Goal: Information Seeking & Learning: Find specific fact

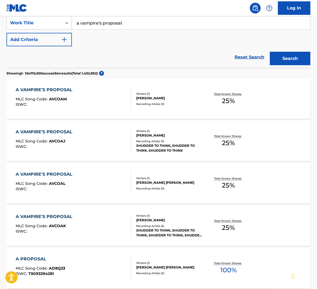
click at [61, 99] on span "AVCOAM" at bounding box center [58, 99] width 18 height 5
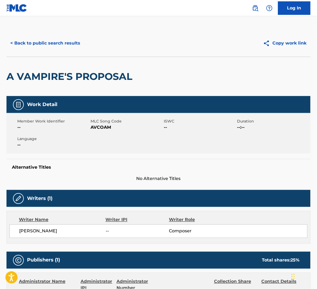
click at [101, 126] on span "AVCOAM" at bounding box center [126, 127] width 72 height 6
copy span "AVCOAM"
click at [72, 43] on button "< Back to public search results" at bounding box center [44, 42] width 77 height 13
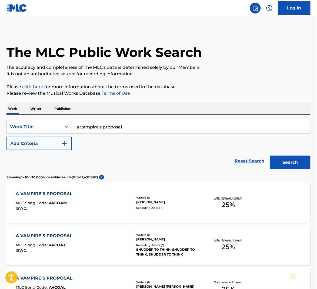
scroll to position [104, 0]
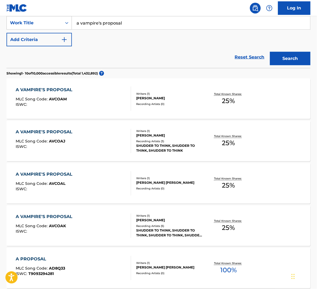
click at [99, 135] on div "A VAMPIRE'S PROPOSAL MLC Song Code : AVCOAJ ISWC :" at bounding box center [73, 141] width 115 height 24
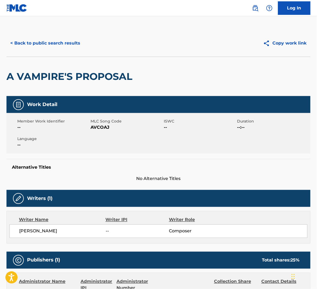
click at [70, 43] on button "< Back to public search results" at bounding box center [44, 42] width 77 height 13
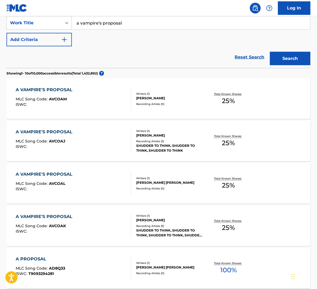
click at [171, 101] on div "Writers ( 1 ) [PERSON_NAME] Recording Artists ( 0 )" at bounding box center [167, 99] width 72 height 14
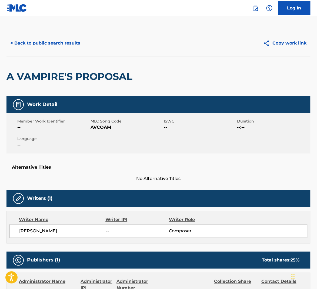
scroll to position [104, 0]
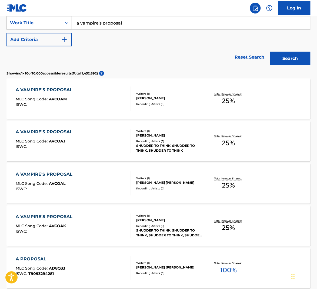
click at [115, 186] on div "A VAMPIRE'S PROPOSAL MLC Song Code : AVCOAL ISWC :" at bounding box center [73, 183] width 115 height 24
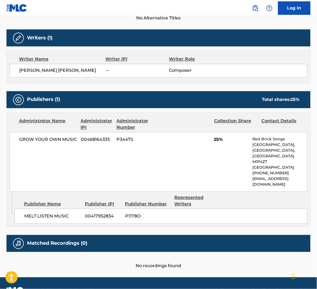
scroll to position [164, 0]
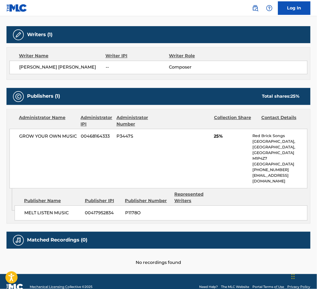
scroll to position [104, 0]
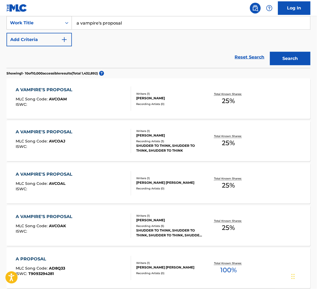
click at [97, 224] on div "A VAMPIRE'S PROPOSAL MLC Song Code : AVCOAK ISWC :" at bounding box center [73, 226] width 115 height 24
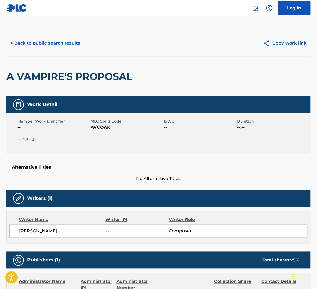
click at [32, 41] on button "< Back to public search results" at bounding box center [44, 42] width 77 height 13
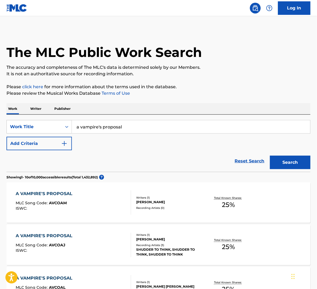
scroll to position [104, 0]
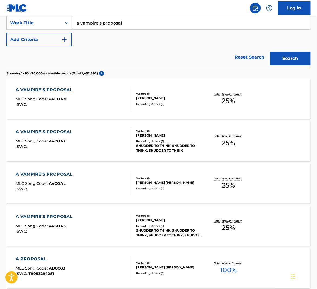
click at [69, 148] on div "ISWC :" at bounding box center [45, 147] width 59 height 4
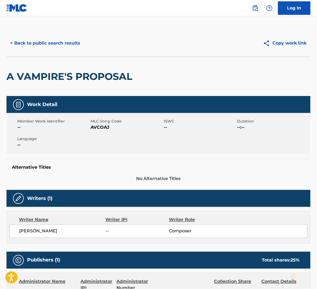
click at [98, 128] on span "AVCOAJ" at bounding box center [126, 127] width 72 height 6
copy span "AVCOAJ"
click at [49, 42] on button "< Back to public search results" at bounding box center [44, 42] width 77 height 13
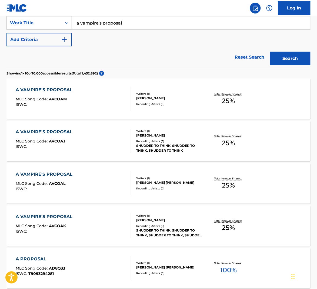
click at [94, 175] on div "A VAMPIRE'S PROPOSAL MLC Song Code : AVCOAL ISWC :" at bounding box center [73, 183] width 115 height 24
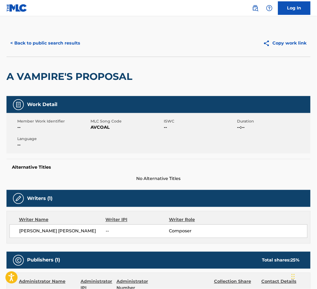
click at [98, 127] on span "AVCOAL" at bounding box center [126, 127] width 72 height 6
copy span "AVCOAL"
click at [96, 40] on div "< Back to public search results" at bounding box center [82, 42] width 152 height 13
click at [75, 42] on button "< Back to public search results" at bounding box center [44, 42] width 77 height 13
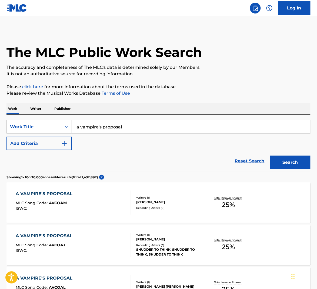
scroll to position [104, 0]
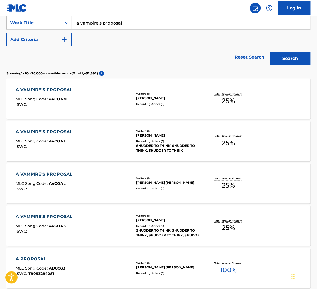
click at [96, 187] on div "A VAMPIRE'S PROPOSAL MLC Song Code : AVCOAL ISWC :" at bounding box center [73, 183] width 115 height 24
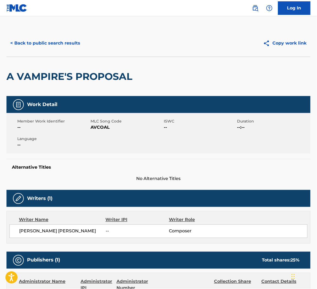
click at [92, 127] on span "AVCOAL" at bounding box center [126, 127] width 72 height 6
copy span "AVCOAL"
click at [67, 42] on button "< Back to public search results" at bounding box center [44, 42] width 77 height 13
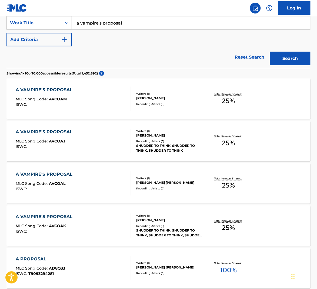
click at [91, 224] on div "A VAMPIRE'S PROPOSAL MLC Song Code : AVCOAK ISWC :" at bounding box center [73, 226] width 115 height 24
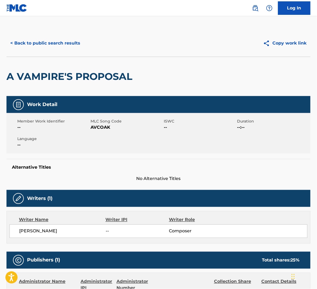
click at [97, 130] on span "AVCOAK" at bounding box center [126, 127] width 72 height 6
copy span "AVCOAK"
click at [57, 40] on button "< Back to public search results" at bounding box center [44, 42] width 77 height 13
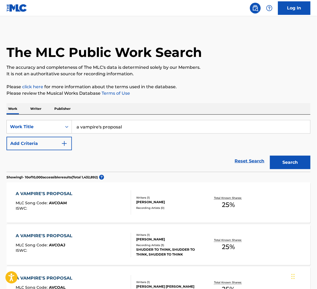
scroll to position [104, 0]
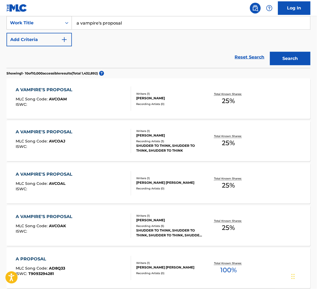
click at [126, 22] on input "a vampire's proposal" at bounding box center [191, 22] width 238 height 13
paste input "ABOUT THREE DREAMS"
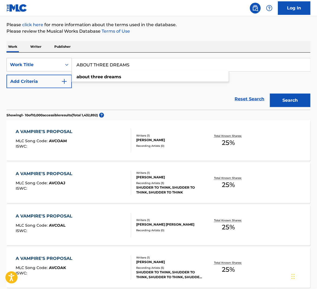
scroll to position [0, 0]
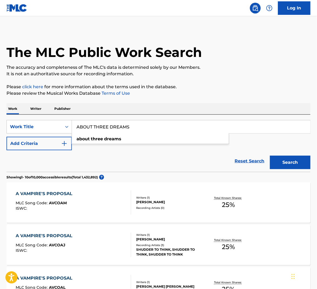
type input "ABOUT THREE DREAMS"
click at [56, 142] on button "Add Criteria" at bounding box center [38, 143] width 65 height 13
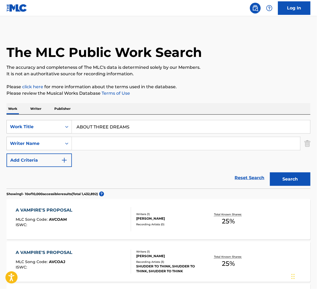
click at [91, 145] on input "Search Form" at bounding box center [186, 143] width 228 height 13
type input "wedren"
click at [270, 172] on button "Search" at bounding box center [290, 178] width 40 height 13
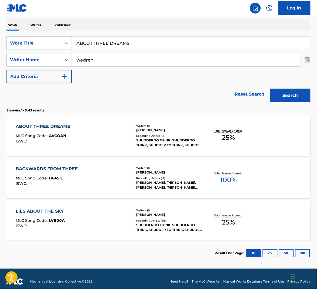
scroll to position [89, 0]
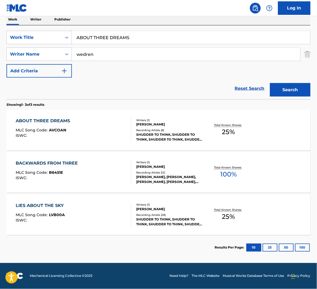
click at [121, 135] on div "ABOUT THREE DREAMS MLC Song Code : AVCOAN ISWC :" at bounding box center [73, 130] width 115 height 24
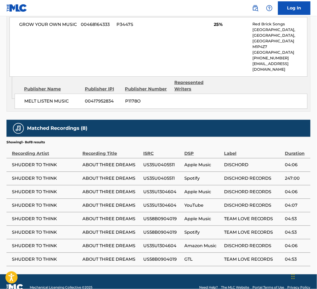
scroll to position [48, 0]
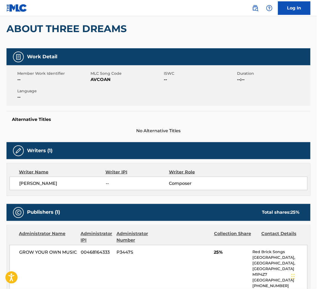
click at [101, 77] on span "AVCOAN" at bounding box center [126, 79] width 72 height 6
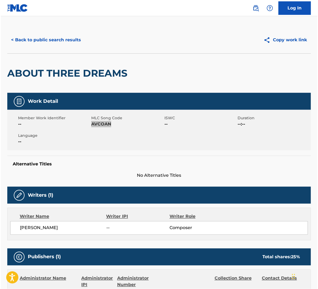
scroll to position [0, 0]
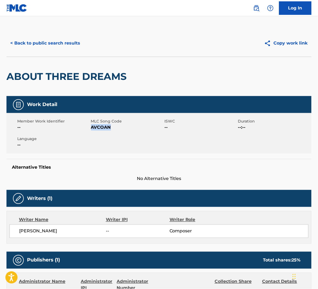
click at [62, 43] on button "< Back to public search results" at bounding box center [44, 42] width 77 height 13
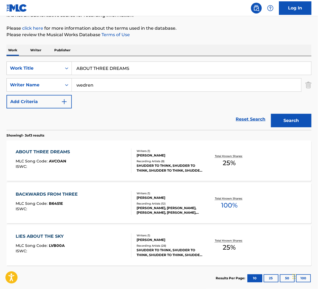
click at [142, 67] on input "ABOUT THREE DREAMS" at bounding box center [191, 68] width 239 height 13
paste input "YSMAL YELLOW POPCORN WALL"
type input "ABYSMAL YELLOW POPCORN WALL"
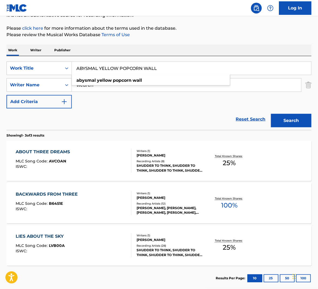
click at [289, 116] on button "Search" at bounding box center [291, 120] width 40 height 13
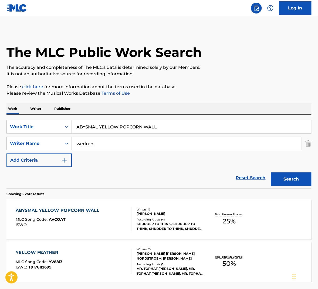
click at [116, 142] on input "wedren" at bounding box center [186, 143] width 229 height 13
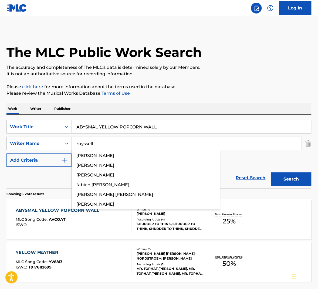
click at [271, 172] on button "Search" at bounding box center [291, 178] width 40 height 13
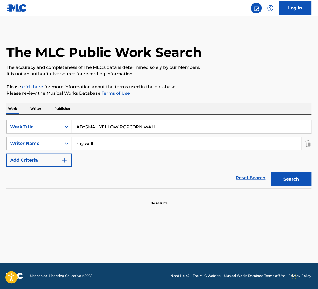
click at [111, 144] on input "ruyssell" at bounding box center [186, 143] width 229 height 13
paste input "Ru"
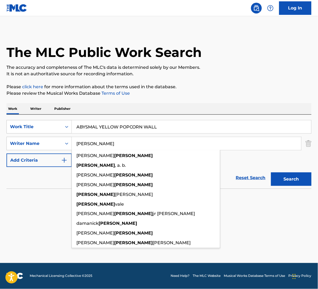
type input "[PERSON_NAME]"
click at [284, 178] on button "Search" at bounding box center [291, 178] width 40 height 13
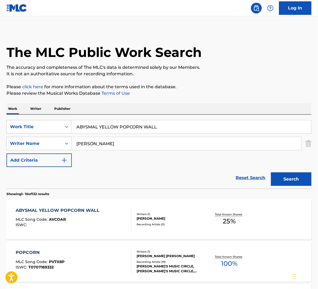
click at [128, 221] on div at bounding box center [129, 219] width 4 height 24
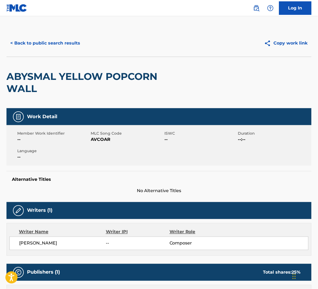
click at [38, 38] on button "< Back to public search results" at bounding box center [44, 42] width 77 height 13
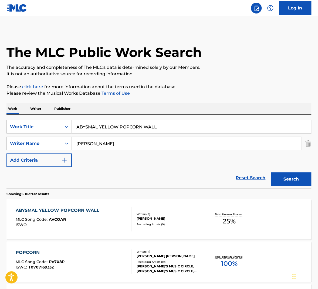
click at [105, 142] on input "[PERSON_NAME]" at bounding box center [186, 143] width 229 height 13
click at [271, 172] on button "Search" at bounding box center [291, 178] width 40 height 13
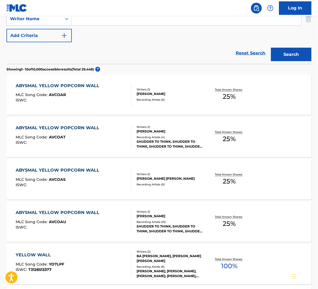
scroll to position [130, 0]
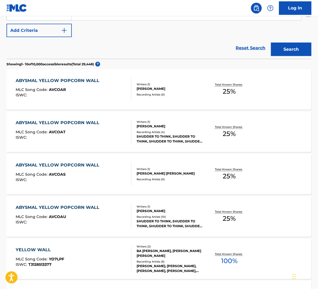
click at [138, 101] on div "ABYSMAL YELLOW POPCORN WALL MLC Song Code : AVCOAR ISWC : Writers ( 1 ) [PERSON…" at bounding box center [158, 89] width 305 height 40
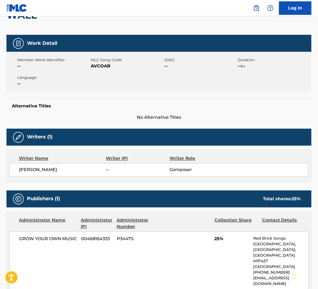
scroll to position [78, 0]
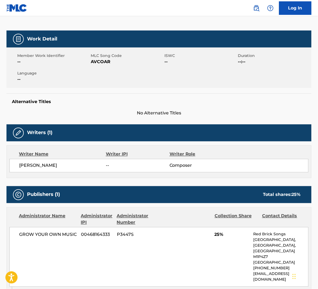
click at [106, 63] on span "AVCOAR" at bounding box center [127, 62] width 72 height 6
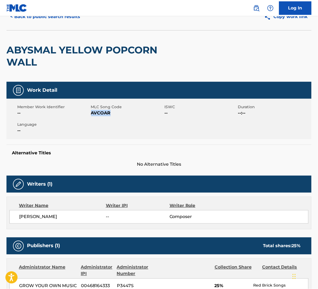
scroll to position [0, 0]
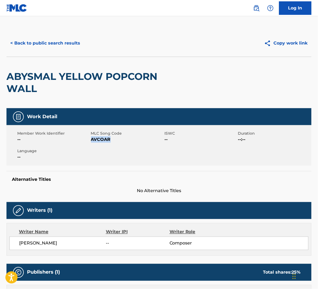
click at [42, 44] on button "< Back to public search results" at bounding box center [44, 42] width 77 height 13
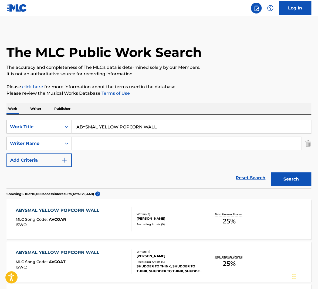
scroll to position [161, 0]
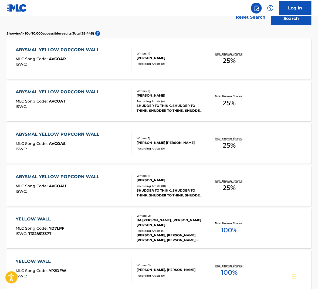
click at [114, 96] on div "ABYSMAL YELLOW POPCORN WALL MLC Song Code : AVCOAT ISWC :" at bounding box center [74, 101] width 116 height 24
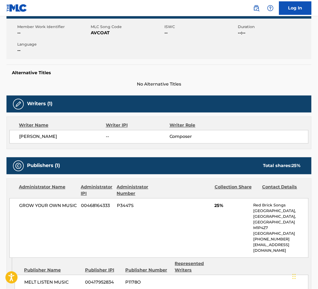
scroll to position [97, 0]
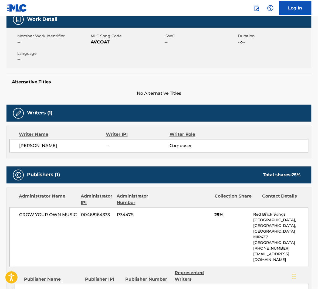
click at [97, 42] on span "AVCOAT" at bounding box center [127, 42] width 72 height 6
drag, startPoint x: 97, startPoint y: 42, endPoint x: 303, endPoint y: 44, distance: 205.9
click at [97, 42] on span "AVCOAT" at bounding box center [127, 42] width 72 height 6
copy span "AVCOAT"
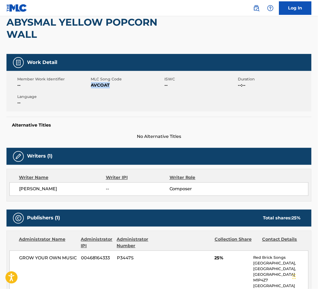
scroll to position [0, 0]
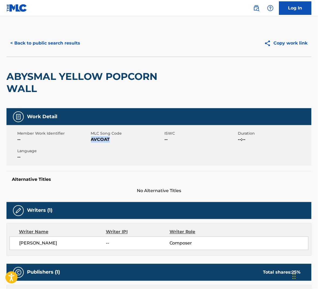
click at [47, 45] on button "< Back to public search results" at bounding box center [44, 42] width 77 height 13
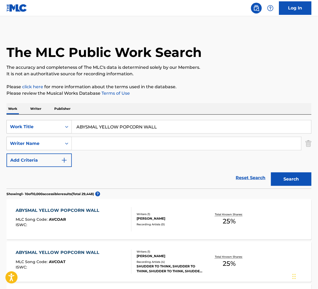
scroll to position [191, 0]
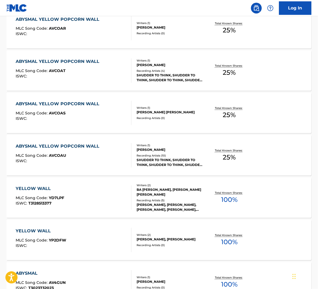
click at [90, 118] on div "ISWC :" at bounding box center [59, 119] width 86 height 4
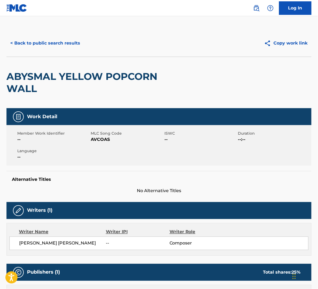
click at [96, 138] on span "AVCOAS" at bounding box center [127, 139] width 72 height 6
copy span "AVCOAS"
click at [62, 43] on button "< Back to public search results" at bounding box center [44, 42] width 77 height 13
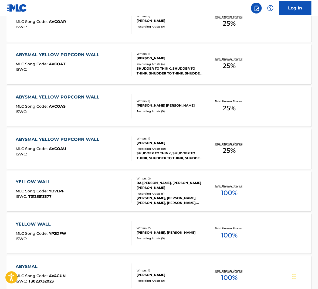
scroll to position [168, 0]
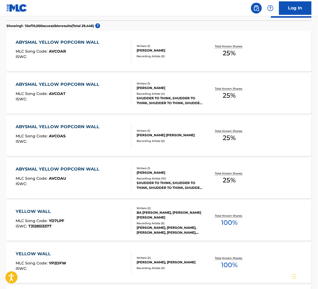
click at [70, 178] on div "MLC Song Code : AVCOAU" at bounding box center [59, 179] width 86 height 5
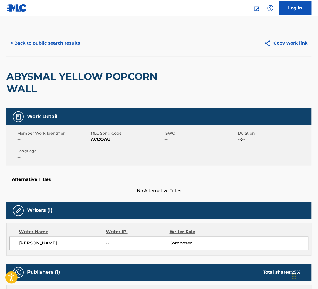
click at [100, 138] on span "AVCOAU" at bounding box center [127, 139] width 72 height 6
drag, startPoint x: 100, startPoint y: 138, endPoint x: 128, endPoint y: 135, distance: 27.9
click at [100, 138] on span "AVCOAU" at bounding box center [127, 139] width 72 height 6
copy span "AVCOAU"
click at [62, 42] on button "< Back to public search results" at bounding box center [44, 42] width 77 height 13
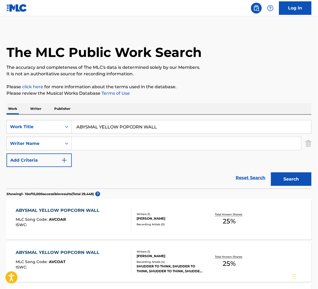
click at [119, 130] on input "ABYSMAL YELLOW POPCORN WALL" at bounding box center [191, 126] width 239 height 13
paste input "OUT THREE DREAMS"
type input "ABOUT THREE DREAMS"
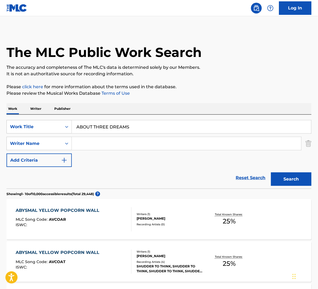
click at [288, 176] on button "Search" at bounding box center [291, 178] width 40 height 13
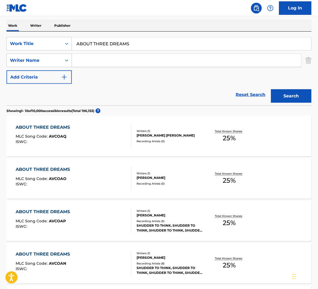
scroll to position [103, 0]
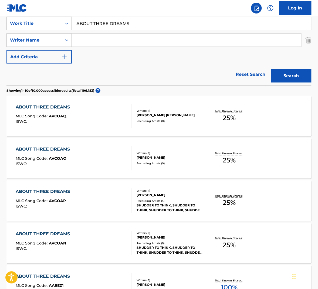
click at [174, 120] on div "Recording Artists ( 0 )" at bounding box center [170, 121] width 67 height 4
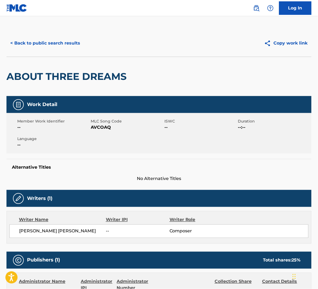
click at [105, 125] on span "AVCOAQ" at bounding box center [127, 127] width 72 height 6
copy span "AVCOAQ"
click at [49, 42] on button "< Back to public search results" at bounding box center [44, 42] width 77 height 13
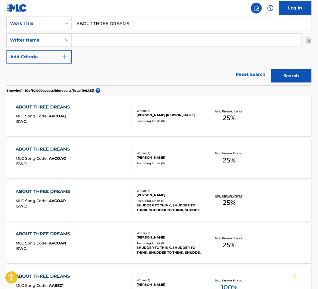
click at [74, 156] on div "ABOUT THREE DREAMS MLC Song Code : AVCOAO ISWC :" at bounding box center [74, 158] width 116 height 24
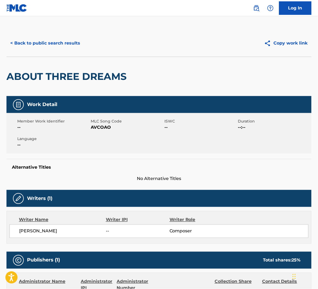
click at [99, 129] on span "AVCOAO" at bounding box center [127, 127] width 72 height 6
copy span "AVCOAO"
click at [66, 44] on button "< Back to public search results" at bounding box center [44, 42] width 77 height 13
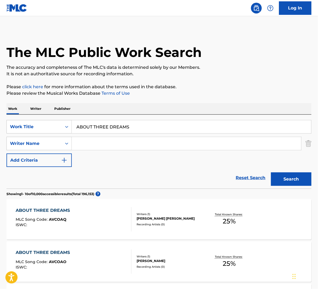
scroll to position [103, 0]
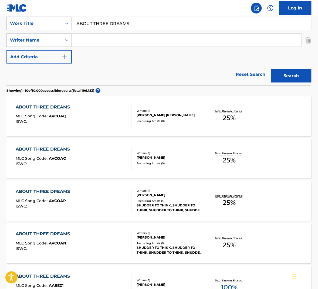
click at [111, 234] on div "ABOUT THREE DREAMS MLC Song Code : AVCOAN ISWC :" at bounding box center [74, 243] width 116 height 24
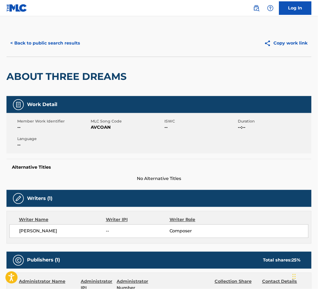
click at [103, 127] on span "AVCOAN" at bounding box center [127, 127] width 72 height 6
click at [101, 128] on span "AVCOAN" at bounding box center [127, 127] width 72 height 6
click at [65, 44] on button "< Back to public search results" at bounding box center [44, 42] width 77 height 13
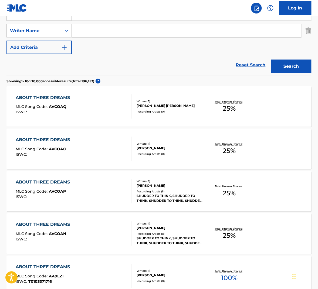
scroll to position [146, 0]
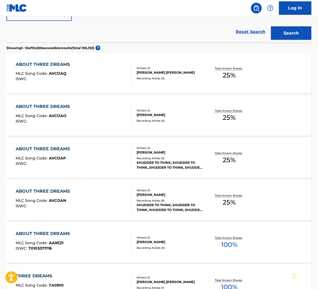
click at [100, 153] on div "ABOUT THREE DREAMS MLC Song Code : AVCOAP ISWC :" at bounding box center [74, 158] width 116 height 24
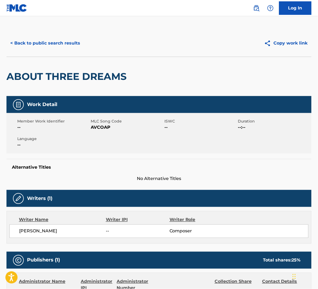
click at [101, 129] on span "AVCOAP" at bounding box center [127, 127] width 72 height 6
click at [73, 40] on button "< Back to public search results" at bounding box center [44, 42] width 77 height 13
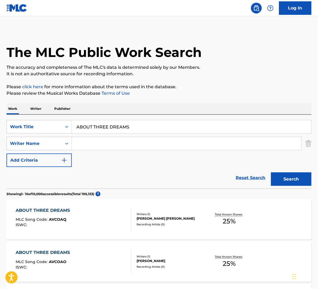
click at [99, 127] on input "ABOUT THREE DREAMS" at bounding box center [191, 126] width 239 height 13
paste input "BABY DROP"
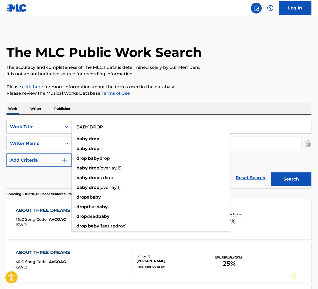
type input "BABY DROP"
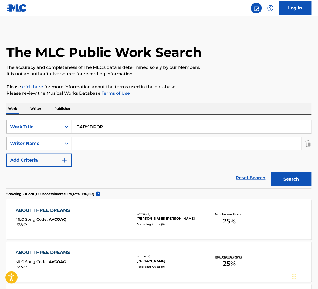
click at [290, 180] on button "Search" at bounding box center [291, 178] width 40 height 13
click at [102, 145] on input "Search Form" at bounding box center [186, 143] width 229 height 13
type input "r"
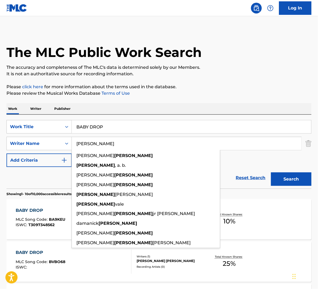
type input "[PERSON_NAME]"
click at [271, 172] on button "Search" at bounding box center [291, 178] width 40 height 13
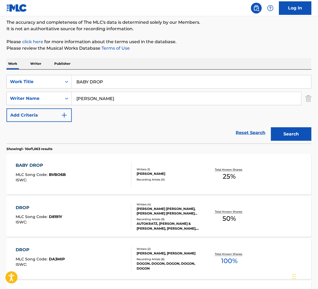
scroll to position [54, 0]
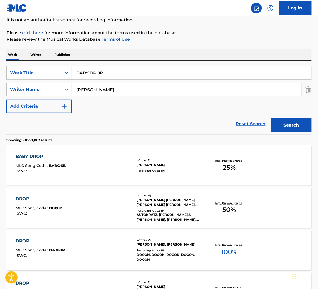
click at [106, 168] on div "BABY DROP MLC Song Code : BVBO6B ISWC :" at bounding box center [74, 165] width 116 height 24
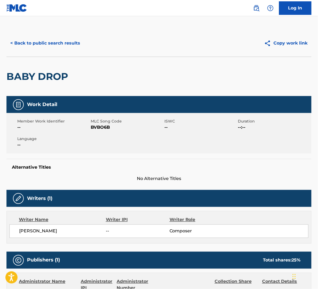
click at [105, 125] on span "BVBO6B" at bounding box center [127, 127] width 72 height 6
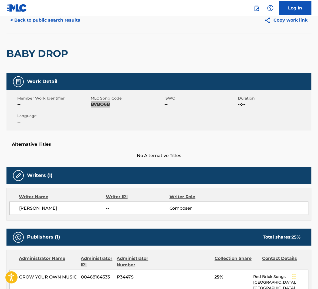
scroll to position [2, 0]
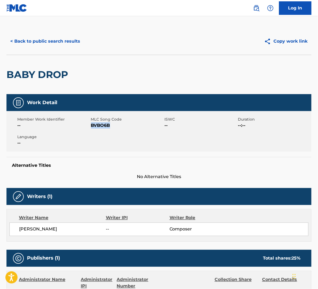
click at [64, 41] on button "< Back to public search results" at bounding box center [44, 41] width 77 height 13
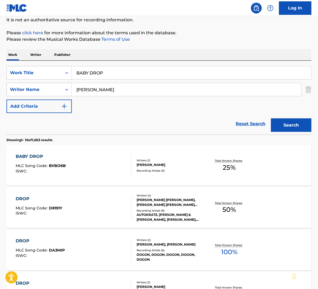
click at [147, 93] on input "[PERSON_NAME]" at bounding box center [186, 89] width 229 height 13
paste input "Hi"
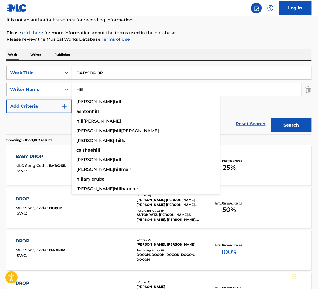
type input "Hill"
click at [283, 123] on button "Search" at bounding box center [291, 124] width 40 height 13
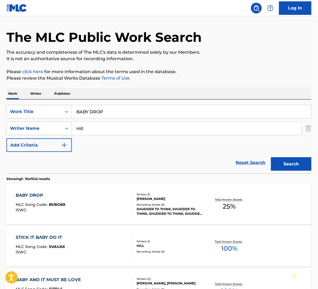
scroll to position [29, 0]
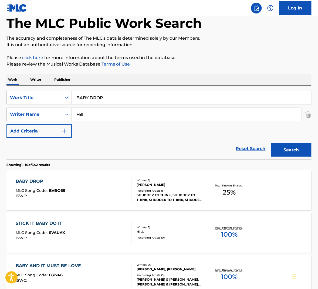
click at [98, 195] on div "BABY DROP MLC Song Code : BVBO69 ISWC :" at bounding box center [74, 190] width 116 height 24
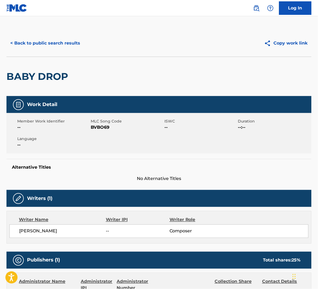
click at [95, 192] on div "Writers (1)" at bounding box center [158, 198] width 305 height 17
click at [103, 130] on span "BVBO69" at bounding box center [127, 127] width 72 height 6
click at [61, 43] on button "< Back to public search results" at bounding box center [44, 42] width 77 height 13
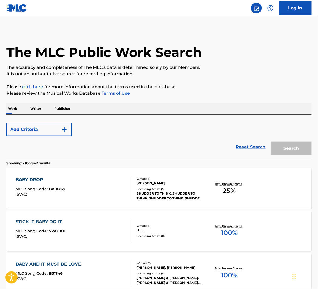
scroll to position [29, 0]
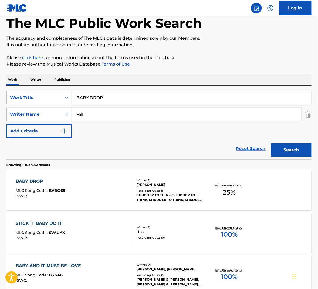
click at [93, 112] on input "Hill" at bounding box center [186, 114] width 229 height 13
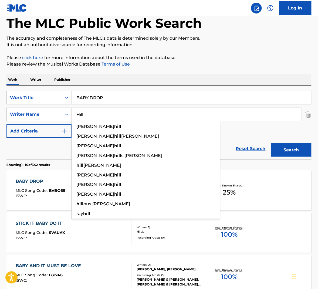
click at [93, 112] on input "Hill" at bounding box center [186, 114] width 229 height 13
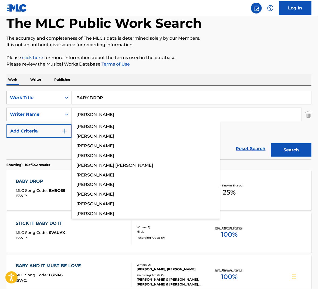
click at [271, 143] on button "Search" at bounding box center [291, 149] width 40 height 13
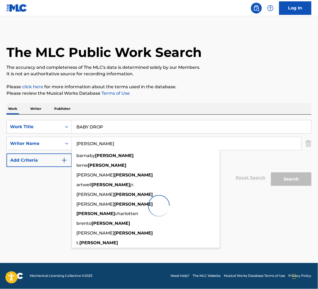
scroll to position [0, 0]
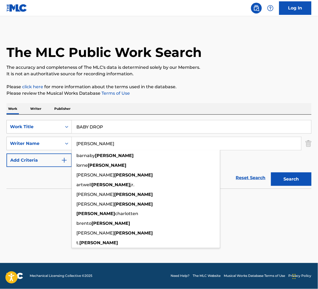
click at [193, 99] on div "The MLC Public Work Search The accuracy and completeness of The MLC's data is d…" at bounding box center [159, 118] width 318 height 176
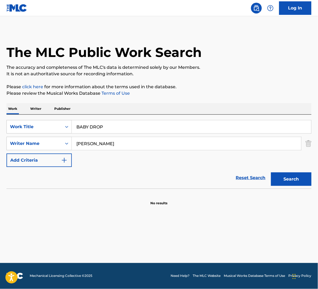
click at [280, 183] on button "Search" at bounding box center [291, 178] width 40 height 13
click at [88, 143] on input "[PERSON_NAME]" at bounding box center [186, 143] width 229 height 13
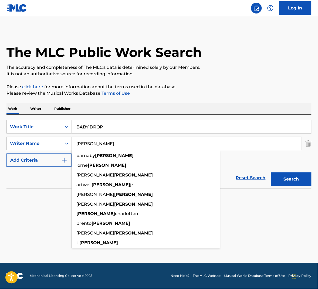
click at [88, 144] on input "[PERSON_NAME]" at bounding box center [186, 143] width 229 height 13
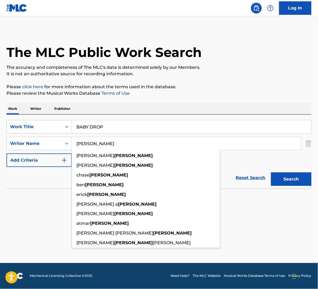
type input "[PERSON_NAME]"
click at [292, 178] on button "Search" at bounding box center [291, 178] width 40 height 13
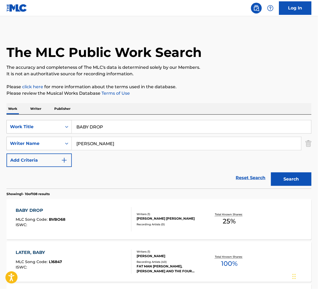
click at [100, 223] on div "BABY DROP MLC Song Code : BVBO68 ISWC :" at bounding box center [74, 219] width 116 height 24
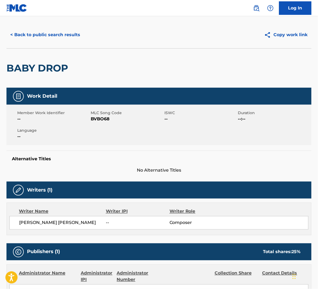
scroll to position [13, 0]
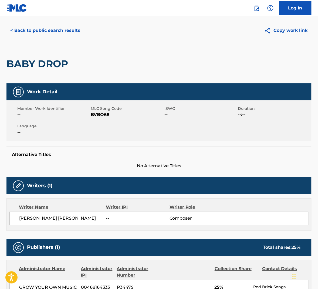
click at [102, 115] on span "BVBO68" at bounding box center [127, 114] width 72 height 6
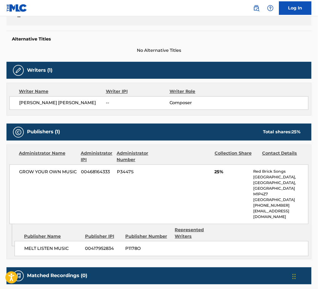
scroll to position [0, 0]
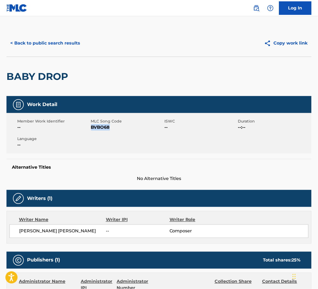
click at [47, 40] on button "< Back to public search results" at bounding box center [44, 42] width 77 height 13
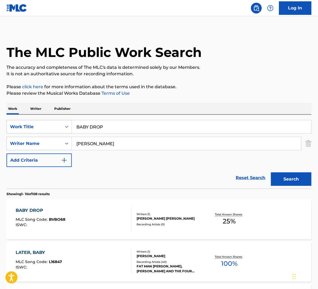
click at [114, 143] on input "[PERSON_NAME]" at bounding box center [186, 143] width 229 height 13
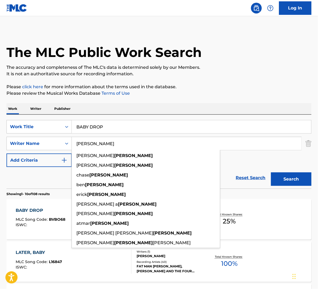
click at [114, 143] on input "[PERSON_NAME]" at bounding box center [186, 143] width 229 height 13
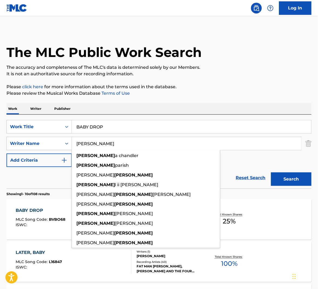
type input "[PERSON_NAME]"
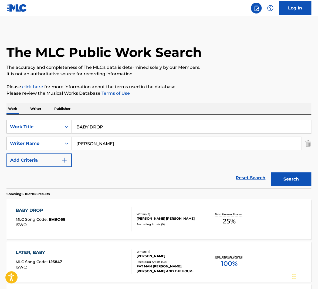
click at [297, 179] on button "Search" at bounding box center [291, 178] width 40 height 13
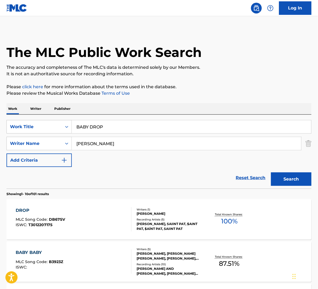
click at [107, 214] on div "DROP MLC Song Code : DB67SV ISWC : T3012207175" at bounding box center [74, 219] width 116 height 24
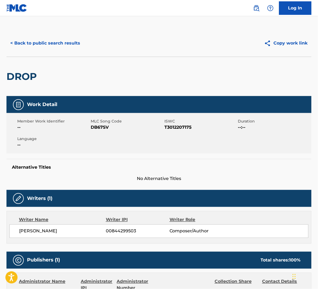
click at [97, 130] on span "DB67SV" at bounding box center [127, 127] width 72 height 6
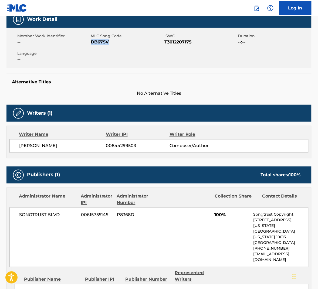
scroll to position [137, 0]
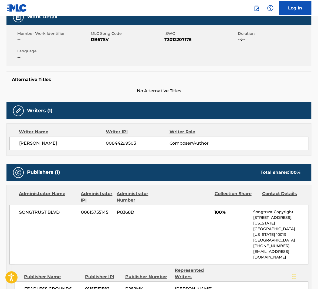
click at [63, 38] on span "--" at bounding box center [53, 39] width 72 height 6
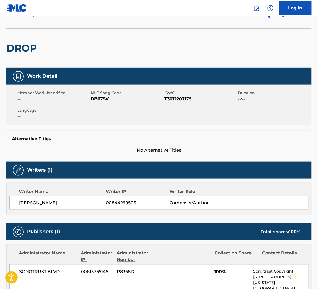
scroll to position [0, 0]
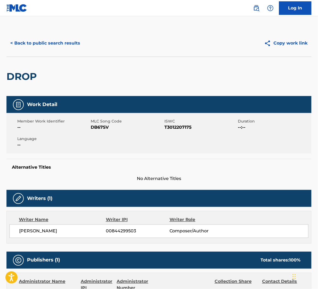
click at [51, 44] on button "< Back to public search results" at bounding box center [44, 42] width 77 height 13
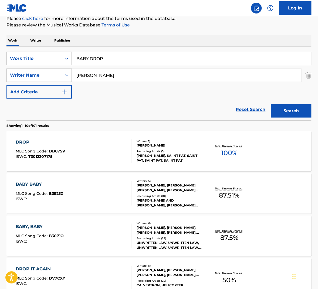
scroll to position [71, 0]
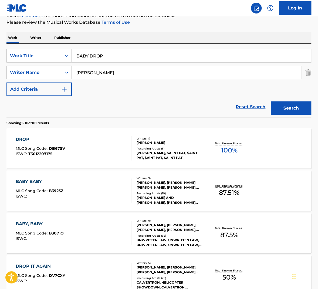
click at [89, 72] on input "[PERSON_NAME]" at bounding box center [186, 72] width 229 height 13
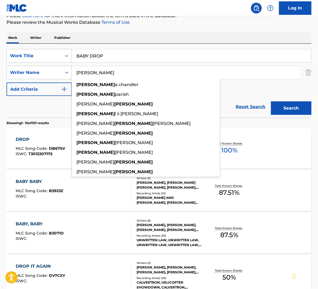
click at [89, 72] on input "[PERSON_NAME]" at bounding box center [186, 72] width 229 height 13
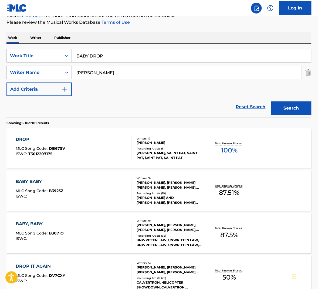
click at [101, 72] on input "[PERSON_NAME]" at bounding box center [186, 72] width 229 height 13
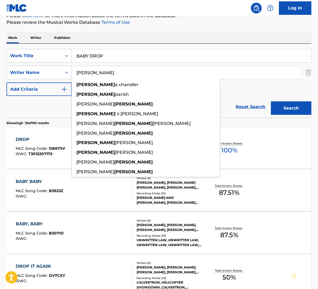
click at [101, 72] on input "[PERSON_NAME]" at bounding box center [186, 72] width 229 height 13
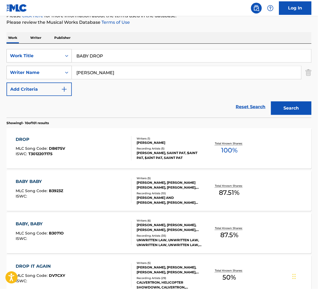
click at [93, 74] on input "[PERSON_NAME]" at bounding box center [186, 72] width 229 height 13
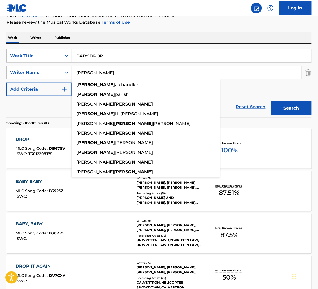
click at [93, 74] on input "[PERSON_NAME]" at bounding box center [186, 72] width 229 height 13
paste input "[PERSON_NAME]"
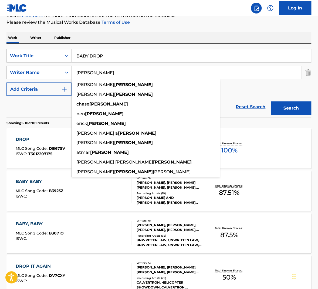
click at [284, 104] on button "Search" at bounding box center [291, 107] width 40 height 13
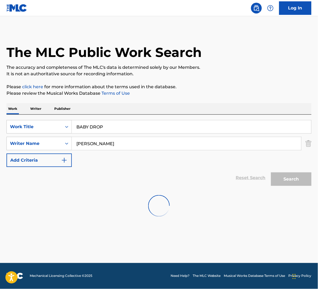
scroll to position [0, 0]
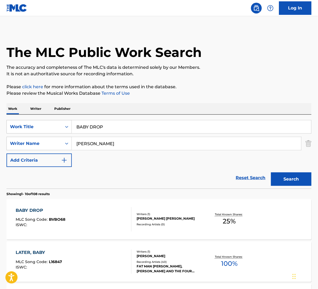
click at [106, 144] on input "[PERSON_NAME]" at bounding box center [186, 143] width 229 height 13
click at [148, 143] on input "wedren" at bounding box center [186, 143] width 229 height 13
type input "wedren"
click at [293, 184] on button "Search" at bounding box center [291, 178] width 40 height 13
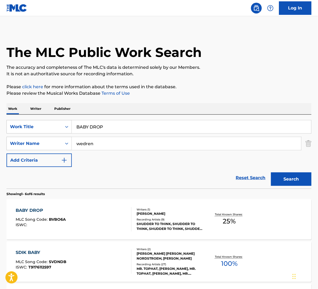
click at [114, 215] on div "BABY DROP MLC Song Code : BVBO6A ISWC :" at bounding box center [74, 219] width 116 height 24
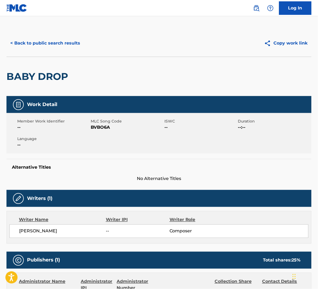
click at [100, 126] on span "BVBO6A" at bounding box center [127, 127] width 72 height 6
click at [52, 43] on button "< Back to public search results" at bounding box center [44, 42] width 77 height 13
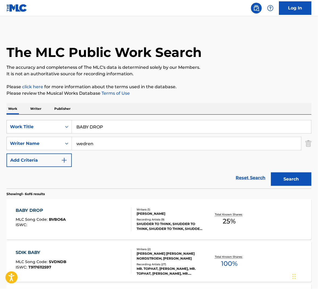
click at [99, 143] on input "wedren" at bounding box center [186, 143] width 229 height 13
paste input "Hill"
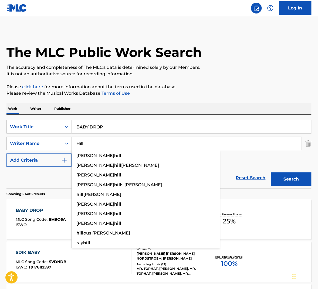
click at [284, 176] on button "Search" at bounding box center [291, 178] width 40 height 13
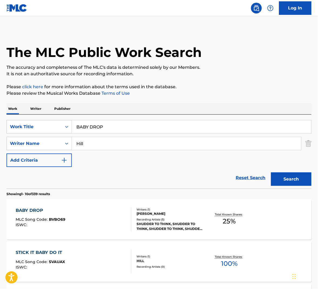
click at [113, 140] on input "Hill" at bounding box center [186, 143] width 229 height 13
paste input "Russe"
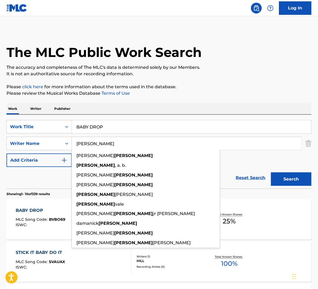
type input "[PERSON_NAME]"
click at [287, 174] on button "Search" at bounding box center [291, 178] width 40 height 13
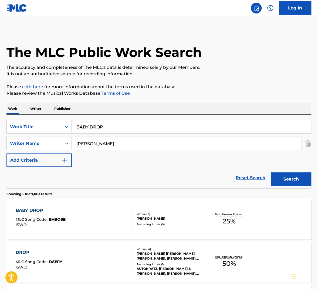
click at [119, 206] on div "BABY DROP MLC Song Code : BVBO6B ISWC : Writers ( 1 ) [PERSON_NAME] Recording A…" at bounding box center [158, 219] width 305 height 40
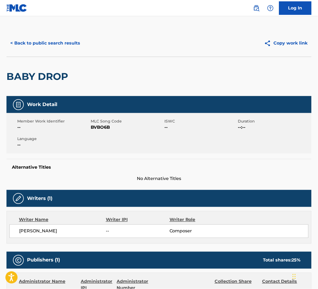
click at [104, 127] on span "BVBO6B" at bounding box center [127, 127] width 72 height 6
click at [60, 40] on button "< Back to public search results" at bounding box center [44, 42] width 77 height 13
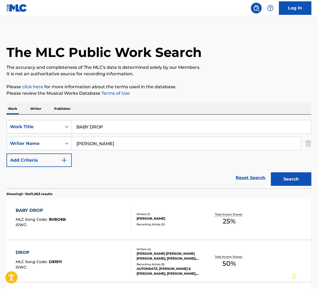
click at [130, 141] on input "[PERSON_NAME]" at bounding box center [186, 143] width 229 height 13
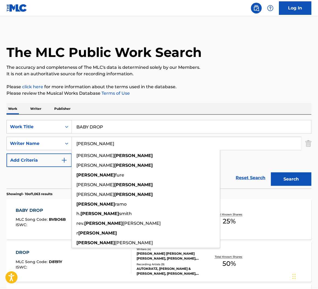
click at [130, 141] on input "[PERSON_NAME]" at bounding box center [186, 143] width 229 height 13
paste input "[PERSON_NAME]"
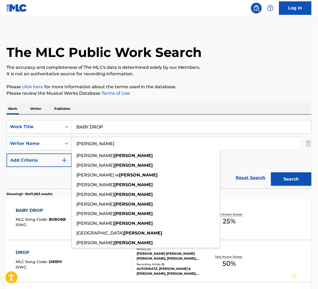
type input "[PERSON_NAME]"
click at [300, 178] on button "Search" at bounding box center [291, 178] width 40 height 13
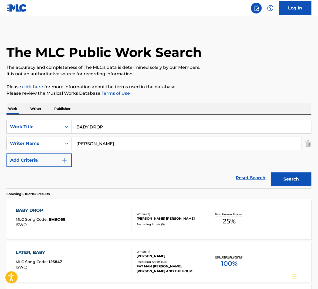
click at [192, 211] on div "BABY DROP MLC Song Code : BVBO68 ISWC : Writers ( 1 ) [PERSON_NAME] [PERSON_NAM…" at bounding box center [158, 219] width 305 height 40
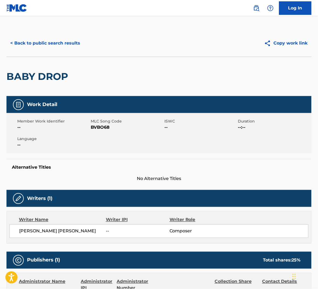
click at [70, 44] on button "< Back to public search results" at bounding box center [44, 42] width 77 height 13
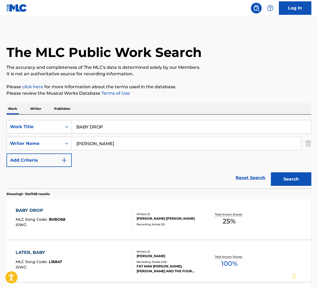
click at [108, 129] on input "BABY DROP" at bounding box center [191, 126] width 239 height 13
paste input "CHOCOLATE"
type input "chocolat a la menthe aka mint chocolate"
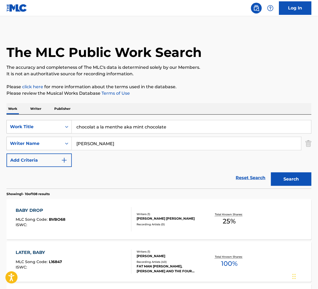
click at [120, 148] on input "[PERSON_NAME]" at bounding box center [186, 143] width 229 height 13
paste input "Hill"
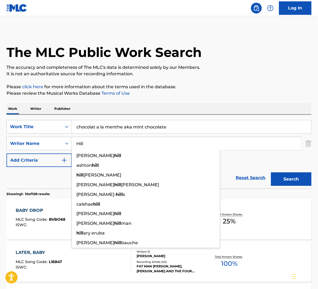
type input "Hill"
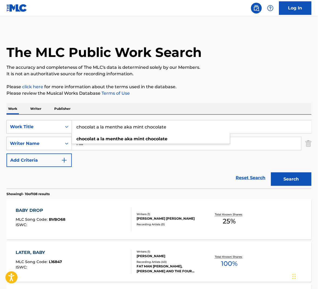
drag, startPoint x: 184, startPoint y: 125, endPoint x: 105, endPoint y: 121, distance: 79.2
click at [105, 121] on input "chocolat a la menthe aka mint chocolate" at bounding box center [191, 126] width 239 height 13
click at [156, 125] on input "chocolat a la menthe aka mint chocolate" at bounding box center [191, 126] width 239 height 13
drag, startPoint x: 119, startPoint y: 125, endPoint x: 75, endPoint y: 121, distance: 43.7
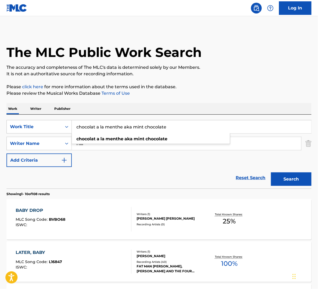
click at [79, 122] on input "chocolat a la menthe aka mint chocolate" at bounding box center [191, 126] width 239 height 13
paste input "Search Form"
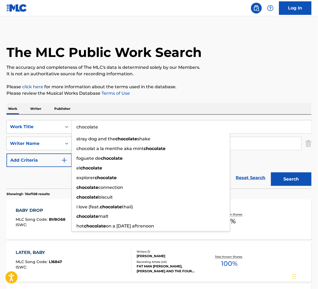
type input "chocolate"
click at [246, 90] on p "Please review the Musical Works Database Terms of Use" at bounding box center [158, 93] width 305 height 6
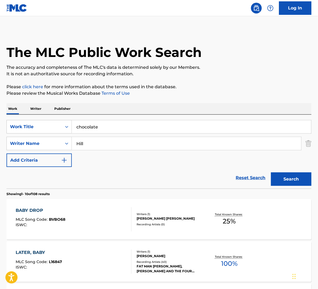
click at [291, 176] on button "Search" at bounding box center [291, 178] width 40 height 13
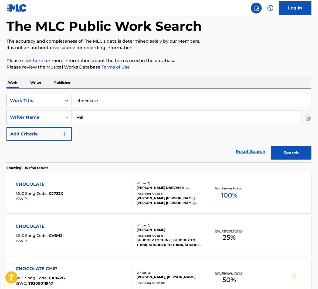
scroll to position [57, 0]
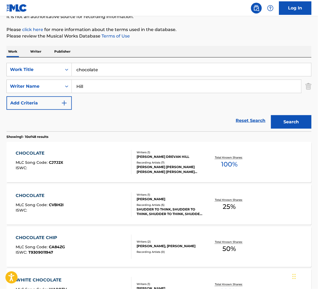
click at [188, 193] on div "Writers ( 1 )" at bounding box center [170, 195] width 67 height 4
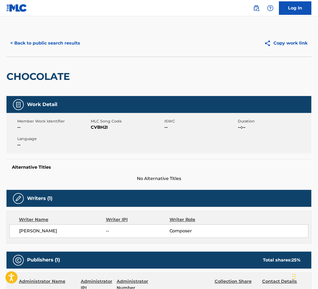
click at [104, 127] on span "CVBH2I" at bounding box center [127, 127] width 72 height 6
click at [70, 45] on button "< Back to public search results" at bounding box center [44, 42] width 77 height 13
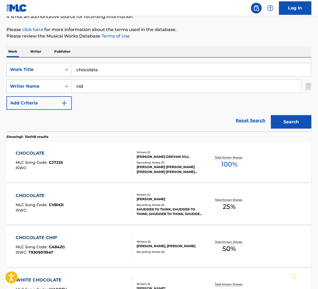
click at [105, 81] on input "Hill" at bounding box center [186, 86] width 229 height 13
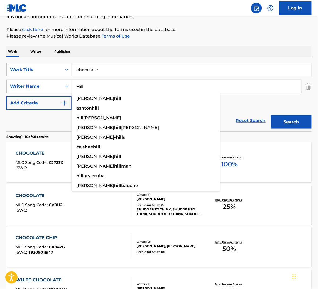
paste input "[PERSON_NAME]"
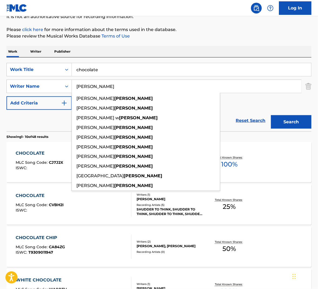
type input "[PERSON_NAME]"
click at [286, 126] on button "Search" at bounding box center [291, 121] width 40 height 13
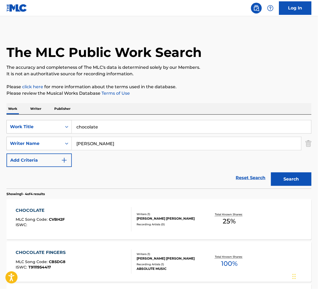
click at [131, 222] on div "Writers ( 1 ) [PERSON_NAME] [PERSON_NAME] Recording Artists ( 0 )" at bounding box center [167, 219] width 72 height 14
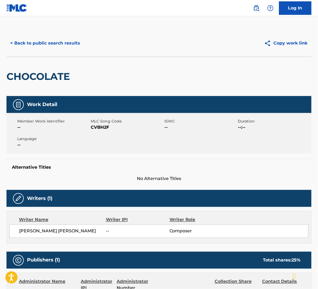
click at [101, 125] on span "CVBH2F" at bounding box center [127, 127] width 72 height 6
click at [77, 44] on button "< Back to public search results" at bounding box center [44, 42] width 77 height 13
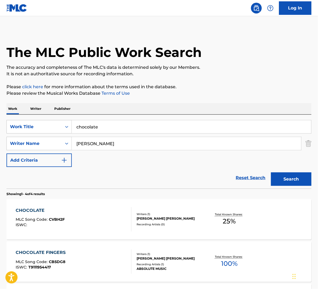
click at [127, 138] on input "[PERSON_NAME]" at bounding box center [186, 143] width 229 height 13
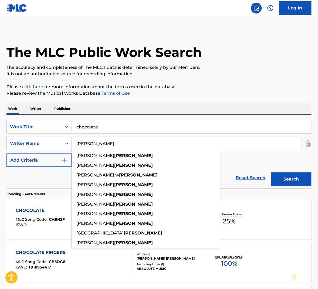
paste input "Wedren"
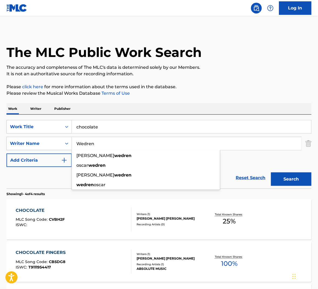
type input "Wedren"
click at [296, 182] on button "Search" at bounding box center [291, 178] width 40 height 13
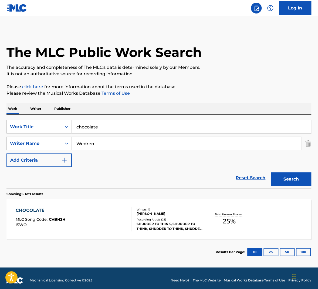
click at [108, 232] on div "CHOCOLATE MLC Song Code : CVBH2H ISWC :" at bounding box center [74, 219] width 116 height 24
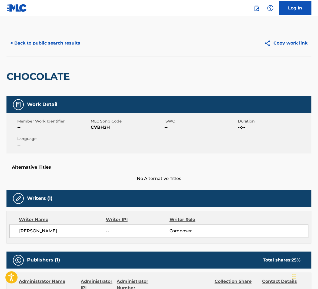
click at [107, 129] on span "CVBH2H" at bounding box center [127, 127] width 72 height 6
click at [73, 42] on button "< Back to public search results" at bounding box center [44, 42] width 77 height 13
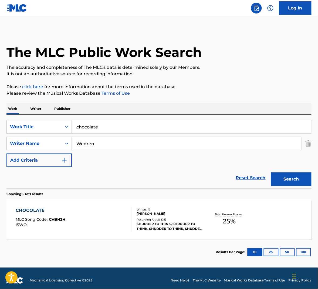
click at [148, 131] on input "chocolate" at bounding box center [191, 126] width 239 height 13
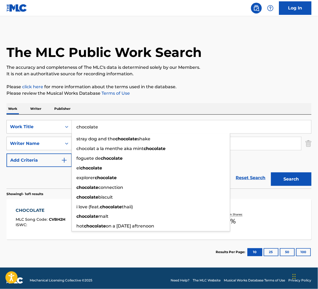
paste input "[PERSON_NAME]"
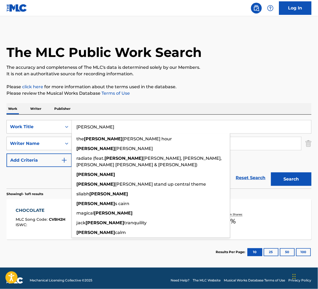
type input "chocolate"
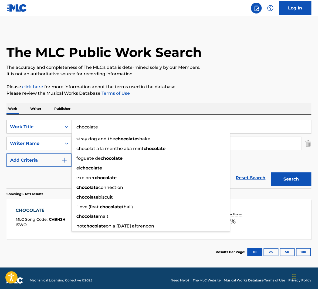
click at [215, 103] on div "Work Writer Publisher" at bounding box center [158, 108] width 305 height 11
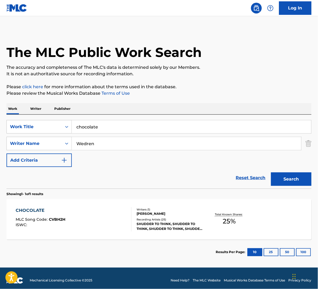
click at [186, 143] on input "Wedren" at bounding box center [186, 143] width 229 height 13
paste input "[PERSON_NAME]"
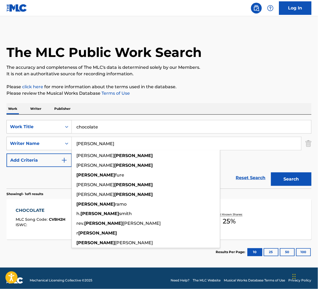
type input "[PERSON_NAME]"
click at [305, 177] on button "Search" at bounding box center [291, 178] width 40 height 13
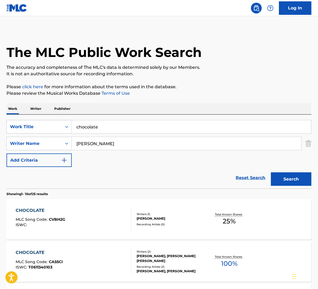
click at [116, 213] on div "CHOCOLATE MLC Song Code : CVBH2G ISWC :" at bounding box center [74, 219] width 116 height 24
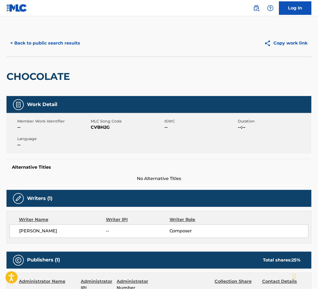
click at [101, 130] on span "CVBH2G" at bounding box center [127, 127] width 72 height 6
click at [70, 40] on button "< Back to public search results" at bounding box center [44, 42] width 77 height 13
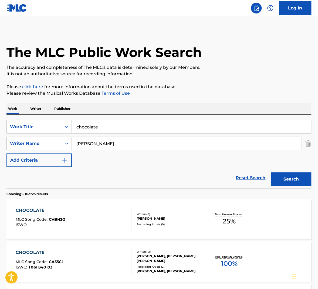
click at [93, 129] on input "chocolate" at bounding box center [191, 126] width 239 height 13
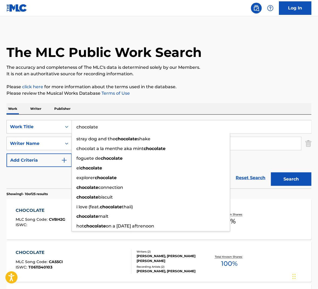
paste input "CORNER OF MY EYE"
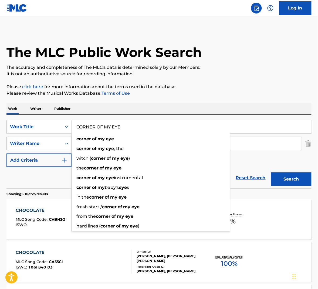
type input "CORNER OF MY EYE"
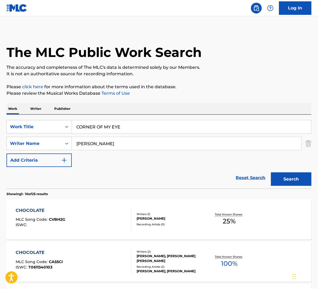
click at [122, 142] on input "[PERSON_NAME]" at bounding box center [186, 143] width 229 height 13
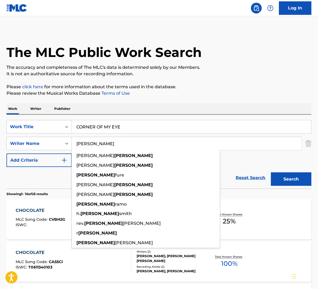
paste input "Wedren"
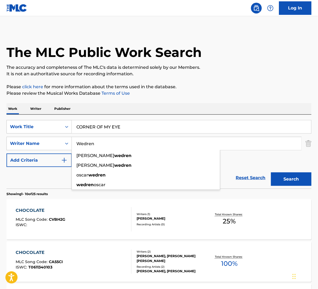
type input "Wedren"
click at [292, 185] on button "Search" at bounding box center [291, 178] width 40 height 13
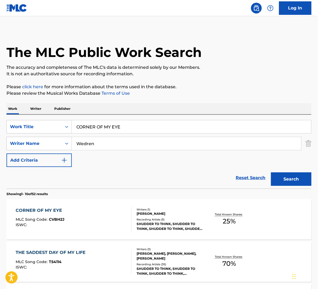
click at [92, 220] on div "CORNER OF MY EYE MLC Song Code : CVBH2J ISWC :" at bounding box center [74, 219] width 116 height 24
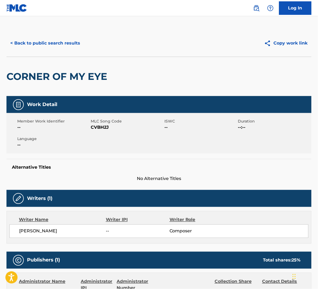
click at [103, 128] on span "CVBH2J" at bounding box center [127, 127] width 72 height 6
click at [75, 45] on button "< Back to public search results" at bounding box center [44, 42] width 77 height 13
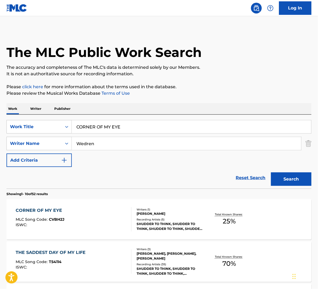
click at [99, 140] on input "Wedren" at bounding box center [186, 143] width 229 height 13
paste input "Hill"
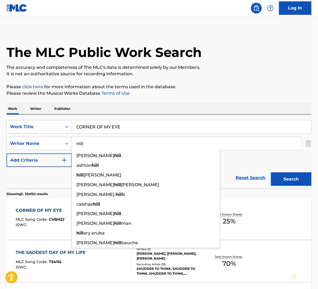
type input "Hill"
click at [294, 175] on button "Search" at bounding box center [291, 178] width 40 height 13
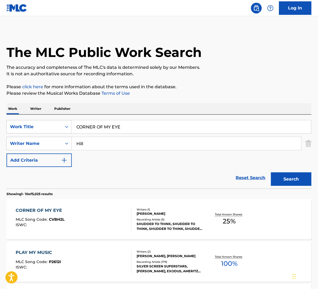
click at [121, 220] on div "CORNER OF MY EYE MLC Song Code : CVBH2L ISWC :" at bounding box center [74, 219] width 116 height 24
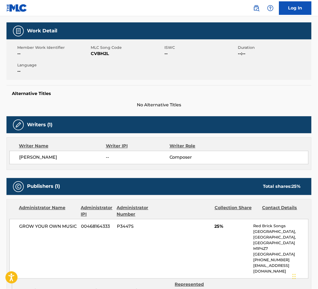
scroll to position [73, 0]
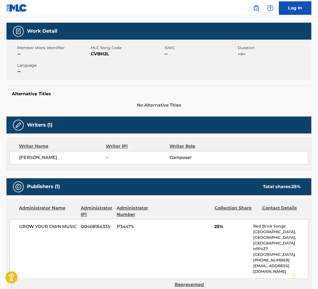
click at [99, 53] on span "CVBH2L" at bounding box center [127, 54] width 72 height 6
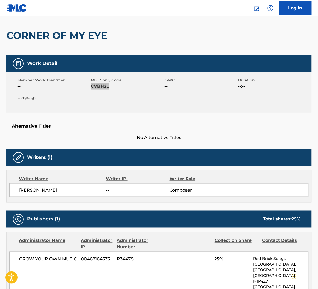
scroll to position [0, 0]
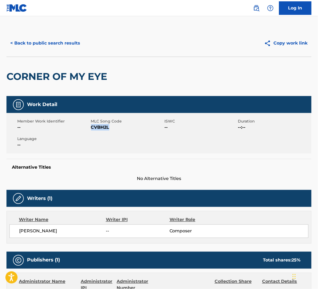
click at [67, 47] on button "< Back to public search results" at bounding box center [44, 42] width 77 height 13
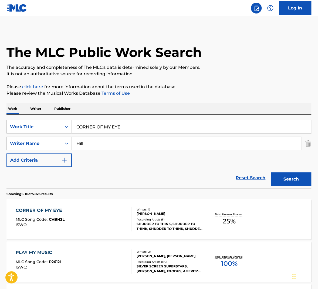
click at [125, 141] on input "Hill" at bounding box center [186, 143] width 229 height 13
paste input "Russe"
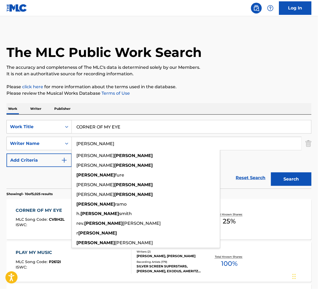
type input "[PERSON_NAME]"
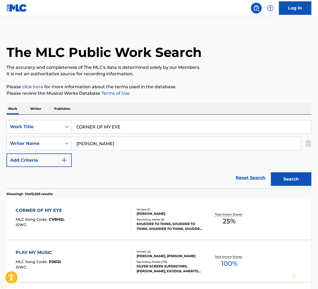
click at [290, 180] on button "Search" at bounding box center [291, 178] width 40 height 13
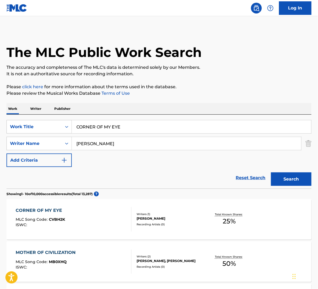
click at [109, 226] on div "CORNER OF MY EYE MLC Song Code : CVBH2K ISWC :" at bounding box center [74, 219] width 116 height 24
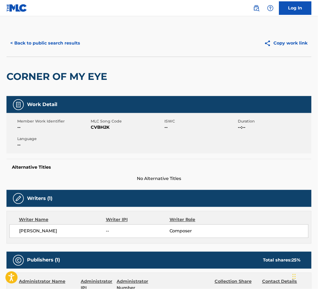
click at [104, 128] on span "CVBH2K" at bounding box center [127, 127] width 72 height 6
click at [36, 40] on button "< Back to public search results" at bounding box center [44, 42] width 77 height 13
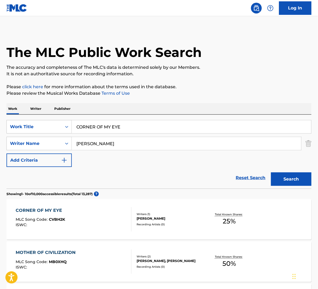
click at [168, 142] on input "[PERSON_NAME]" at bounding box center [186, 143] width 229 height 13
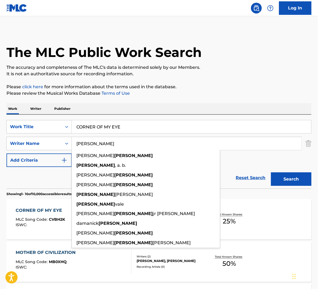
paste input "[PERSON_NAME]"
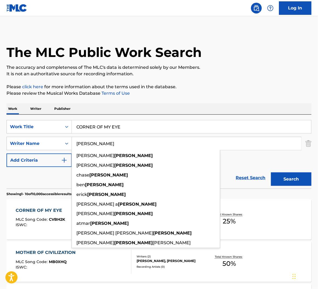
type input "[PERSON_NAME]"
click at [286, 175] on button "Search" at bounding box center [291, 178] width 40 height 13
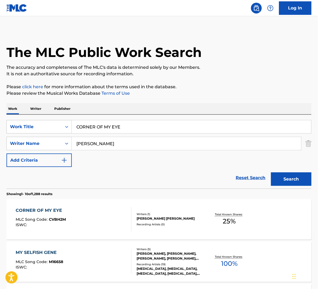
click at [114, 220] on div "CORNER OF MY EYE MLC Song Code : CVBH2M ISWC :" at bounding box center [74, 219] width 116 height 24
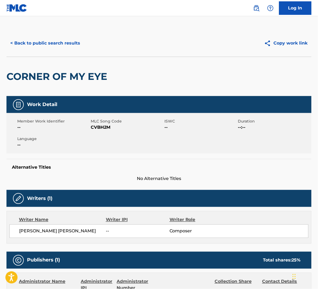
click at [100, 129] on span "CVBH2M" at bounding box center [127, 127] width 72 height 6
drag, startPoint x: 100, startPoint y: 129, endPoint x: 115, endPoint y: 125, distance: 15.8
click at [100, 129] on span "CVBH2M" at bounding box center [127, 127] width 72 height 6
click at [52, 43] on button "< Back to public search results" at bounding box center [44, 42] width 77 height 13
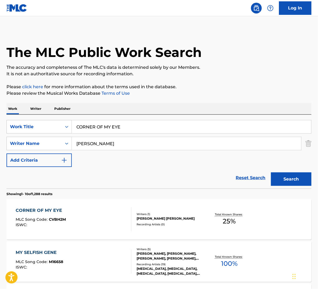
click at [109, 126] on input "CORNER OF MY EYE" at bounding box center [191, 126] width 239 height 13
paste input "ROSSTOWN TRAFFIC"
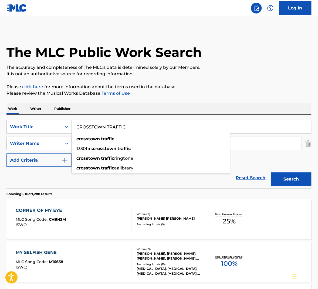
type input "CROSSTOWN TRAFFIC"
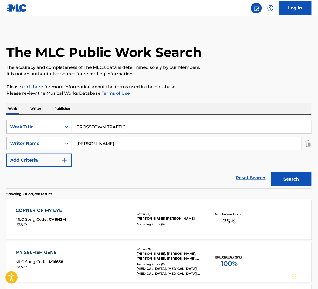
click at [296, 182] on button "Search" at bounding box center [291, 178] width 40 height 13
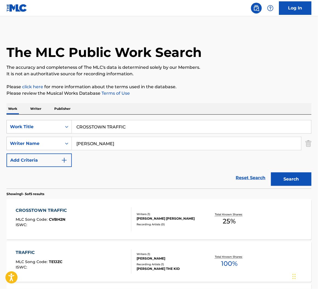
click at [112, 146] on input "[PERSON_NAME]" at bounding box center [186, 143] width 229 height 13
paste input "Wedren"
type input "Wedren"
click at [288, 181] on button "Search" at bounding box center [291, 178] width 40 height 13
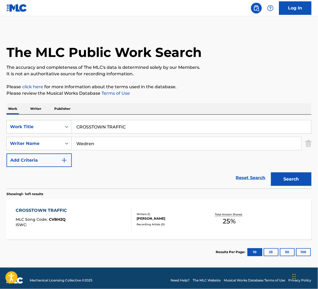
click at [99, 214] on div "CROSSTOWN TRAFFIC MLC Song Code : CVBH2Q ISWC :" at bounding box center [74, 219] width 116 height 24
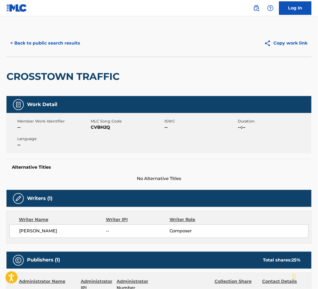
click at [104, 128] on span "CVBH2Q" at bounding box center [127, 127] width 72 height 6
drag, startPoint x: 104, startPoint y: 128, endPoint x: 146, endPoint y: 120, distance: 42.5
click at [104, 128] on span "CVBH2Q" at bounding box center [127, 127] width 72 height 6
click at [73, 43] on button "< Back to public search results" at bounding box center [44, 42] width 77 height 13
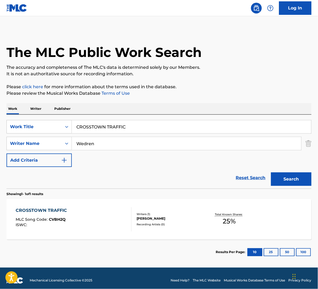
click at [105, 127] on input "CROSSTOWN TRAFFIC" at bounding box center [191, 126] width 239 height 13
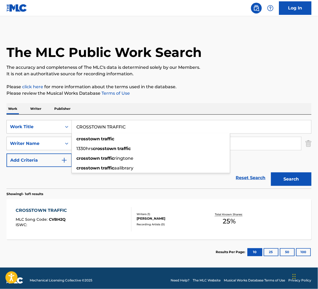
click at [105, 127] on input "CROSSTOWN TRAFFIC" at bounding box center [191, 126] width 239 height 13
paste input "Hill"
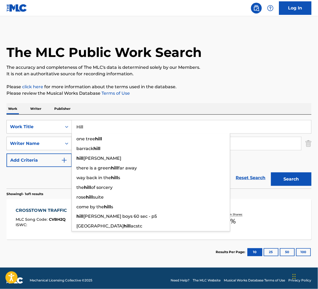
type input "CROSSTOWN TRAFFIC"
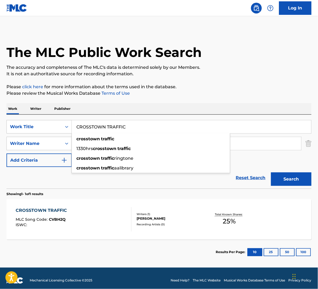
click at [145, 107] on div "Work Writer Publisher" at bounding box center [158, 108] width 305 height 11
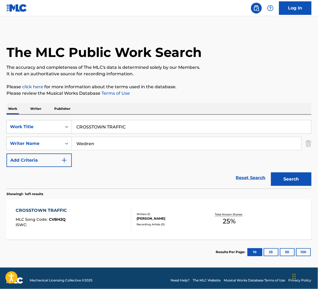
click at [163, 148] on input "Wedren" at bounding box center [186, 143] width 229 height 13
drag, startPoint x: 163, startPoint y: 148, endPoint x: 170, endPoint y: 149, distance: 7.1
click at [163, 148] on input "Wedren" at bounding box center [186, 143] width 229 height 13
paste input "Hill"
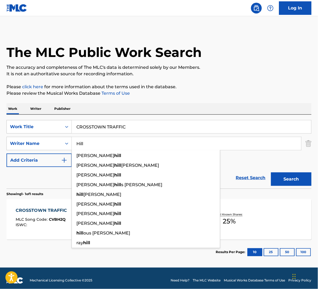
type input "Hill"
click at [282, 176] on button "Search" at bounding box center [291, 178] width 40 height 13
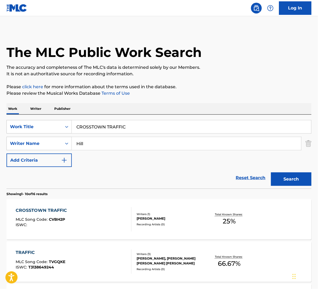
click at [110, 221] on div "CROSSTOWN TRAFFIC MLC Song Code : CVBH2P ISWC :" at bounding box center [74, 219] width 116 height 24
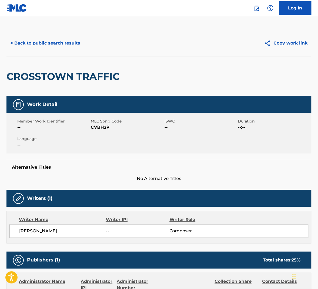
click at [104, 127] on span "CVBH2P" at bounding box center [127, 127] width 72 height 6
drag, startPoint x: 104, startPoint y: 127, endPoint x: 299, endPoint y: 95, distance: 197.5
click at [104, 127] on span "CVBH2P" at bounding box center [127, 127] width 72 height 6
click at [61, 45] on button "< Back to public search results" at bounding box center [44, 42] width 77 height 13
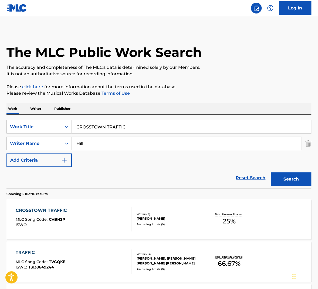
click at [110, 146] on input "Hill" at bounding box center [186, 143] width 229 height 13
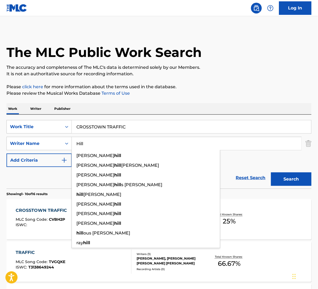
click at [110, 146] on input "Hill" at bounding box center [186, 143] width 229 height 13
paste input "Russe"
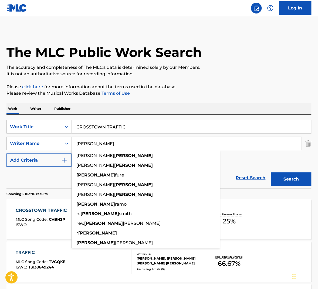
type input "[PERSON_NAME]"
click at [291, 178] on button "Search" at bounding box center [291, 178] width 40 height 13
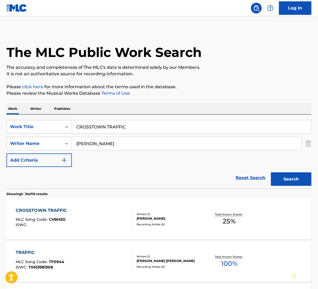
click at [109, 226] on div "CROSSTOWN TRAFFIC MLC Song Code : CVBH2O ISWC :" at bounding box center [74, 219] width 116 height 24
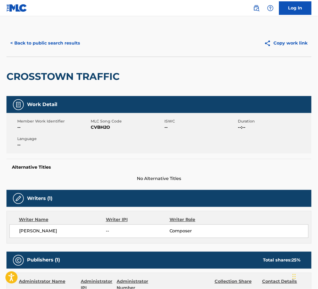
click at [106, 128] on span "CVBH2O" at bounding box center [127, 127] width 72 height 6
drag, startPoint x: 106, startPoint y: 128, endPoint x: 138, endPoint y: 124, distance: 32.4
click at [107, 128] on span "CVBH2O" at bounding box center [127, 127] width 72 height 6
click at [66, 45] on button "< Back to public search results" at bounding box center [44, 42] width 77 height 13
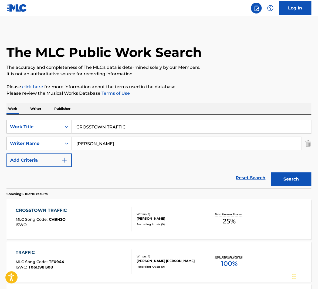
click at [110, 147] on input "[PERSON_NAME]" at bounding box center [186, 143] width 229 height 13
paste input "[PERSON_NAME]"
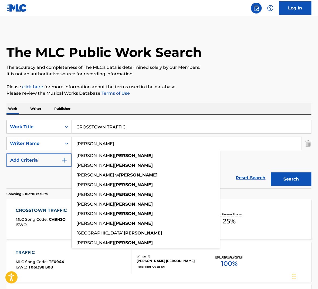
type input "[PERSON_NAME]"
click at [290, 178] on button "Search" at bounding box center [291, 178] width 40 height 13
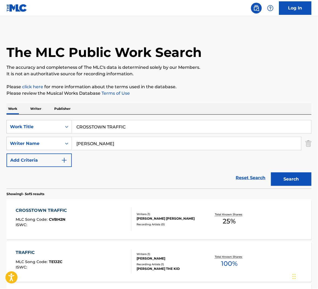
click at [123, 220] on div "CROSSTOWN TRAFFIC MLC Song Code : CVBH2N ISWC :" at bounding box center [74, 219] width 116 height 24
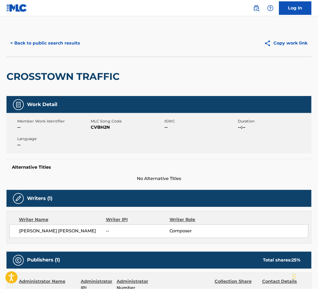
click at [102, 124] on span "CVBH2N" at bounding box center [127, 127] width 72 height 6
drag, startPoint x: 102, startPoint y: 124, endPoint x: 287, endPoint y: 113, distance: 185.7
click at [102, 124] on span "CVBH2N" at bounding box center [127, 127] width 72 height 6
click at [65, 39] on button "< Back to public search results" at bounding box center [44, 42] width 77 height 13
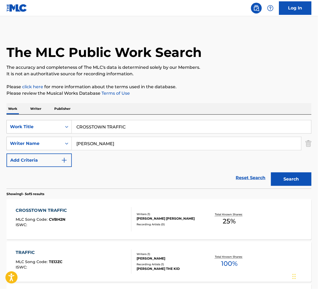
click at [130, 120] on input "CROSSTOWN TRAFFIC" at bounding box center [191, 126] width 239 height 13
paste input "DAY DITTY"
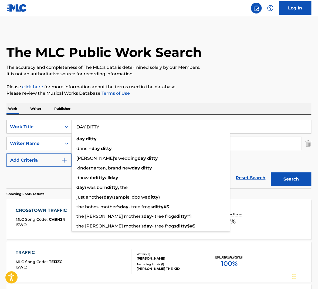
click at [113, 142] on div "day ditty" at bounding box center [151, 139] width 158 height 10
type input "day ditty"
click at [113, 142] on input "[PERSON_NAME]" at bounding box center [186, 143] width 229 height 13
paste input "Wedren"
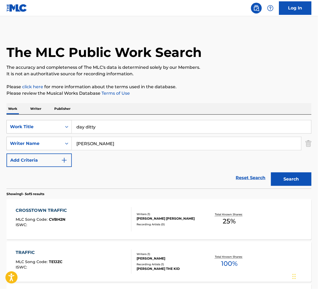
click at [193, 98] on div "The MLC Public Work Search The accuracy and completeness of The MLC's data is d…" at bounding box center [159, 232] width 318 height 405
click at [134, 140] on input "[PERSON_NAME]" at bounding box center [186, 143] width 229 height 13
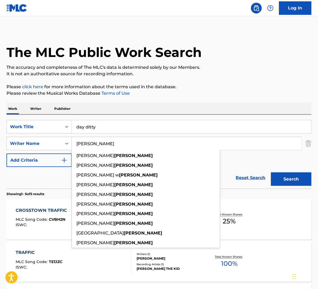
paste input "Wedren"
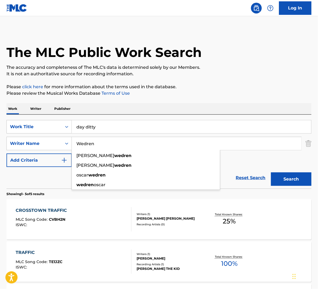
type input "Wedren"
click at [297, 182] on button "Search" at bounding box center [291, 178] width 40 height 13
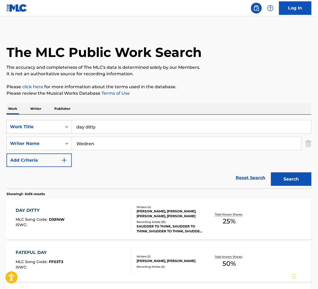
click at [174, 212] on div "[PERSON_NAME], [PERSON_NAME], [PERSON_NAME], [PERSON_NAME]" at bounding box center [170, 214] width 67 height 10
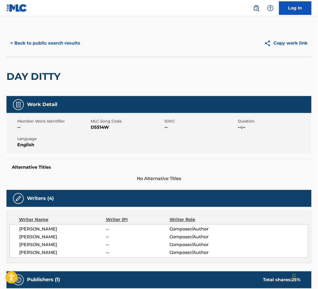
click at [100, 127] on span "D5514W" at bounding box center [127, 127] width 72 height 6
click at [62, 55] on div "< Back to public search results Copy work link" at bounding box center [158, 43] width 305 height 27
click at [63, 40] on button "< Back to public search results" at bounding box center [44, 42] width 77 height 13
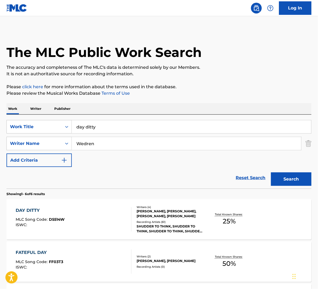
click at [138, 139] on input "Wedren" at bounding box center [186, 143] width 229 height 13
paste input "Hill"
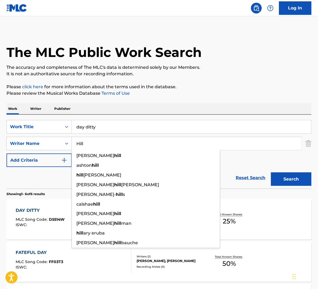
type input "Hill"
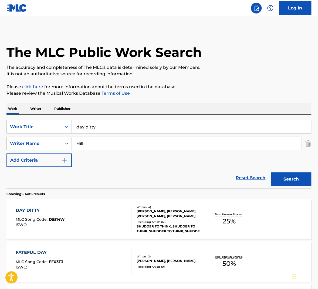
click at [183, 99] on div "The MLC Public Work Search The accuracy and completeness of The MLC's data is d…" at bounding box center [159, 253] width 318 height 447
click at [285, 178] on button "Search" at bounding box center [291, 178] width 40 height 13
click at [120, 225] on div "DAY DITTY MLC Song Code : D5514W ISWC :" at bounding box center [74, 219] width 116 height 24
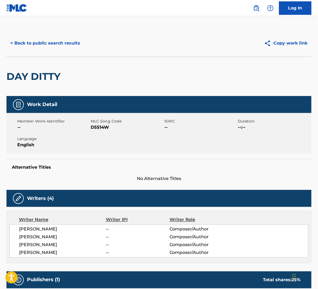
click at [101, 128] on span "D5514W" at bounding box center [127, 127] width 72 height 6
click at [40, 43] on button "< Back to public search results" at bounding box center [44, 42] width 77 height 13
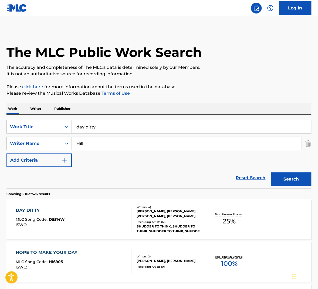
click at [110, 140] on input "Hill" at bounding box center [186, 143] width 229 height 13
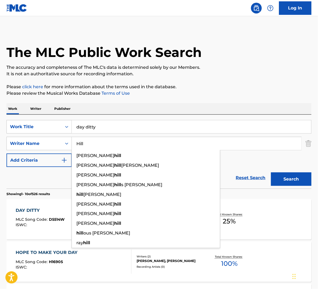
paste input "Russe"
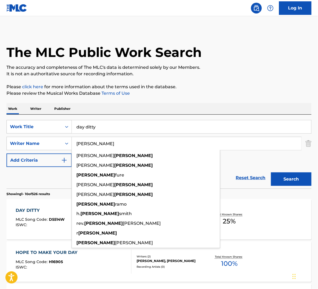
type input "[PERSON_NAME]"
click at [287, 178] on button "Search" at bounding box center [291, 178] width 40 height 13
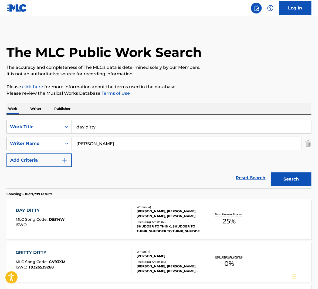
click at [111, 222] on div "DAY DITTY MLC Song Code : D5514W ISWC :" at bounding box center [74, 219] width 116 height 24
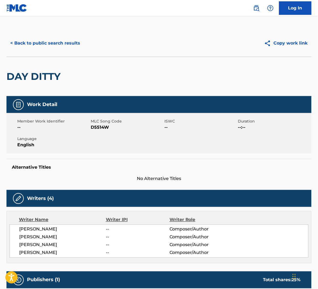
click at [104, 127] on span "D5514W" at bounding box center [127, 127] width 72 height 6
click at [59, 46] on button "< Back to public search results" at bounding box center [44, 42] width 77 height 13
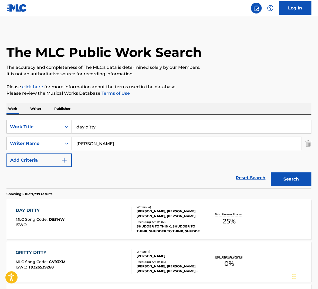
click at [116, 143] on input "[PERSON_NAME]" at bounding box center [186, 143] width 229 height 13
paste input "Hi"
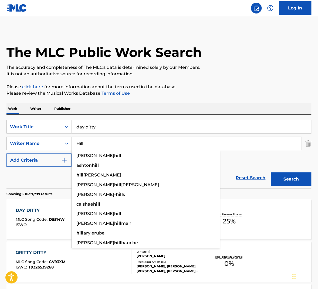
type input "Hill"
click at [282, 178] on button "Search" at bounding box center [291, 178] width 40 height 13
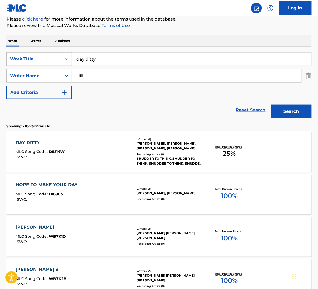
scroll to position [58, 0]
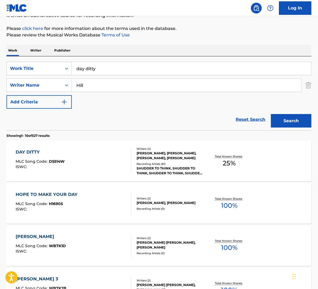
click at [98, 159] on div "DAY DITTY MLC Song Code : D5514W ISWC :" at bounding box center [74, 161] width 116 height 24
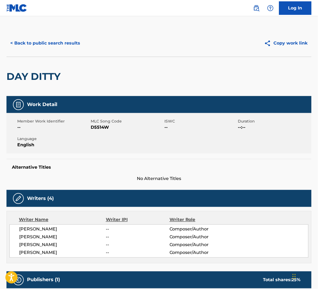
click at [73, 43] on button "< Back to public search results" at bounding box center [44, 42] width 77 height 13
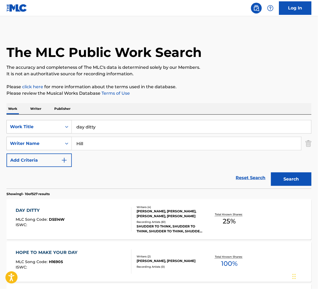
scroll to position [58, 0]
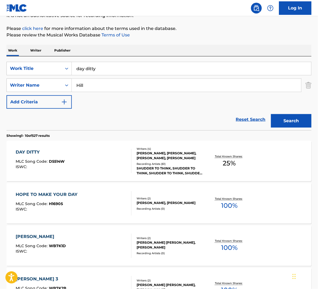
click at [171, 154] on div "[PERSON_NAME], [PERSON_NAME], [PERSON_NAME], [PERSON_NAME]" at bounding box center [170, 156] width 67 height 10
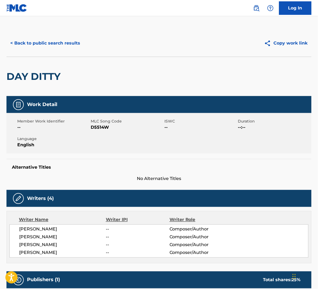
click at [103, 125] on span "D5514W" at bounding box center [127, 127] width 72 height 6
click at [50, 46] on button "< Back to public search results" at bounding box center [44, 42] width 77 height 13
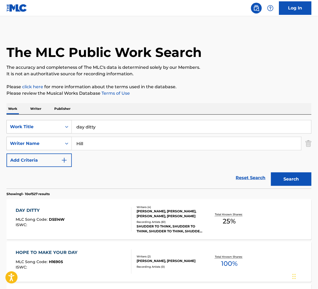
scroll to position [58, 0]
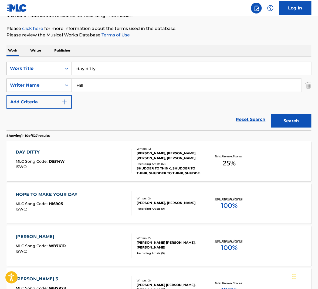
click at [101, 70] on input "day ditty" at bounding box center [191, 68] width 239 height 13
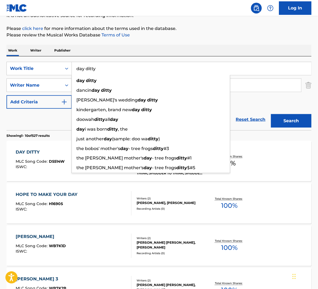
paste input "FLOATING"
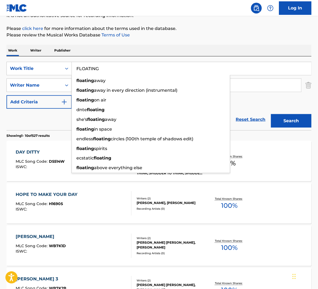
type input "FLOATING"
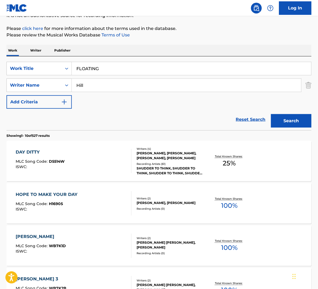
click at [127, 87] on input "Hill" at bounding box center [186, 85] width 229 height 13
paste input "Wedren"
type input "Wedren"
click at [281, 120] on button "Search" at bounding box center [291, 120] width 40 height 13
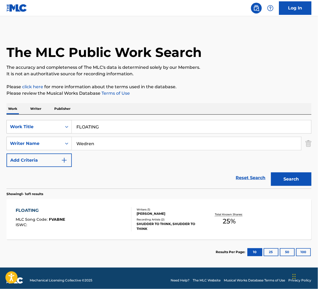
scroll to position [5, 0]
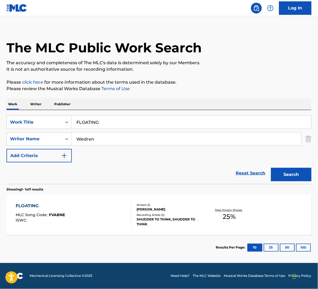
click at [92, 206] on div "FLOATING MLC Song Code : FVABNE ISWC :" at bounding box center [74, 215] width 116 height 24
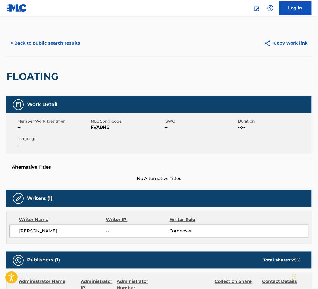
click at [100, 127] on span "FVABNE" at bounding box center [127, 127] width 72 height 6
click at [61, 42] on button "< Back to public search results" at bounding box center [44, 42] width 77 height 13
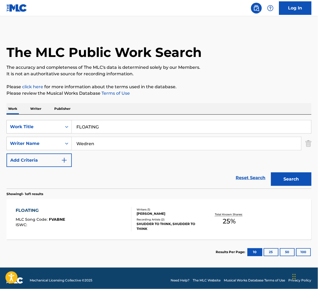
click at [130, 145] on input "Wedren" at bounding box center [186, 143] width 229 height 13
paste input "Hill"
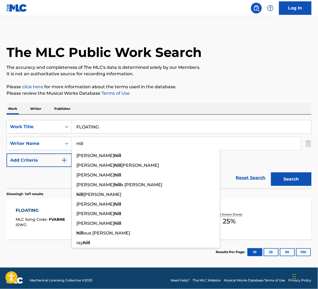
type input "Hill"
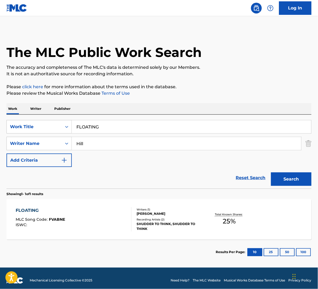
click at [303, 179] on button "Search" at bounding box center [291, 178] width 40 height 13
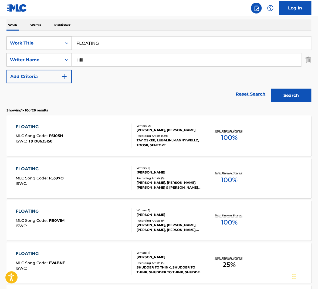
scroll to position [134, 0]
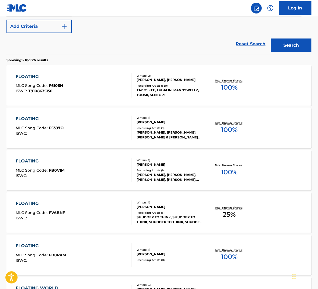
click at [111, 221] on div "FLOATING MLC Song Code : FVABNF ISWC :" at bounding box center [74, 212] width 116 height 24
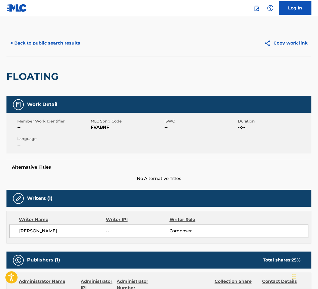
click at [96, 125] on span "FVABNF" at bounding box center [127, 127] width 72 height 6
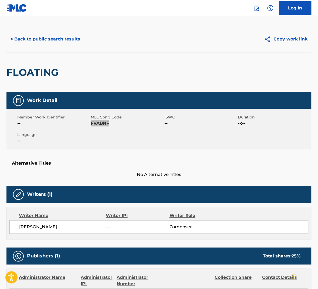
scroll to position [3, 0]
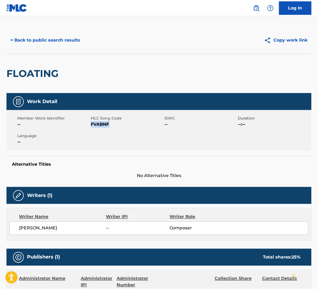
click at [75, 39] on button "< Back to public search results" at bounding box center [44, 39] width 77 height 13
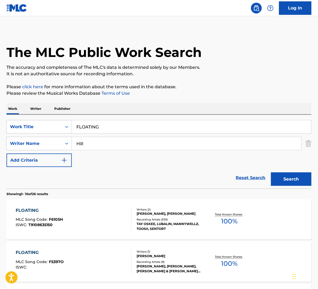
click at [105, 145] on input "Hill" at bounding box center [186, 143] width 229 height 13
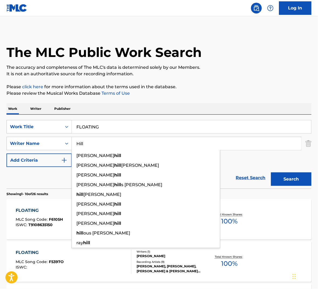
click at [105, 145] on input "Hill" at bounding box center [186, 143] width 229 height 13
paste input "Russe"
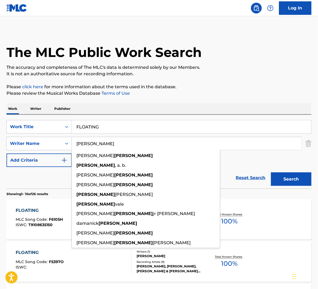
type input "[PERSON_NAME]"
click at [294, 176] on button "Search" at bounding box center [291, 178] width 40 height 13
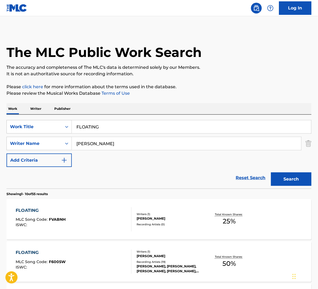
click at [118, 209] on div "FLOATING MLC Song Code : FVABNH ISWC :" at bounding box center [74, 219] width 116 height 24
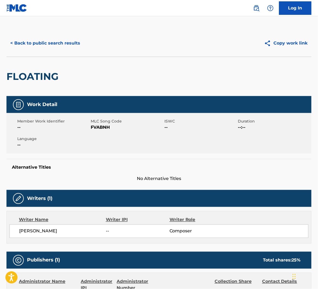
click at [105, 127] on span "FVABNH" at bounding box center [127, 127] width 72 height 6
click at [60, 43] on button "< Back to public search results" at bounding box center [44, 42] width 77 height 13
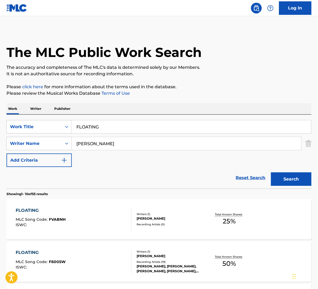
click at [155, 144] on input "[PERSON_NAME]" at bounding box center [186, 143] width 229 height 13
paste input "[PERSON_NAME]"
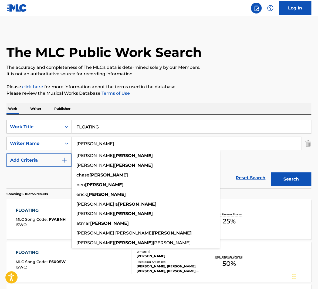
type input "[PERSON_NAME]"
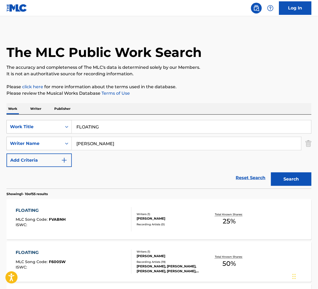
click at [294, 176] on button "Search" at bounding box center [291, 178] width 40 height 13
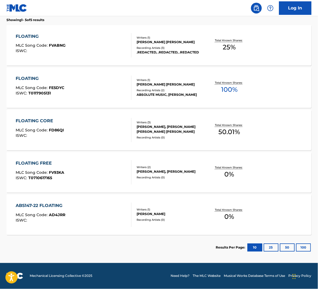
scroll to position [61, 0]
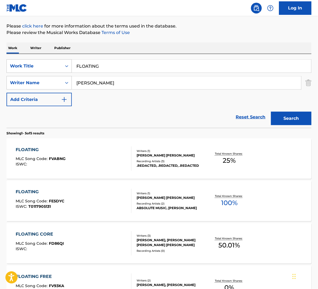
click at [98, 155] on div "FLOATING MLC Song Code : FVABNG ISWC :" at bounding box center [74, 159] width 116 height 24
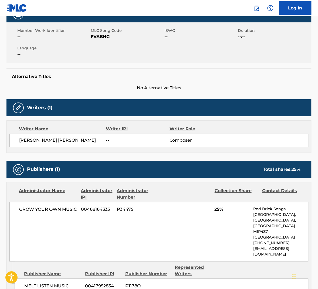
scroll to position [65, 0]
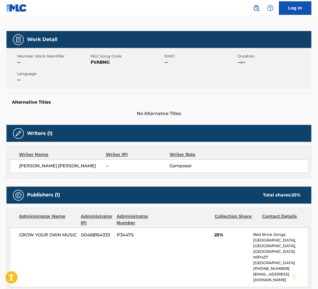
click at [105, 65] on span "FVABNG" at bounding box center [127, 62] width 72 height 6
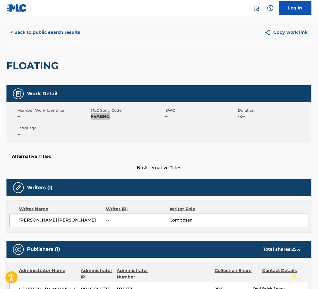
scroll to position [0, 0]
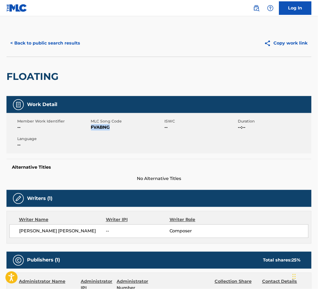
click at [52, 46] on button "< Back to public search results" at bounding box center [44, 42] width 77 height 13
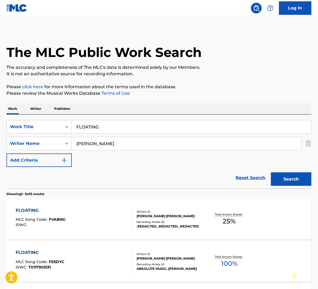
scroll to position [61, 0]
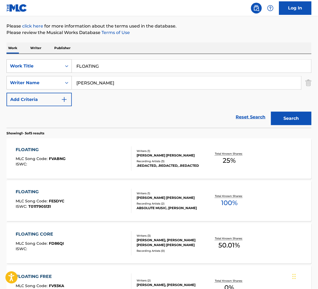
click at [108, 70] on input "FLOATING" at bounding box center [191, 66] width 239 height 13
drag, startPoint x: 108, startPoint y: 70, endPoint x: 118, endPoint y: 72, distance: 10.2
click at [108, 69] on input "FLOATING" at bounding box center [191, 66] width 239 height 13
paste input "RESCO"
type input "ansia de aire fresco"
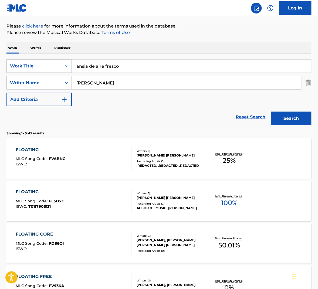
click at [92, 81] on input "[PERSON_NAME]" at bounding box center [186, 82] width 229 height 13
paste input "Wedren"
type input "Wedren"
click at [121, 69] on input "ansia de aire fresco" at bounding box center [191, 66] width 239 height 13
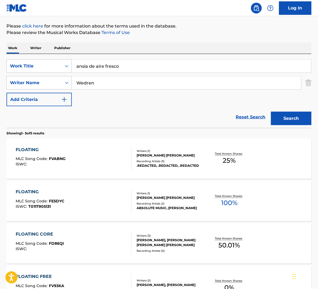
click at [121, 69] on input "ansia de aire fresco" at bounding box center [191, 66] width 239 height 13
paste input "FRESCO"
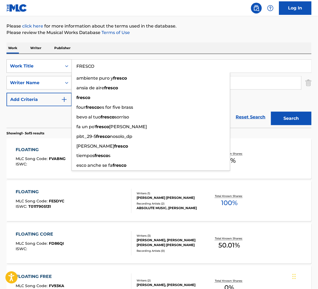
type input "FRESCO"
click at [292, 119] on button "Search" at bounding box center [291, 118] width 40 height 13
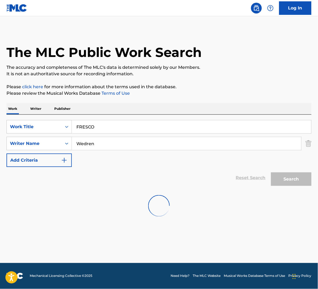
scroll to position [0, 0]
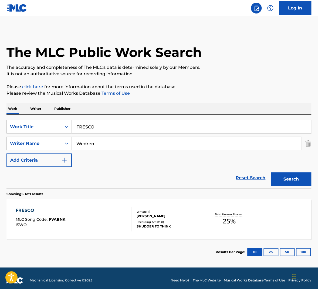
click at [82, 188] on div "Reset Search Search" at bounding box center [158, 178] width 305 height 22
click at [95, 224] on div "FRESCO MLC Song Code : FVABNK ISWC :" at bounding box center [74, 219] width 116 height 24
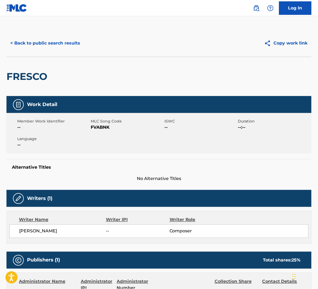
click at [104, 127] on span "FVABNK" at bounding box center [127, 127] width 72 height 6
drag, startPoint x: 104, startPoint y: 127, endPoint x: 115, endPoint y: 124, distance: 10.9
click at [104, 127] on span "FVABNK" at bounding box center [127, 127] width 72 height 6
click at [70, 44] on button "< Back to public search results" at bounding box center [44, 42] width 77 height 13
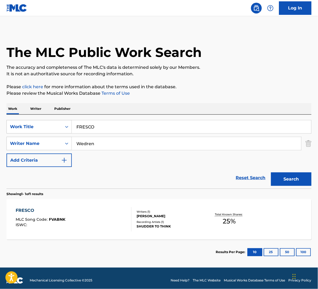
click at [91, 139] on input "Wedren" at bounding box center [186, 143] width 229 height 13
paste input "Hill"
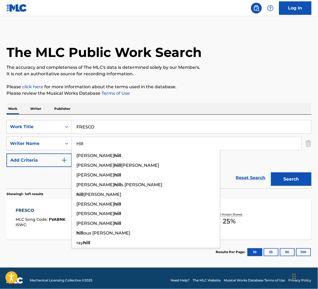
type input "Hill"
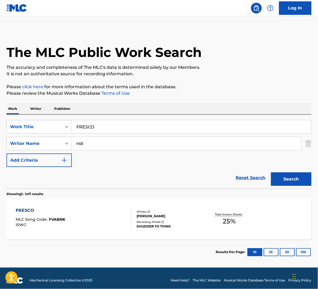
click at [294, 178] on button "Search" at bounding box center [291, 178] width 40 height 13
click at [94, 224] on div "FRESCO MLC Song Code : FVABNL ISWC :" at bounding box center [74, 219] width 116 height 24
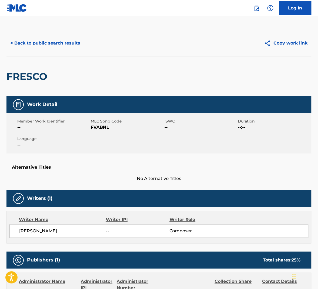
click at [98, 127] on span "FVABNL" at bounding box center [127, 127] width 72 height 6
click at [66, 45] on button "< Back to public search results" at bounding box center [44, 42] width 77 height 13
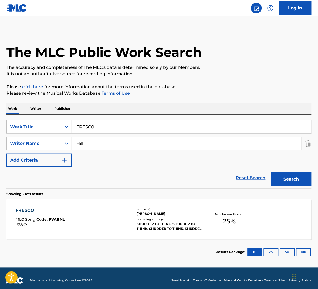
click at [106, 145] on input "Hill" at bounding box center [186, 143] width 229 height 13
paste input "Russe"
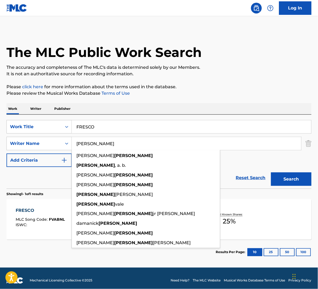
type input "[PERSON_NAME]"
click at [283, 176] on button "Search" at bounding box center [291, 178] width 40 height 13
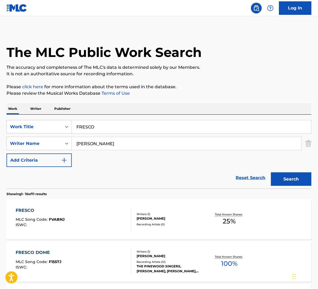
click at [99, 217] on div "FRESCO MLC Song Code : FVABNJ ISWC :" at bounding box center [74, 219] width 116 height 24
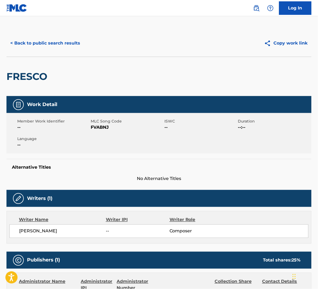
click at [103, 126] on span "FVABNJ" at bounding box center [127, 127] width 72 height 6
click at [48, 38] on button "< Back to public search results" at bounding box center [44, 42] width 77 height 13
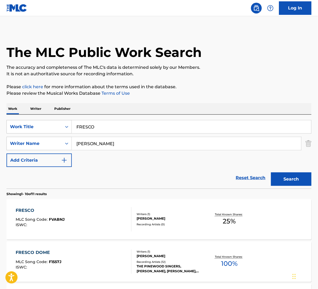
click at [103, 145] on input "[PERSON_NAME]" at bounding box center [186, 143] width 229 height 13
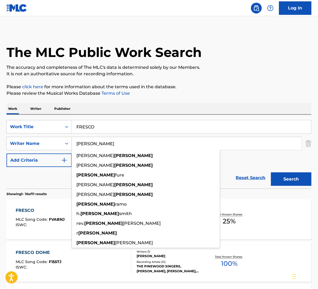
paste input "[PERSON_NAME]"
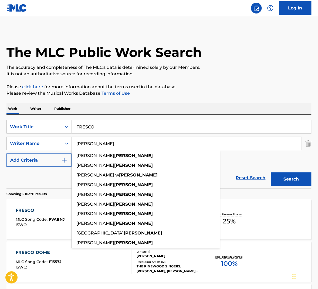
type input "[PERSON_NAME]"
click at [291, 176] on button "Search" at bounding box center [291, 178] width 40 height 13
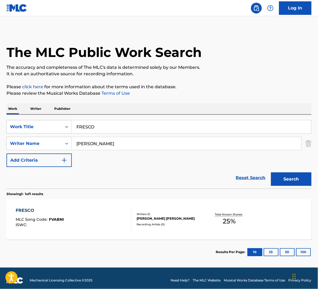
click at [107, 215] on div "FRESCO MLC Song Code : FVABNI ISWC :" at bounding box center [74, 219] width 116 height 24
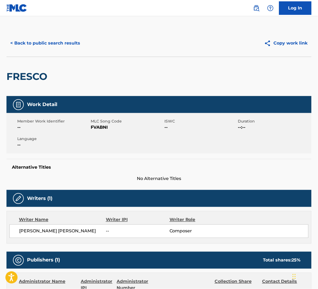
click at [104, 128] on span "FVABNI" at bounding box center [127, 127] width 72 height 6
click at [66, 42] on button "< Back to public search results" at bounding box center [44, 42] width 77 height 13
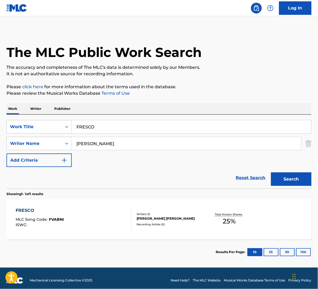
click at [96, 128] on input "FRESCO" at bounding box center [191, 126] width 239 height 13
paste input "UNERAL AT THE MOVIES"
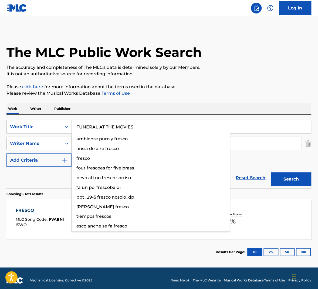
type input "FUNERAL AT THE MOVIES"
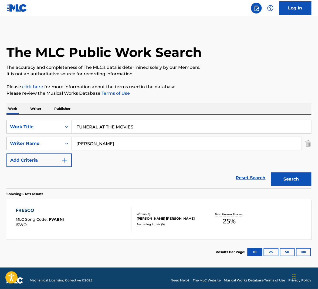
click at [130, 141] on input "[PERSON_NAME]" at bounding box center [186, 143] width 229 height 13
paste input "Wedren"
type input "Wedren"
click at [288, 172] on button "Search" at bounding box center [291, 178] width 40 height 13
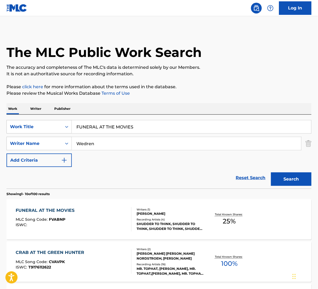
click at [109, 224] on div "FUNERAL AT THE MOVIES MLC Song Code : FVABNP ISWC :" at bounding box center [74, 219] width 116 height 24
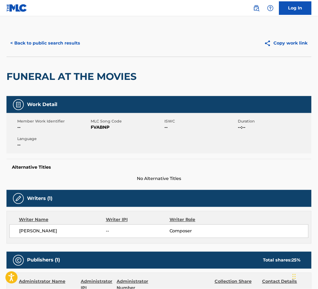
click at [106, 127] on span "FVABNP" at bounding box center [127, 127] width 72 height 6
click at [111, 79] on h2 "FUNERAL AT THE MOVIES" at bounding box center [72, 76] width 133 height 12
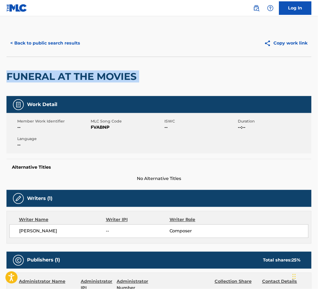
click at [111, 79] on h2 "FUNERAL AT THE MOVIES" at bounding box center [72, 76] width 133 height 12
click at [59, 39] on button "< Back to public search results" at bounding box center [44, 42] width 77 height 13
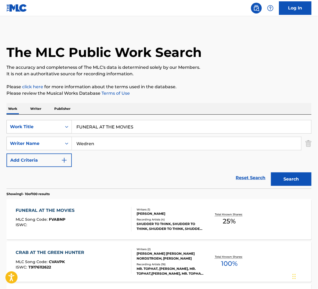
click at [109, 144] on input "Wedren" at bounding box center [186, 143] width 229 height 13
click at [271, 172] on button "Search" at bounding box center [291, 178] width 40 height 13
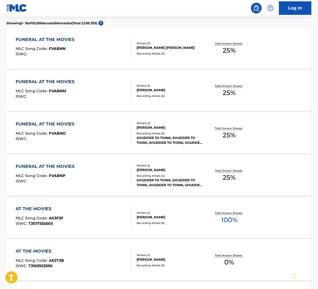
scroll to position [165, 0]
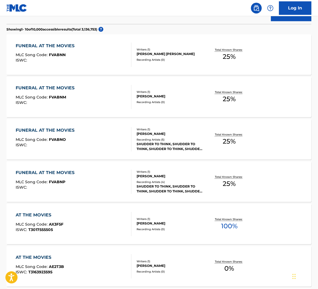
click at [196, 57] on div "Writers ( 1 ) [PERSON_NAME] [PERSON_NAME] Recording Artists ( 0 )" at bounding box center [167, 55] width 72 height 14
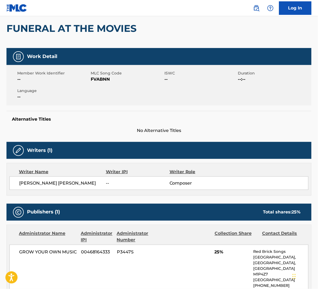
scroll to position [44, 0]
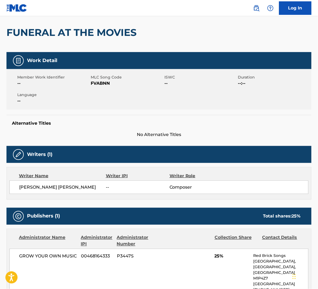
click at [103, 83] on span "FVABNN" at bounding box center [127, 83] width 72 height 6
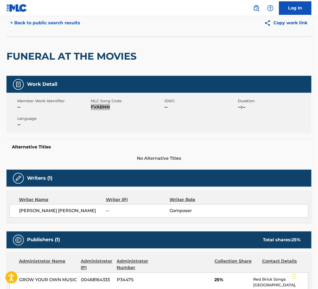
scroll to position [0, 0]
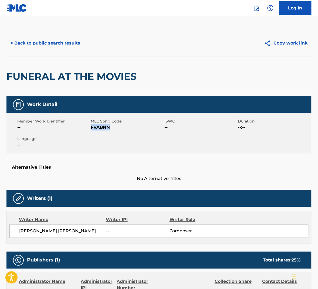
click at [52, 43] on button "< Back to public search results" at bounding box center [44, 42] width 77 height 13
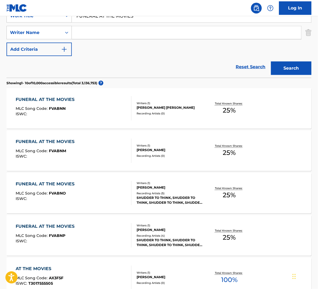
scroll to position [58, 0]
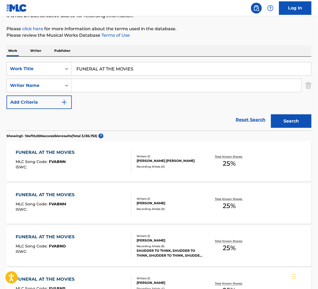
click at [122, 199] on div "FUNERAL AT THE MOVIES MLC Song Code : FVABNM ISWC :" at bounding box center [74, 204] width 116 height 24
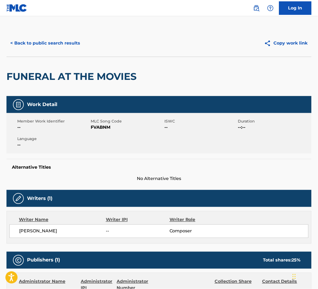
click at [96, 125] on span "FVABNM" at bounding box center [127, 127] width 72 height 6
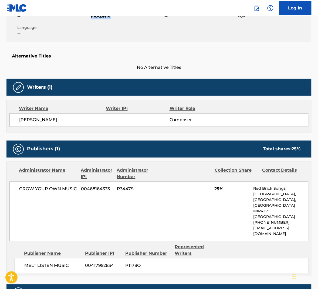
scroll to position [137, 0]
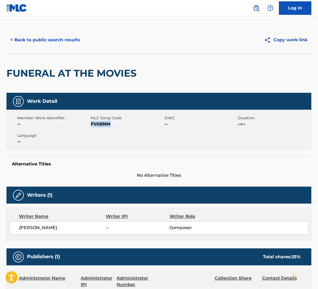
click at [52, 42] on button "< Back to public search results" at bounding box center [44, 39] width 77 height 13
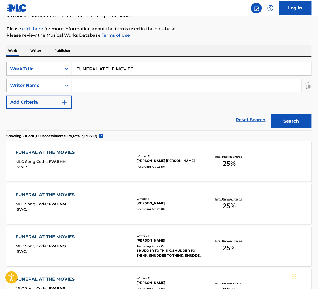
click at [87, 237] on div "FUNERAL AT THE MOVIES MLC Song Code : FVABNO ISWC :" at bounding box center [74, 246] width 116 height 24
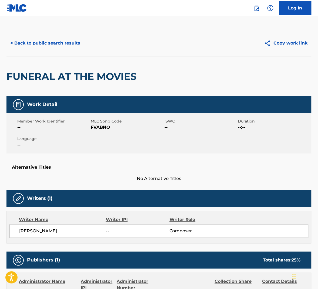
click at [104, 128] on span "FVABNO" at bounding box center [127, 127] width 72 height 6
click at [62, 44] on button "< Back to public search results" at bounding box center [44, 42] width 77 height 13
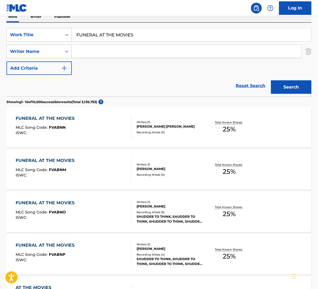
scroll to position [96, 0]
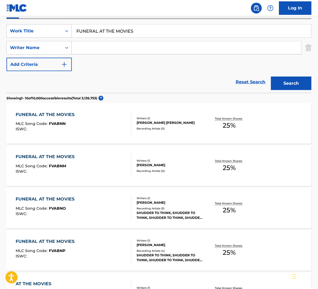
click at [108, 248] on div "FUNERAL AT THE MOVIES MLC Song Code : FVABNP ISWC :" at bounding box center [74, 251] width 116 height 24
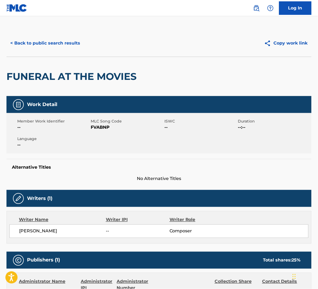
click at [101, 128] on span "FVABNP" at bounding box center [127, 127] width 72 height 6
click at [47, 44] on button "< Back to public search results" at bounding box center [44, 42] width 77 height 13
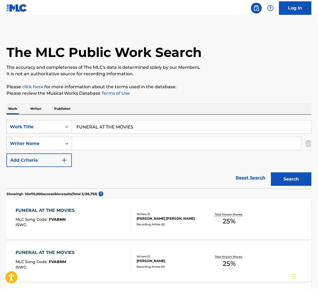
scroll to position [96, 0]
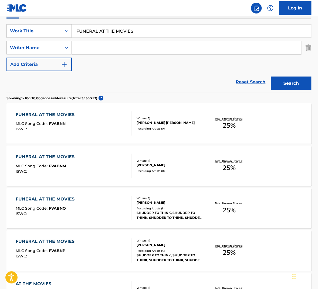
click at [116, 33] on input "FUNERAL AT THE MOVIES" at bounding box center [191, 31] width 239 height 13
click at [115, 33] on input "FUNERAL AT THE MOVIES" at bounding box center [191, 31] width 239 height 13
paste input "NY"
type input "comedy funny swing jazz 30(oldies, advertising, upbeat,happy)"
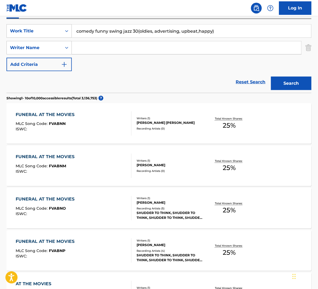
click at [126, 50] on input "Search Form" at bounding box center [186, 47] width 229 height 13
paste input "Wedren"
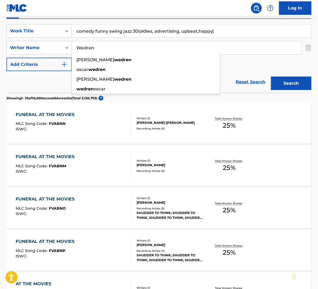
type input "Wedren"
click at [206, 32] on input "comedy funny swing jazz 30(oldies, advertising, upbeat,happy)" at bounding box center [191, 31] width 239 height 13
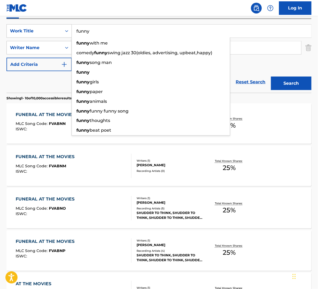
type input "funny"
click at [271, 77] on button "Search" at bounding box center [291, 83] width 40 height 13
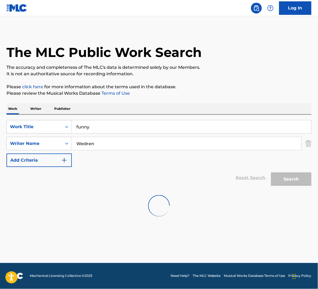
scroll to position [0, 0]
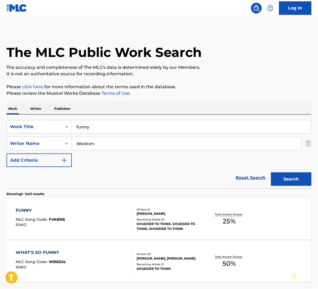
click at [106, 222] on div "FUNNY MLC Song Code : FVABNS ISWC :" at bounding box center [74, 219] width 116 height 24
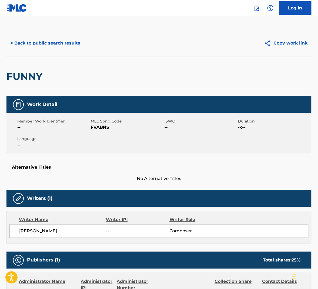
click at [104, 127] on span "FVABNS" at bounding box center [127, 127] width 72 height 6
click at [70, 45] on button "< Back to public search results" at bounding box center [44, 42] width 77 height 13
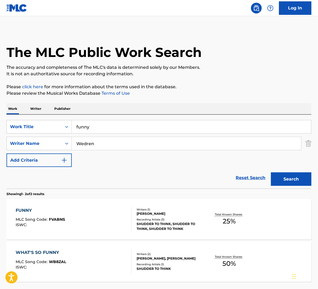
click at [124, 136] on div "SearchWithCriteriaf69bc4a6-7ddb-4691-a824-fb1e32efacbd Work Title funny SearchW…" at bounding box center [158, 143] width 305 height 47
click at [186, 150] on div "Wedren" at bounding box center [187, 143] width 230 height 13
click at [186, 150] on div "[PERSON_NAME] [PERSON_NAME] [PERSON_NAME] [PERSON_NAME]" at bounding box center [146, 170] width 149 height 40
click at [172, 143] on input "Wedren" at bounding box center [186, 143] width 229 height 13
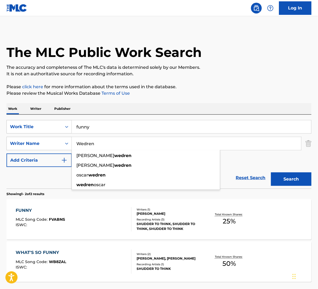
click at [172, 143] on input "Wedren" at bounding box center [186, 143] width 229 height 13
paste input "Hill"
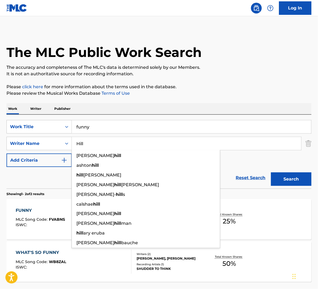
type input "Hill"
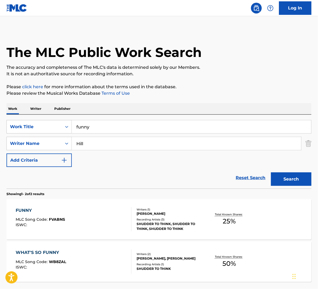
click at [290, 184] on button "Search" at bounding box center [291, 178] width 40 height 13
click at [101, 205] on div "FUNNY MLC Song Code : FVABNT ISWC : Writers ( 1 ) [PERSON_NAME] Recording Artis…" at bounding box center [158, 219] width 305 height 40
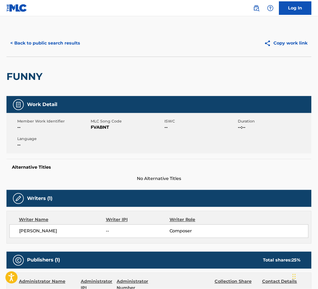
click at [99, 126] on span "FVABNT" at bounding box center [127, 127] width 72 height 6
click at [56, 44] on button "< Back to public search results" at bounding box center [44, 42] width 77 height 13
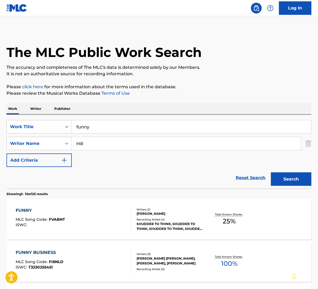
click at [96, 126] on input "funny" at bounding box center [191, 126] width 239 height 13
drag, startPoint x: 134, startPoint y: 101, endPoint x: 128, endPoint y: 110, distance: 10.1
click at [96, 145] on input "Hill" at bounding box center [186, 143] width 229 height 13
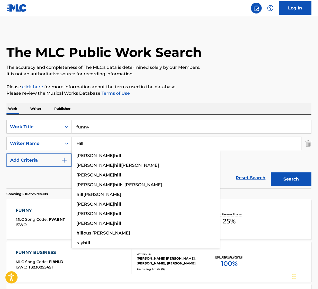
paste input "Russe"
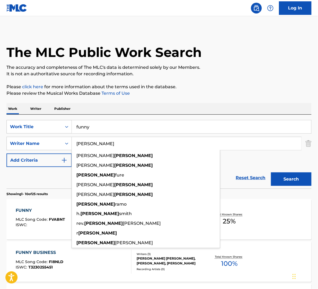
type input "[PERSON_NAME]"
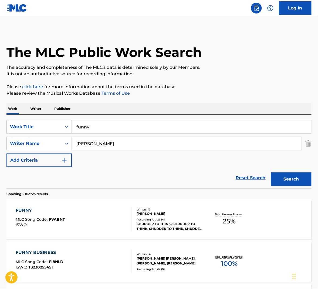
click at [302, 178] on button "Search" at bounding box center [291, 178] width 40 height 13
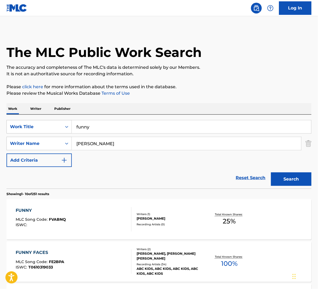
click at [91, 219] on div "FUNNY MLC Song Code : FVABNQ ISWC :" at bounding box center [74, 219] width 116 height 24
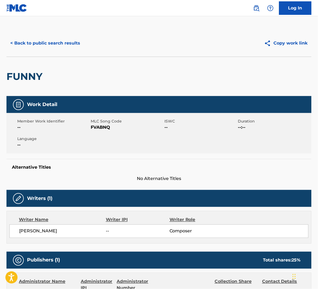
click at [104, 127] on span "FVABNQ" at bounding box center [127, 127] width 72 height 6
click at [61, 40] on button "< Back to public search results" at bounding box center [44, 42] width 77 height 13
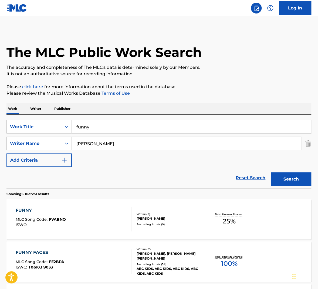
click at [94, 141] on input "[PERSON_NAME]" at bounding box center [186, 143] width 229 height 13
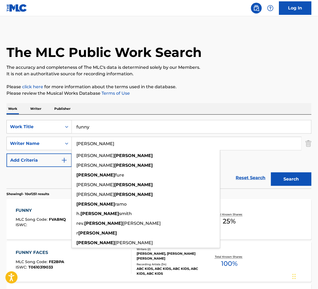
click at [94, 141] on input "[PERSON_NAME]" at bounding box center [186, 143] width 229 height 13
paste input "[PERSON_NAME]"
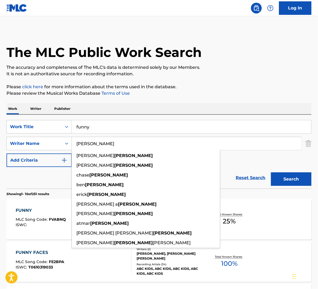
type input "[PERSON_NAME]"
click at [303, 182] on button "Search" at bounding box center [291, 178] width 40 height 13
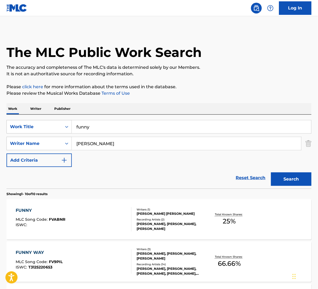
click at [115, 218] on div "FUNNY MLC Song Code : FVABNR ISWC :" at bounding box center [74, 219] width 116 height 24
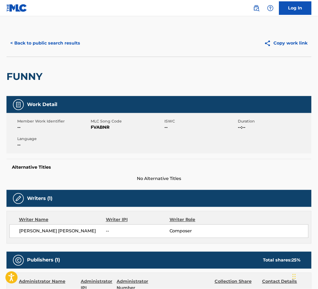
click at [107, 129] on span "FVABNR" at bounding box center [127, 127] width 72 height 6
click at [66, 45] on button "< Back to public search results" at bounding box center [44, 42] width 77 height 13
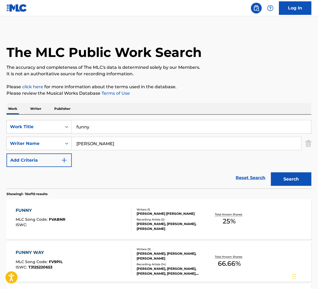
click at [114, 126] on input "funny" at bounding box center [191, 126] width 239 height 13
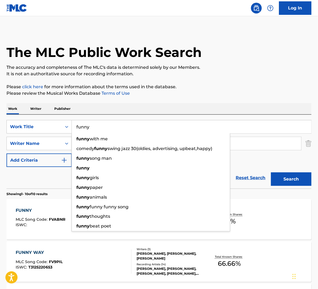
paste input "GOAT"
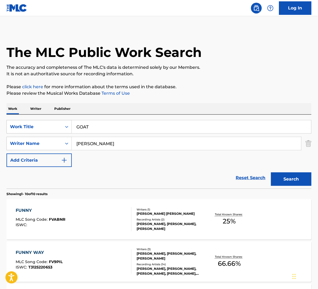
type input "mad goat"
click at [136, 142] on input "[PERSON_NAME]" at bounding box center [186, 143] width 229 height 13
paste input "Wedren"
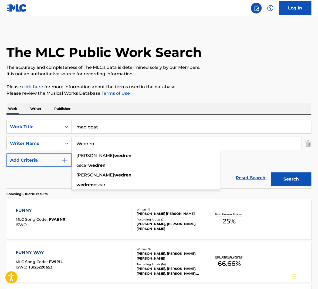
type input "Wedren"
drag, startPoint x: 277, startPoint y: 166, endPoint x: 288, endPoint y: 178, distance: 17.0
click at [277, 166] on div "SearchWithCriteriaf69bc4a6-7ddb-4691-a824-fb1e32efacbd Work Title mad goat Sear…" at bounding box center [158, 143] width 305 height 47
click at [289, 179] on button "Search" at bounding box center [291, 178] width 40 height 13
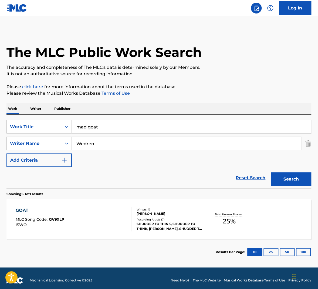
click at [88, 219] on div "GOAT MLC Song Code : GV9XLP ISWC :" at bounding box center [74, 219] width 116 height 24
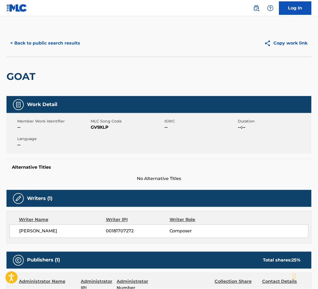
click at [104, 128] on span "GV9XLP" at bounding box center [127, 127] width 72 height 6
click at [49, 42] on button "< Back to public search results" at bounding box center [44, 42] width 77 height 13
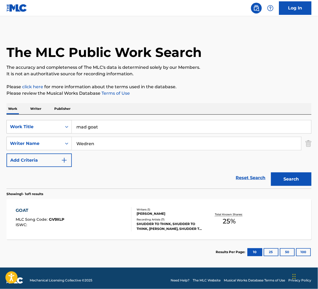
click at [93, 140] on input "Wedren" at bounding box center [186, 143] width 229 height 13
paste input "Hill"
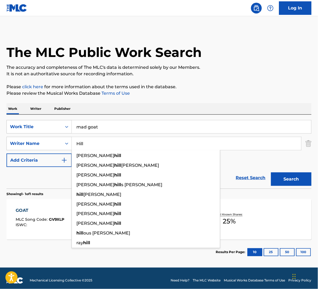
type input "Hill"
click at [285, 177] on button "Search" at bounding box center [291, 178] width 40 height 13
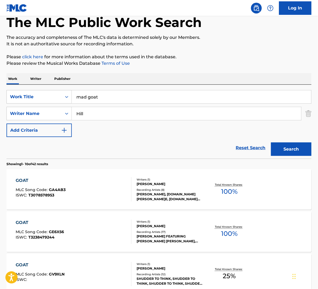
scroll to position [60, 0]
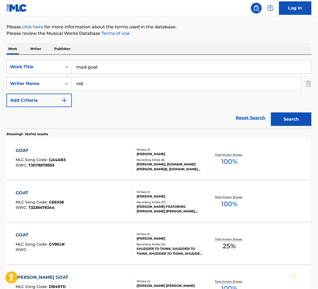
click at [96, 250] on div "GOAT MLC Song Code : GV9XLN ISWC :" at bounding box center [74, 244] width 116 height 24
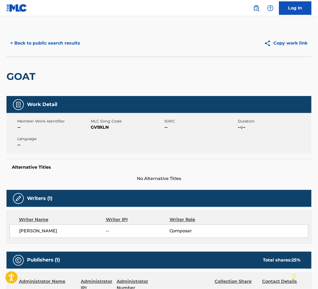
click at [105, 126] on span "GV9XLN" at bounding box center [127, 127] width 72 height 6
click at [63, 47] on button "< Back to public search results" at bounding box center [44, 42] width 77 height 13
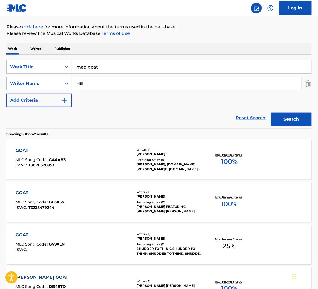
click at [100, 81] on input "Hill" at bounding box center [186, 83] width 229 height 13
paste input "Russe"
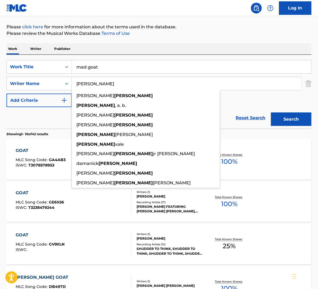
type input "[PERSON_NAME]"
click at [290, 117] on button "Search" at bounding box center [291, 119] width 40 height 13
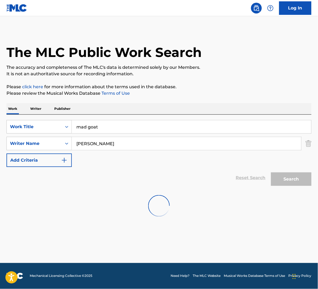
scroll to position [0, 0]
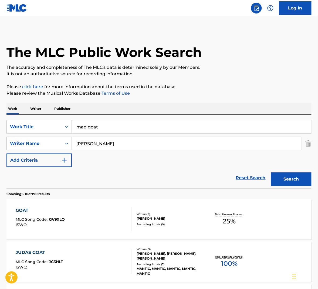
click at [100, 222] on div "GOAT MLC Song Code : GV9XLQ ISWC :" at bounding box center [74, 219] width 116 height 24
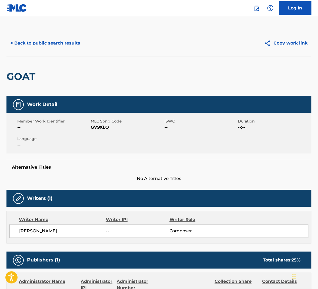
click at [101, 127] on span "GV9XLQ" at bounding box center [127, 127] width 72 height 6
click at [69, 44] on button "< Back to public search results" at bounding box center [44, 42] width 77 height 13
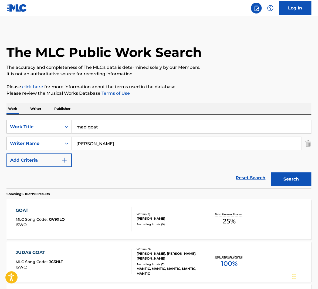
click at [111, 140] on input "[PERSON_NAME]" at bounding box center [186, 143] width 229 height 13
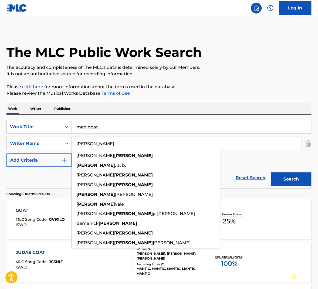
paste input "[PERSON_NAME]"
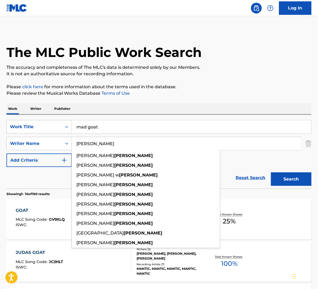
type input "[PERSON_NAME]"
click at [301, 178] on button "Search" at bounding box center [291, 178] width 40 height 13
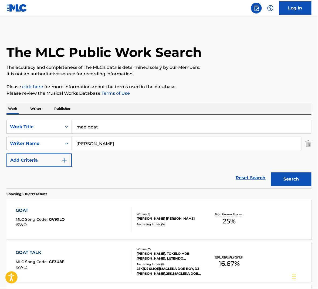
click at [111, 213] on div "GOAT MLC Song Code : GV9XLO ISWC :" at bounding box center [74, 219] width 116 height 24
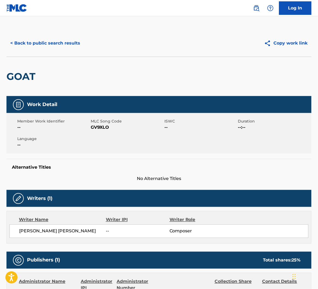
click at [101, 125] on span "GV9XLO" at bounding box center [127, 127] width 72 height 6
click at [62, 41] on button "< Back to public search results" at bounding box center [44, 42] width 77 height 13
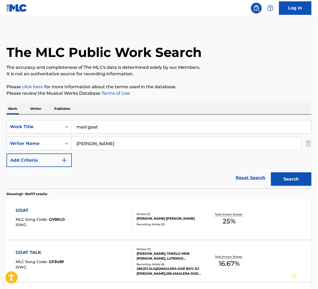
click at [97, 126] on input "mad goat" at bounding box center [191, 126] width 239 height 13
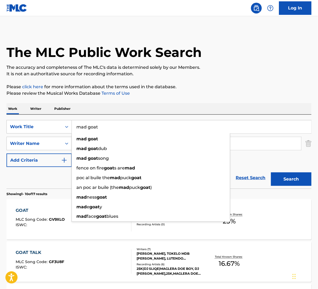
click at [97, 126] on input "mad goat" at bounding box center [191, 126] width 239 height 13
paste input "HEAVEN HERE"
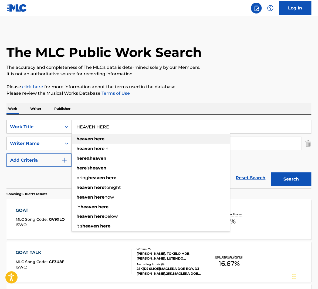
click at [156, 141] on div "heaven here" at bounding box center [151, 139] width 158 height 10
type input "heaven here"
click at [156, 141] on input "[PERSON_NAME]" at bounding box center [186, 143] width 229 height 13
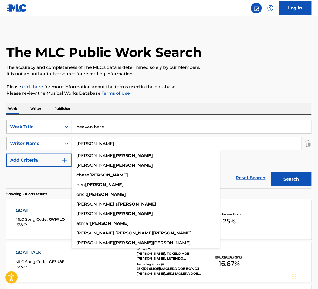
paste input "Wedren"
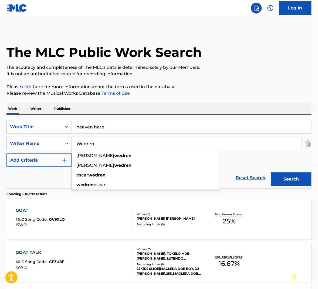
type input "Wedren"
click at [296, 180] on button "Search" at bounding box center [291, 178] width 40 height 13
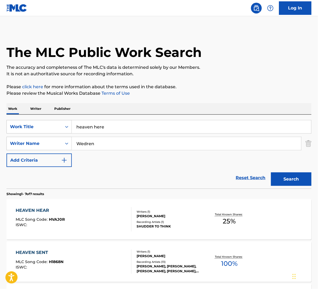
click at [101, 220] on div "HEAVEN HEAR MLC Song Code : HVAJ0R ISWC :" at bounding box center [74, 219] width 116 height 24
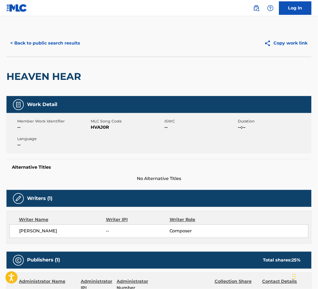
click at [44, 38] on button "< Back to public search results" at bounding box center [44, 42] width 77 height 13
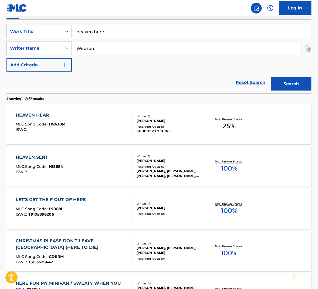
scroll to position [97, 0]
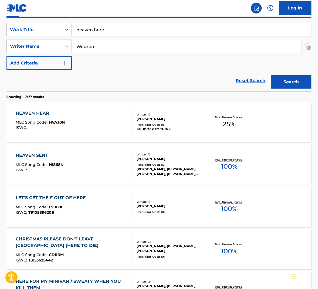
click at [115, 121] on div "HEAVEN HEAR MLC Song Code : HVAJ0R ISWC :" at bounding box center [74, 122] width 116 height 24
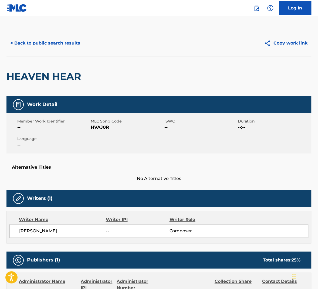
click at [109, 127] on span "HVAJ0R" at bounding box center [127, 127] width 72 height 6
click at [108, 127] on span "HVAJ0R" at bounding box center [127, 127] width 72 height 6
click at [99, 127] on span "HVAJ0R" at bounding box center [127, 127] width 72 height 6
drag, startPoint x: 99, startPoint y: 127, endPoint x: 279, endPoint y: 118, distance: 180.2
click at [99, 127] on span "HVAJ0R" at bounding box center [127, 127] width 72 height 6
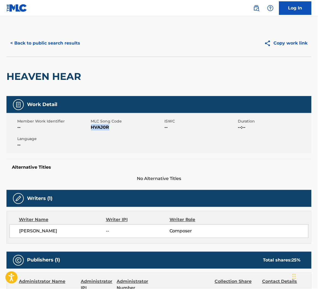
click at [64, 45] on button "< Back to public search results" at bounding box center [44, 42] width 77 height 13
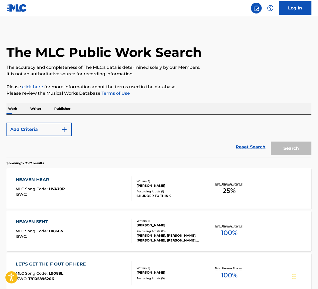
scroll to position [97, 0]
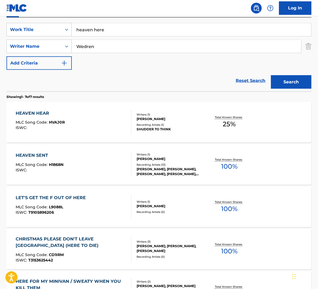
click at [97, 46] on input "Wedren" at bounding box center [186, 46] width 229 height 13
paste input "Hill"
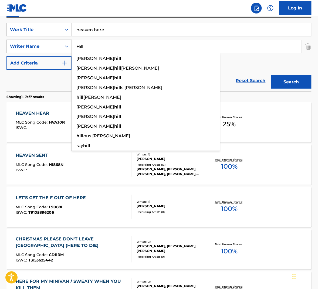
type input "Hill"
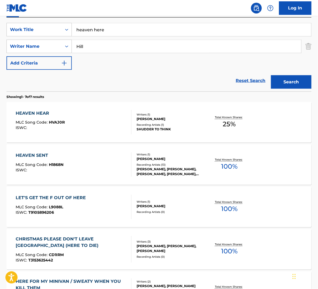
click at [297, 84] on button "Search" at bounding box center [291, 81] width 40 height 13
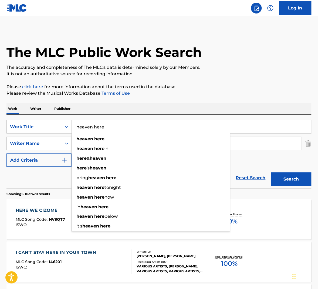
click at [99, 126] on input "heaven here" at bounding box center [191, 126] width 239 height 13
type input "heaven hear"
click at [285, 177] on button "Search" at bounding box center [291, 178] width 40 height 13
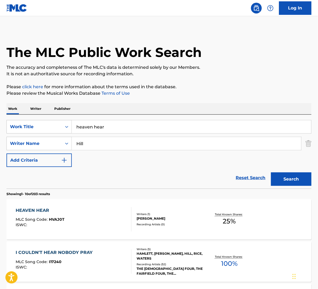
click at [89, 214] on div "HEAVEN HEAR MLC Song Code : HVAJ0T ISWC :" at bounding box center [74, 219] width 116 height 24
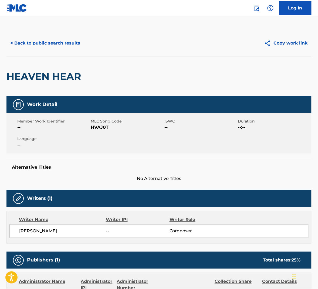
click at [98, 124] on span "HVAJ0T" at bounding box center [127, 127] width 72 height 6
click at [48, 37] on button "< Back to public search results" at bounding box center [44, 42] width 77 height 13
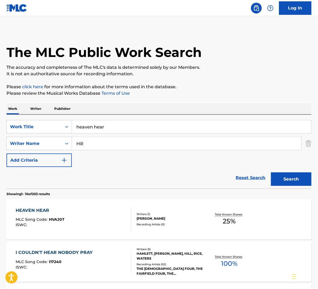
click at [97, 143] on input "Hill" at bounding box center [186, 143] width 229 height 13
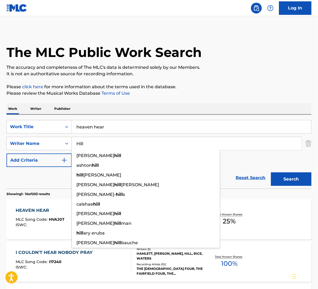
paste input "Russe"
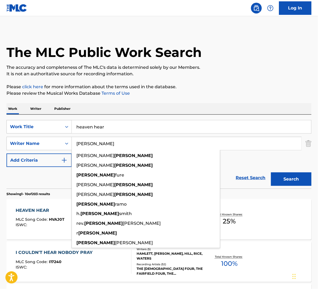
type input "[PERSON_NAME]"
click at [285, 181] on button "Search" at bounding box center [291, 178] width 40 height 13
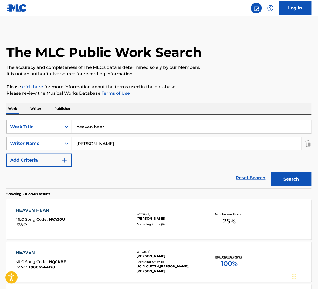
click at [124, 210] on div "HEAVEN HEAR MLC Song Code : HVAJ0U ISWC :" at bounding box center [74, 219] width 116 height 24
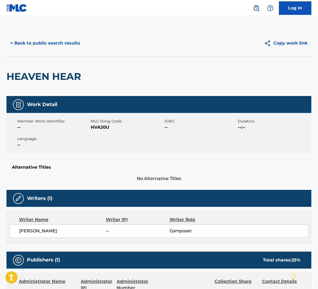
click at [103, 126] on span "HVAJ0U" at bounding box center [127, 127] width 72 height 6
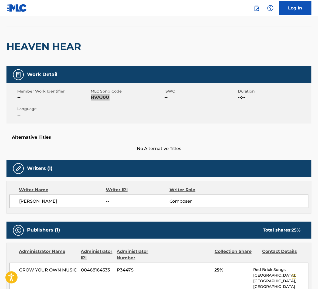
scroll to position [26, 0]
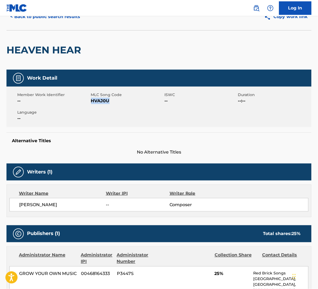
click at [58, 20] on button "< Back to public search results" at bounding box center [44, 16] width 77 height 13
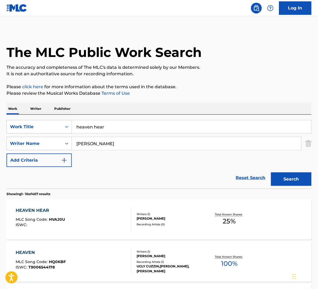
click at [116, 142] on input "[PERSON_NAME]" at bounding box center [186, 143] width 229 height 13
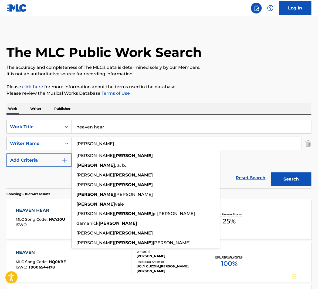
paste input "[PERSON_NAME]"
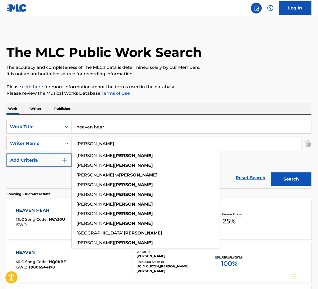
type input "[PERSON_NAME]"
click at [291, 176] on button "Search" at bounding box center [291, 178] width 40 height 13
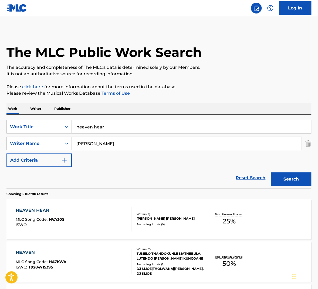
click at [101, 218] on div "HEAVEN HEAR MLC Song Code : HVAJ0S ISWC :" at bounding box center [74, 219] width 116 height 24
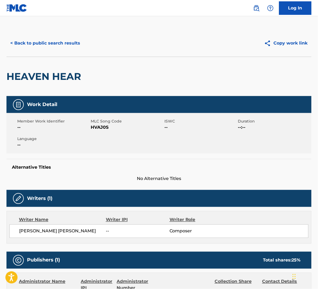
click at [104, 129] on span "HVAJ0S" at bounding box center [127, 127] width 72 height 6
click at [50, 45] on button "< Back to public search results" at bounding box center [44, 42] width 77 height 13
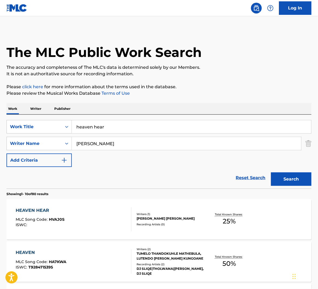
click at [99, 125] on input "heaven hear" at bounding box center [191, 126] width 239 height 13
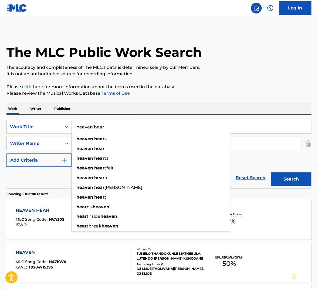
click at [99, 125] on input "heaven hear" at bounding box center [191, 126] width 239 height 13
paste input "I BLEW AWAY"
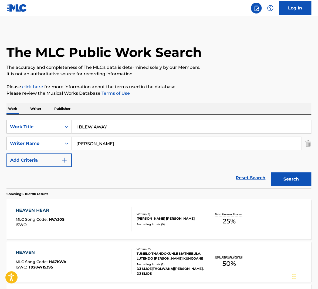
type input "i blew your love away"
click at [109, 140] on input "[PERSON_NAME]" at bounding box center [186, 143] width 229 height 13
paste input "Wedren"
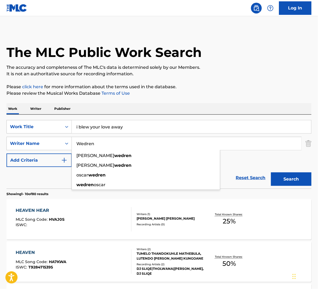
type input "Wedren"
click at [293, 174] on button "Search" at bounding box center [291, 178] width 40 height 13
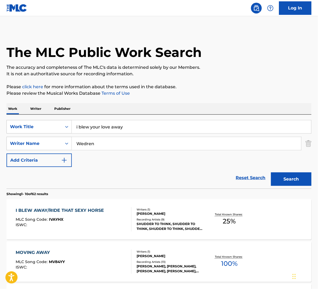
click at [116, 218] on div "I BLEW AWAY/RIDE THAT SEXY HORSE MLC Song Code : IVAYHX ISWC :" at bounding box center [74, 219] width 116 height 24
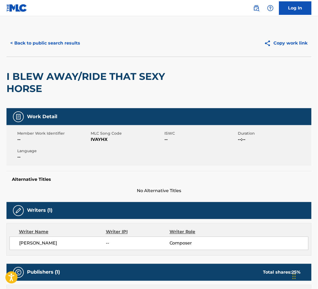
click at [105, 137] on span "IVAYHX" at bounding box center [127, 139] width 72 height 6
click at [15, 53] on div "< Back to public search results Copy work link" at bounding box center [158, 43] width 305 height 27
click at [35, 42] on button "< Back to public search results" at bounding box center [44, 42] width 77 height 13
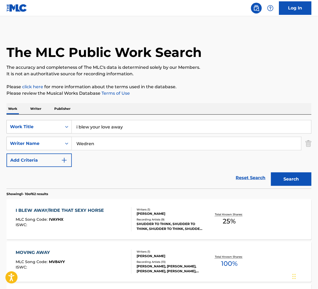
click at [93, 122] on input "i blew your love away" at bounding box center [191, 126] width 239 height 13
paste input "Hill"
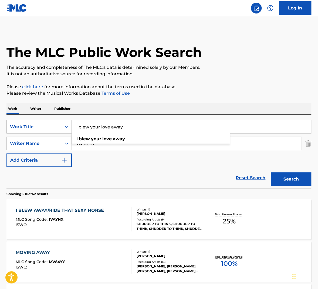
drag, startPoint x: 164, startPoint y: 127, endPoint x: 268, endPoint y: 109, distance: 106.5
click at [59, 122] on div "SearchWithCriteriaf69bc4a6-7ddb-4691-a824-fb1e32efacbd Work Title i blew your l…" at bounding box center [158, 126] width 305 height 13
click at [110, 125] on input "i blew your love away" at bounding box center [191, 126] width 239 height 13
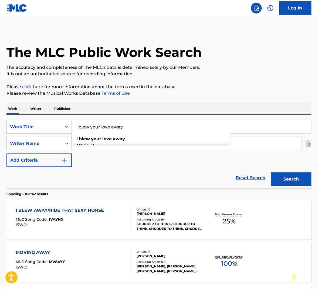
paste input "I BLEW AWAY"
type input "i blew away/ride that sexy horse"
click at [115, 144] on input "Wedren" at bounding box center [186, 143] width 229 height 13
paste input "Hill"
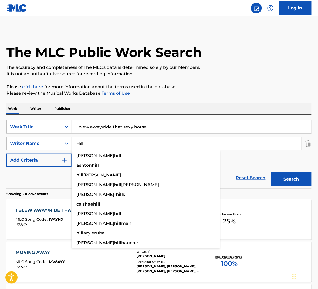
type input "Hill"
click at [292, 181] on button "Search" at bounding box center [291, 178] width 40 height 13
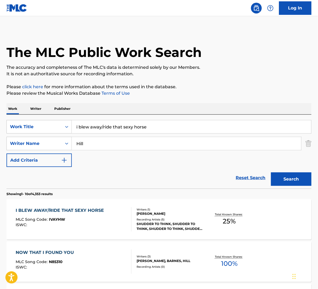
click at [98, 213] on div "I BLEW AWAY/RIDE THAT SEXY HORSE" at bounding box center [61, 210] width 91 height 6
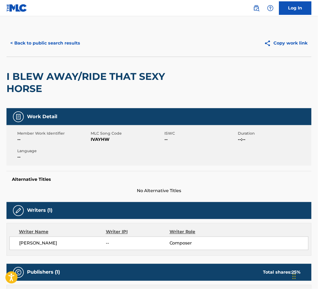
click at [106, 138] on span "IVAYHW" at bounding box center [127, 139] width 72 height 6
click at [67, 45] on button "< Back to public search results" at bounding box center [44, 42] width 77 height 13
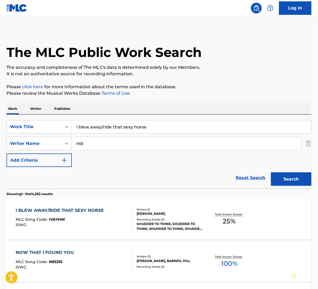
click at [129, 142] on input "Hill" at bounding box center [186, 143] width 229 height 13
paste input "Russe"
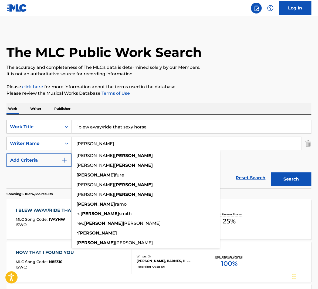
type input "[PERSON_NAME]"
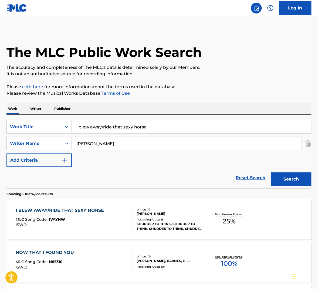
click at [296, 176] on button "Search" at bounding box center [291, 178] width 40 height 13
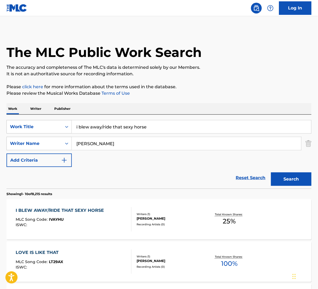
click at [125, 227] on div "I BLEW AWAY/RIDE THAT SEXY HORSE MLC Song Code : IVAYHU ISWC :" at bounding box center [74, 219] width 116 height 24
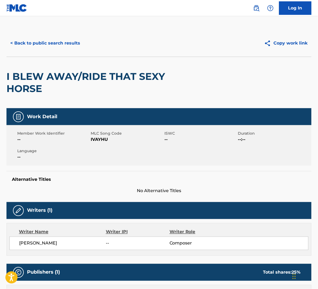
click at [104, 140] on span "IVAYHU" at bounding box center [127, 139] width 72 height 6
click at [69, 45] on button "< Back to public search results" at bounding box center [44, 42] width 77 height 13
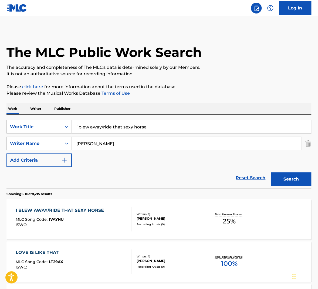
click at [126, 149] on input "[PERSON_NAME]" at bounding box center [186, 143] width 229 height 13
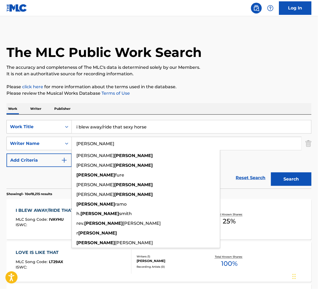
click at [126, 149] on input "[PERSON_NAME]" at bounding box center [186, 143] width 229 height 13
paste input "[PERSON_NAME]"
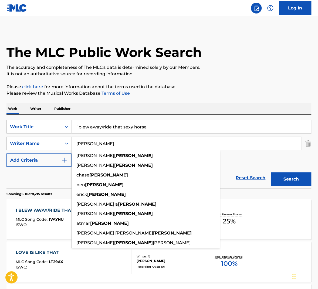
type input "[PERSON_NAME]"
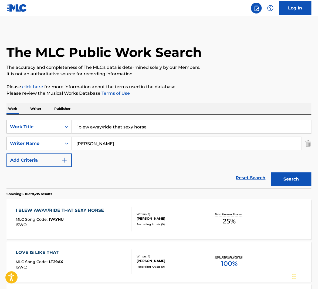
click at [301, 175] on button "Search" at bounding box center [291, 178] width 40 height 13
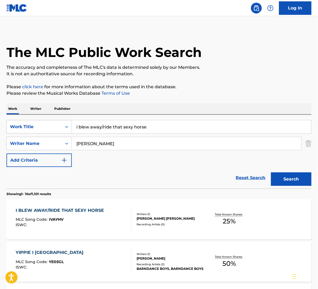
click at [104, 219] on div "MLC Song Code : IVAYHV" at bounding box center [61, 220] width 91 height 5
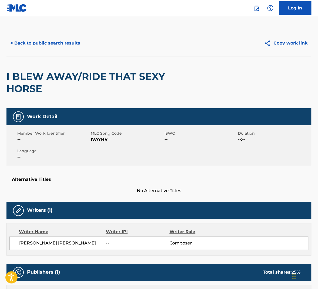
click at [101, 137] on span "IVAYHV" at bounding box center [127, 139] width 72 height 6
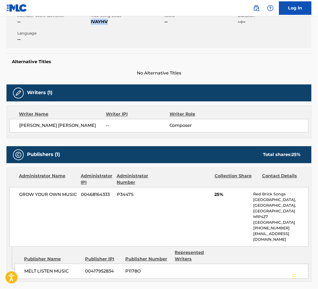
scroll to position [120, 0]
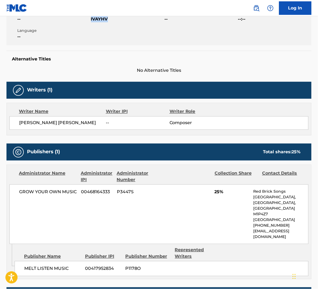
click at [91, 18] on span "IVAYHV" at bounding box center [127, 19] width 72 height 6
click at [106, 20] on span "IVAYHV" at bounding box center [127, 19] width 72 height 6
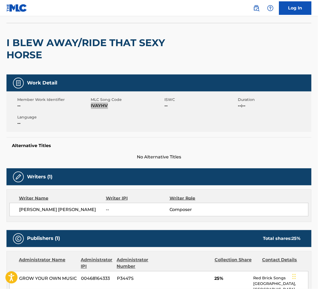
scroll to position [0, 0]
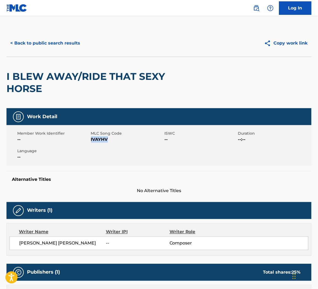
click at [58, 43] on button "< Back to public search results" at bounding box center [44, 42] width 77 height 13
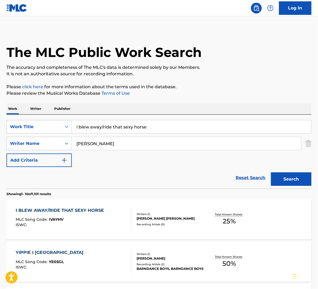
click at [111, 130] on input "i blew away/ride that sexy horse" at bounding box center [191, 126] width 239 height 13
paste input "I GROW COLD"
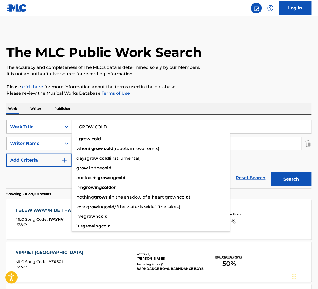
type input "I GROW COLD"
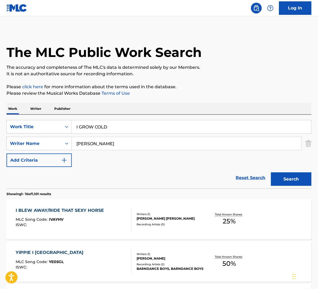
click at [154, 148] on input "[PERSON_NAME]" at bounding box center [186, 143] width 229 height 13
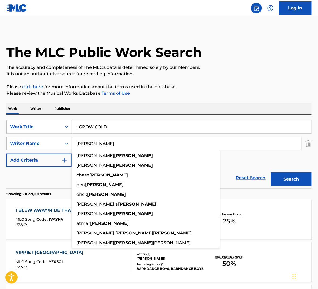
paste input "Wedren"
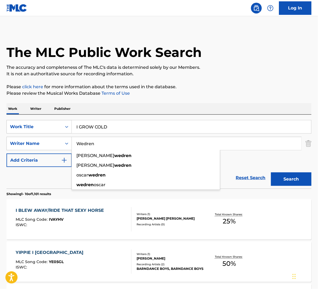
type input "Wedren"
click at [294, 182] on button "Search" at bounding box center [291, 178] width 40 height 13
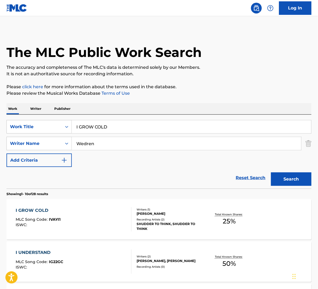
click at [89, 212] on div "I GROW COLD MLC Song Code : IVAYI1 ISWC :" at bounding box center [74, 219] width 116 height 24
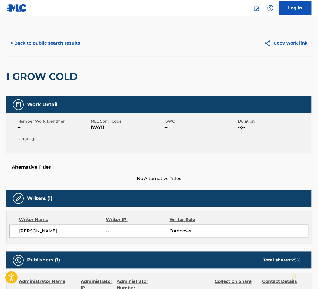
click at [97, 130] on span "IVAYI1" at bounding box center [127, 127] width 72 height 6
click at [97, 128] on span "IVAYI1" at bounding box center [127, 127] width 72 height 6
click at [67, 45] on button "< Back to public search results" at bounding box center [44, 42] width 77 height 13
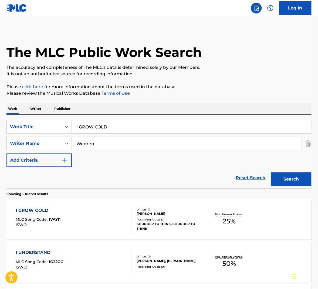
click at [99, 145] on input "Wedren" at bounding box center [186, 143] width 229 height 13
paste input "Hill"
click at [149, 147] on input "WedrenHill" at bounding box center [186, 143] width 229 height 13
paste input "Search Form"
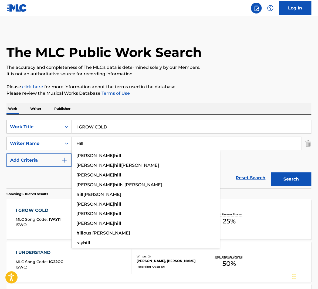
type input "Hill"
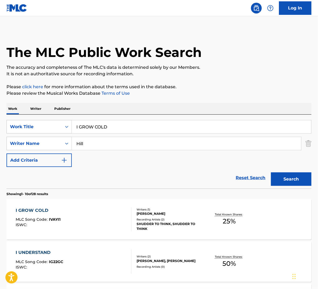
click at [290, 179] on button "Search" at bounding box center [291, 178] width 40 height 13
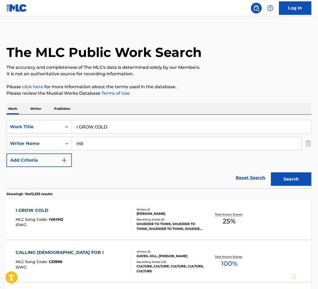
click at [110, 211] on div "I GROW COLD MLC Song Code : IVAYHZ ISWC :" at bounding box center [74, 219] width 116 height 24
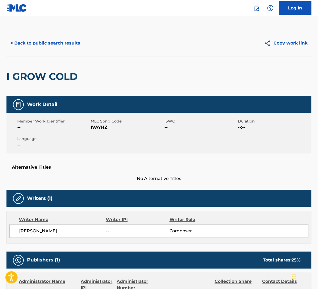
click at [104, 129] on span "IVAYHZ" at bounding box center [127, 127] width 72 height 6
click at [71, 44] on button "< Back to public search results" at bounding box center [44, 42] width 77 height 13
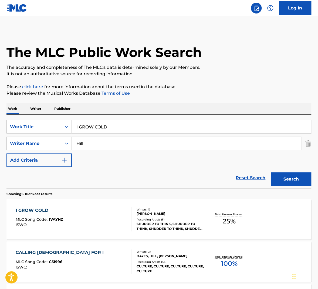
click at [115, 140] on input "Hill" at bounding box center [186, 143] width 229 height 13
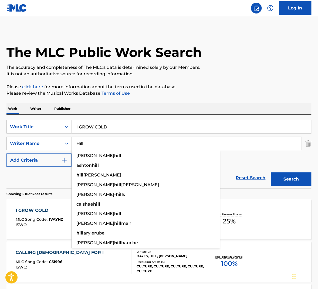
paste input "Russe"
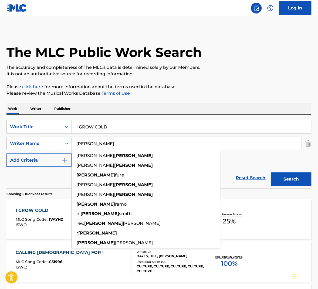
type input "[PERSON_NAME]"
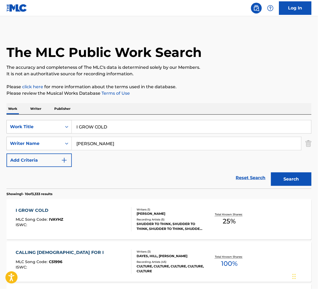
click at [289, 179] on button "Search" at bounding box center [291, 178] width 40 height 13
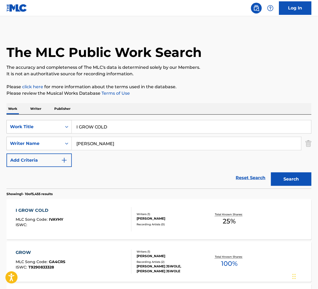
click at [123, 218] on div "I GROW COLD MLC Song Code : IVAYHY ISWC :" at bounding box center [74, 219] width 116 height 24
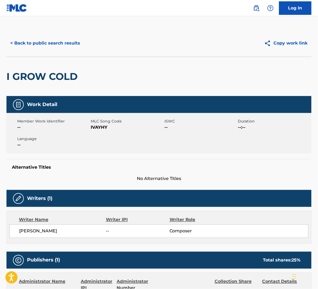
click at [104, 127] on span "IVAYHY" at bounding box center [127, 127] width 72 height 6
click at [76, 46] on button "< Back to public search results" at bounding box center [44, 42] width 77 height 13
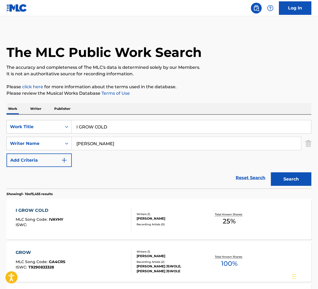
click at [102, 143] on input "[PERSON_NAME]" at bounding box center [186, 143] width 229 height 13
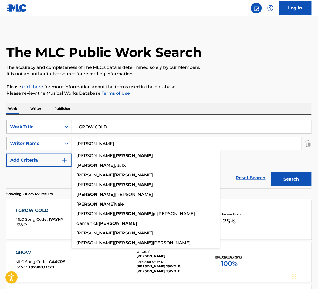
click at [102, 143] on input "[PERSON_NAME]" at bounding box center [186, 143] width 229 height 13
paste input "[PERSON_NAME]"
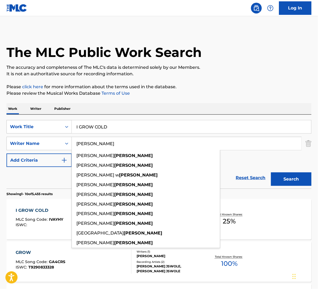
type input "[PERSON_NAME]"
click at [288, 185] on button "Search" at bounding box center [291, 178] width 40 height 13
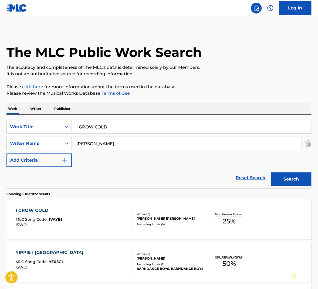
click at [110, 222] on div "I GROW COLD MLC Song Code : IVAYB1 ISWC :" at bounding box center [74, 219] width 116 height 24
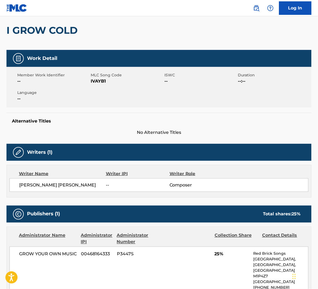
scroll to position [48, 0]
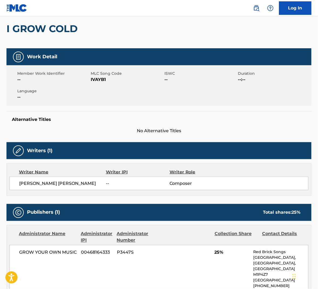
click at [103, 81] on span "IVAYB1" at bounding box center [127, 79] width 72 height 6
drag, startPoint x: 103, startPoint y: 81, endPoint x: 187, endPoint y: 82, distance: 84.2
click at [103, 81] on span "IVAYB1" at bounding box center [127, 79] width 72 height 6
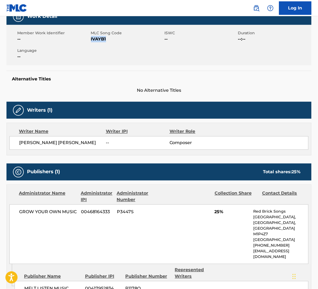
scroll to position [0, 0]
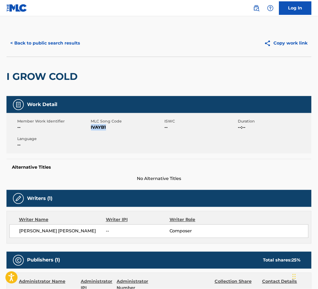
click at [77, 42] on button "< Back to public search results" at bounding box center [44, 42] width 77 height 13
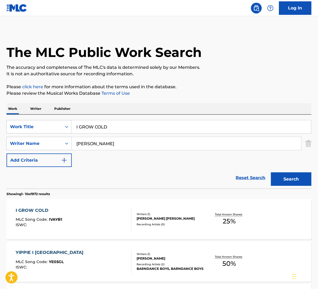
click at [103, 128] on input "I GROW COLD" at bounding box center [191, 126] width 239 height 13
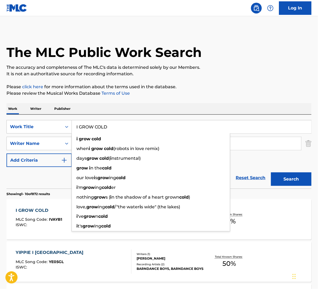
paste input "MAGINE"
click at [103, 128] on input "I GROW COLD" at bounding box center [191, 126] width 239 height 13
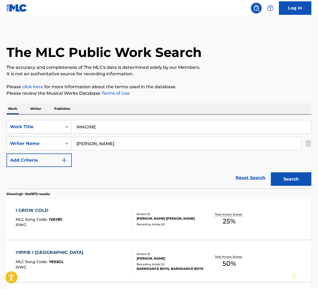
type input "imagine imagine"
click at [124, 138] on input "[PERSON_NAME]" at bounding box center [186, 143] width 229 height 13
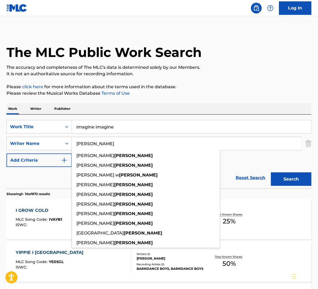
paste input "Wedren"
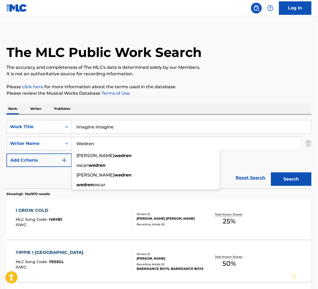
type input "Wedren"
click at [298, 180] on button "Search" at bounding box center [291, 178] width 40 height 13
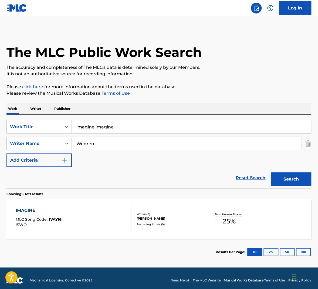
click at [111, 214] on div "IMAGINE MLC Song Code : IVAYI6 ISWC :" at bounding box center [74, 219] width 116 height 24
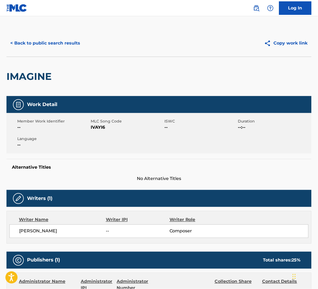
click at [101, 125] on span "IVAYI6" at bounding box center [127, 127] width 72 height 6
click at [55, 42] on button "< Back to public search results" at bounding box center [44, 42] width 77 height 13
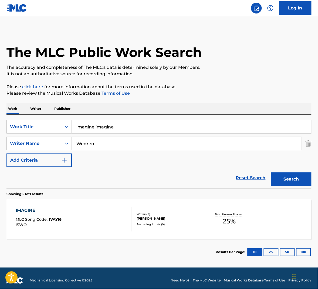
click at [107, 147] on input "Wedren" at bounding box center [186, 143] width 229 height 13
paste input "Hill"
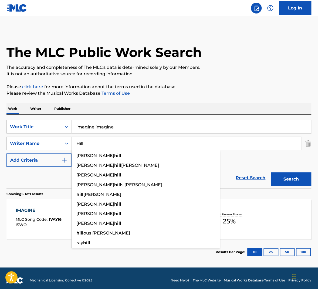
type input "Hill"
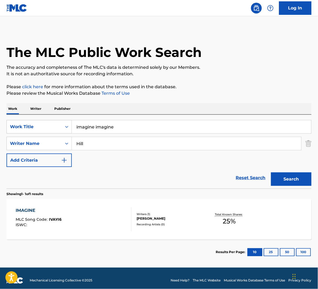
click at [276, 177] on button "Search" at bounding box center [291, 178] width 40 height 13
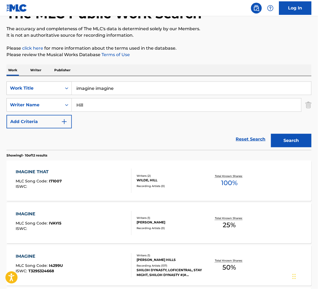
scroll to position [39, 0]
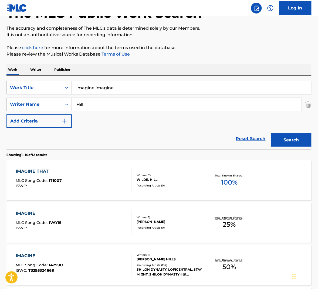
click at [110, 228] on div "IMAGINE MLC Song Code : IVAYI5 ISWC :" at bounding box center [74, 222] width 116 height 24
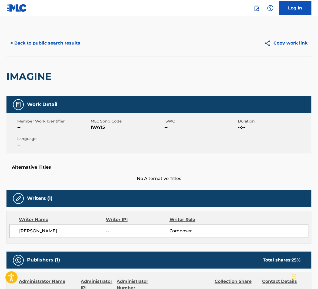
click at [100, 128] on span "IVAYI5" at bounding box center [127, 127] width 72 height 6
click at [66, 45] on button "< Back to public search results" at bounding box center [44, 42] width 77 height 13
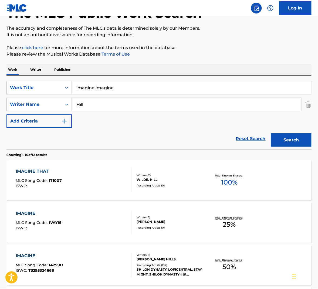
click at [116, 90] on input "imagine imagine" at bounding box center [191, 87] width 239 height 13
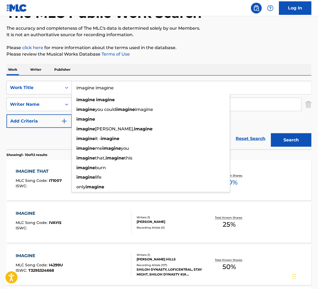
click at [116, 90] on input "imagine imagine" at bounding box center [191, 87] width 239 height 13
paste input "[PERSON_NAME]"
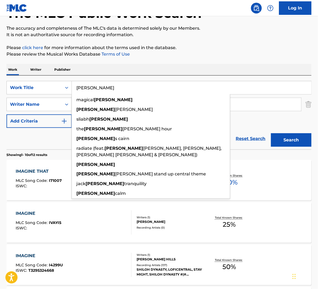
click at [302, 150] on section "Showing 1 - 10 of 12 results" at bounding box center [158, 153] width 305 height 8
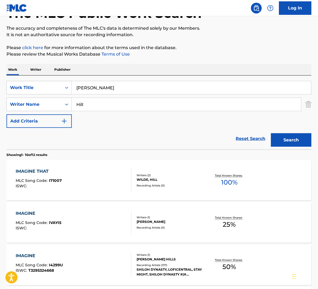
click at [299, 143] on button "Search" at bounding box center [291, 139] width 40 height 13
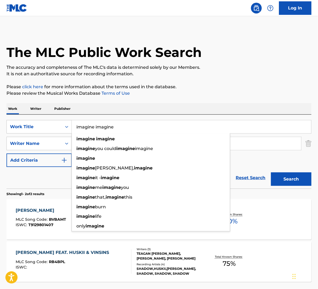
type input "imagine imagine"
click at [237, 108] on div "Work Writer Publisher" at bounding box center [158, 108] width 305 height 11
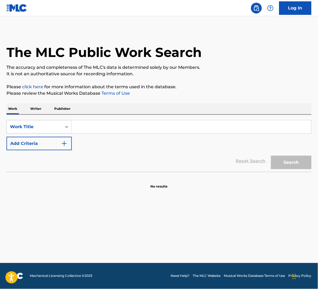
click at [179, 127] on input "Search Form" at bounding box center [191, 126] width 239 height 13
paste input "IMAGINE"
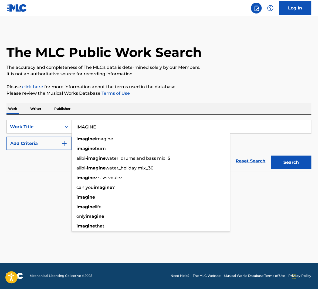
type input "IMAGINE"
click at [47, 145] on button "Add Criteria" at bounding box center [38, 143] width 65 height 13
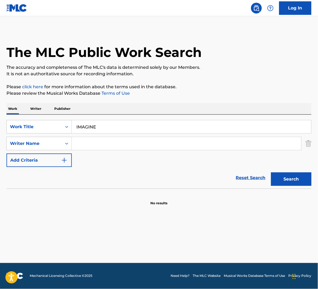
click at [139, 146] on input "Search Form" at bounding box center [186, 143] width 229 height 13
paste input "[PERSON_NAME]"
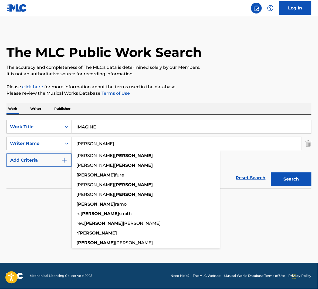
type input "[PERSON_NAME]"
click at [294, 190] on section at bounding box center [158, 190] width 305 height 3
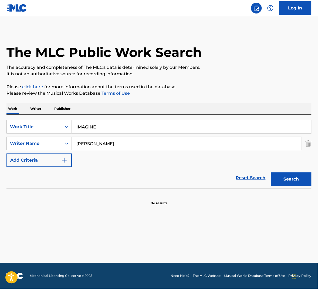
click at [293, 178] on button "Search" at bounding box center [291, 178] width 40 height 13
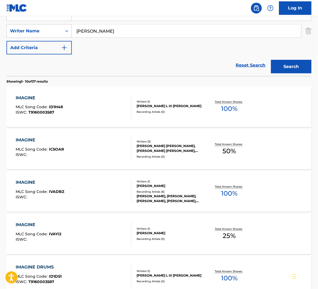
scroll to position [115, 0]
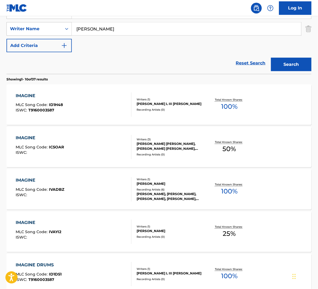
click at [191, 236] on div "Recording Artists ( 0 )" at bounding box center [170, 237] width 67 height 4
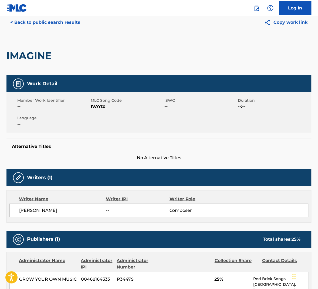
scroll to position [57, 0]
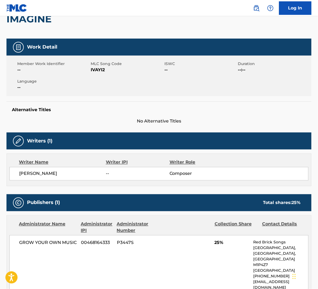
click at [97, 67] on span "IVAYI2" at bounding box center [127, 70] width 72 height 6
copy span "IVAYI2"
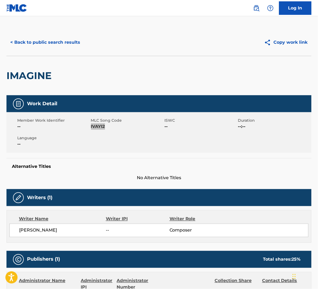
scroll to position [0, 0]
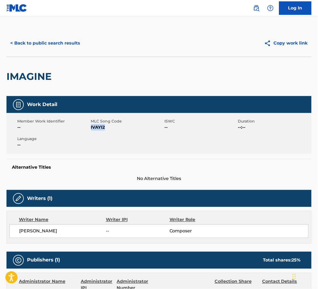
click at [67, 46] on button "< Back to public search results" at bounding box center [44, 42] width 77 height 13
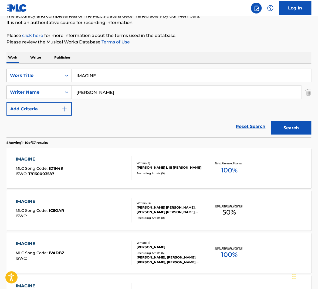
scroll to position [50, 0]
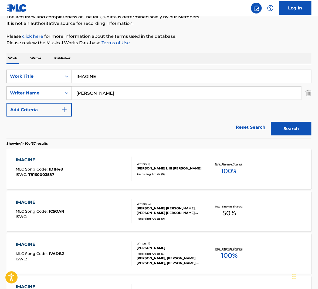
click at [108, 95] on input "[PERSON_NAME]" at bounding box center [186, 93] width 229 height 13
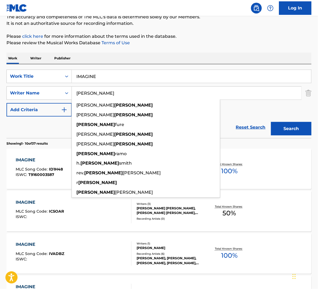
click at [108, 95] on input "[PERSON_NAME]" at bounding box center [186, 93] width 229 height 13
paste input "[PERSON_NAME]"
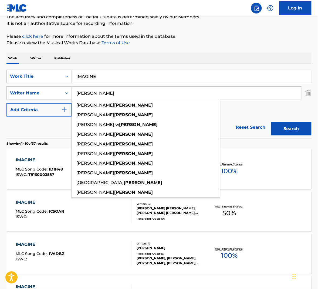
type input "[PERSON_NAME]"
click at [300, 132] on button "Search" at bounding box center [291, 128] width 40 height 13
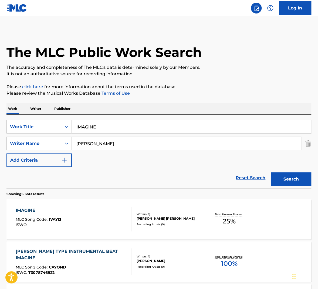
click at [92, 219] on div "IMAGINE MLC Song Code : IVAYI3 ISWC :" at bounding box center [74, 219] width 116 height 24
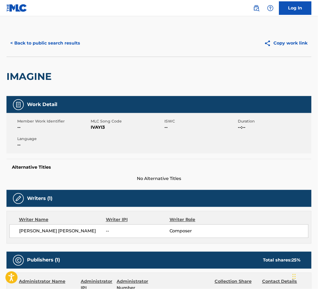
click at [103, 127] on span "IVAYI3" at bounding box center [127, 127] width 72 height 6
copy span "IVAYI3"
click at [59, 50] on div "< Back to public search results Copy work link" at bounding box center [158, 43] width 305 height 27
click at [58, 45] on button "< Back to public search results" at bounding box center [44, 42] width 77 height 13
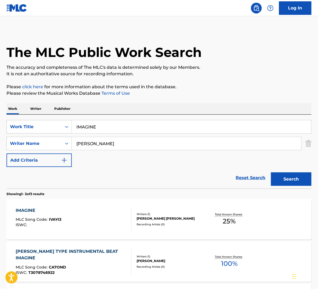
click at [102, 133] on input "IMAGINE" at bounding box center [191, 126] width 239 height 13
click at [102, 133] on div "Search Form" at bounding box center [191, 133] width 239 height 0
paste input "IT WAS ARSON"
click at [132, 128] on input "IMAGINEIT WAS ARSON" at bounding box center [191, 126] width 239 height 13
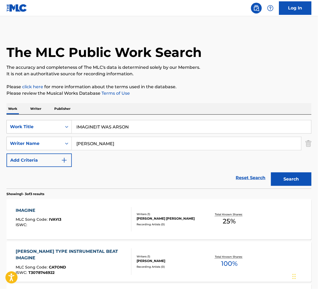
click at [132, 128] on input "IMAGINEIT WAS ARSON" at bounding box center [191, 126] width 239 height 13
paste input "Search Form"
type input "IT WAS ARSON"
click at [135, 138] on input "[PERSON_NAME]" at bounding box center [186, 143] width 229 height 13
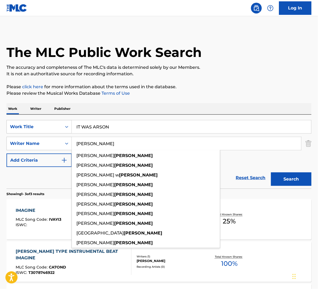
paste input "Wedren"
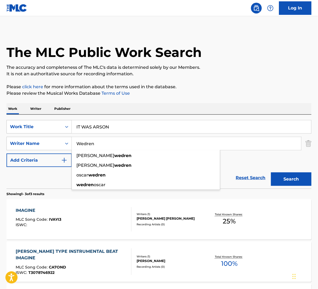
type input "Wedren"
click at [296, 176] on button "Search" at bounding box center [291, 178] width 40 height 13
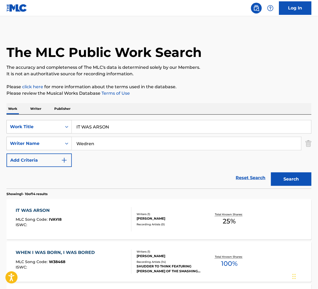
click at [117, 216] on div "IT WAS ARSON MLC Song Code : IVAYI8 ISWC :" at bounding box center [74, 219] width 116 height 24
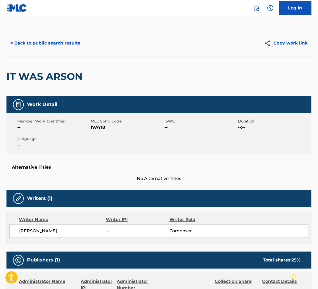
click at [100, 128] on span "IVAYI8" at bounding box center [127, 127] width 72 height 6
copy span "IVAYI8"
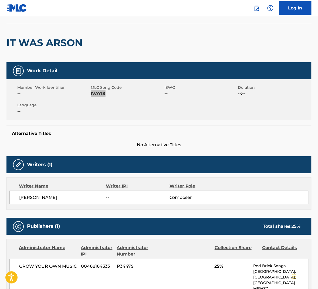
scroll to position [2, 0]
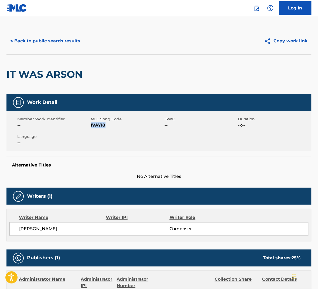
click at [57, 43] on button "< Back to public search results" at bounding box center [44, 40] width 77 height 13
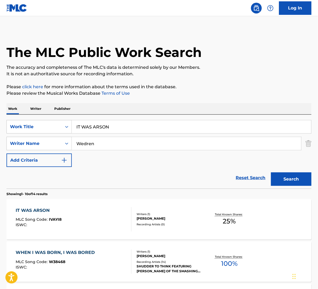
click at [114, 140] on input "Wedren" at bounding box center [186, 143] width 229 height 13
paste input "Hill"
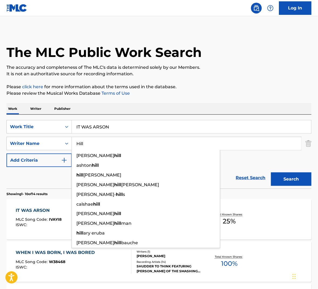
type input "Hill"
click at [290, 177] on button "Search" at bounding box center [291, 178] width 40 height 13
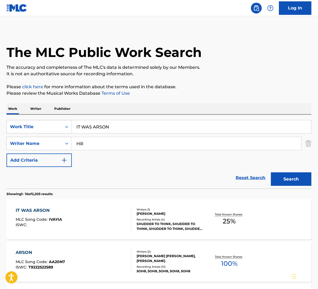
click at [122, 221] on div "IT WAS ARSON MLC Song Code : IVAYIA ISWC :" at bounding box center [74, 219] width 116 height 24
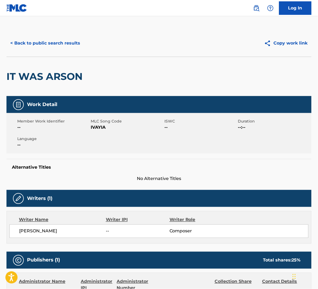
click at [106, 127] on span "IVAYIA" at bounding box center [127, 127] width 72 height 6
click at [102, 126] on span "IVAYIA" at bounding box center [127, 127] width 72 height 6
copy span "IVAYIA"
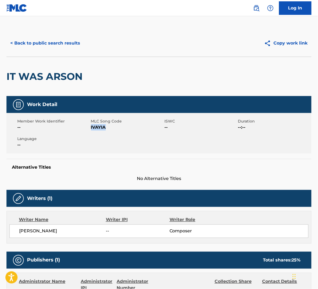
click at [66, 41] on button "< Back to public search results" at bounding box center [44, 42] width 77 height 13
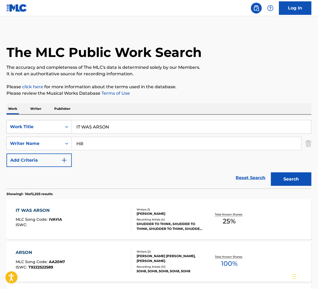
click at [97, 124] on input "IT WAS ARSON" at bounding box center [191, 126] width 239 height 13
paste input "[PERSON_NAME]"
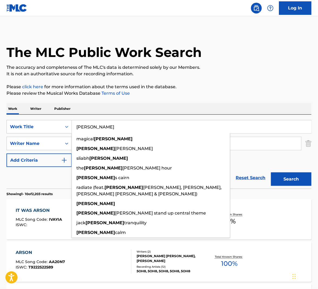
click at [303, 182] on button "Search" at bounding box center [291, 178] width 40 height 13
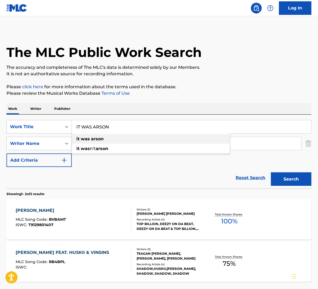
type input "IT WAS ARSON"
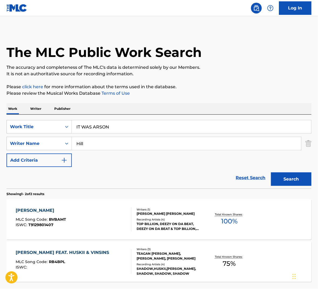
click at [206, 108] on div "Work Writer Publisher" at bounding box center [158, 108] width 305 height 11
click at [171, 147] on input "Hill" at bounding box center [186, 143] width 229 height 13
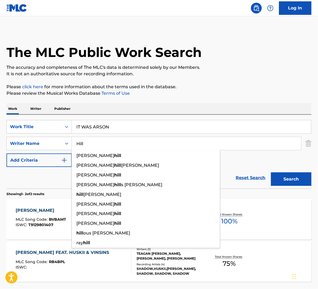
paste input "Russe"
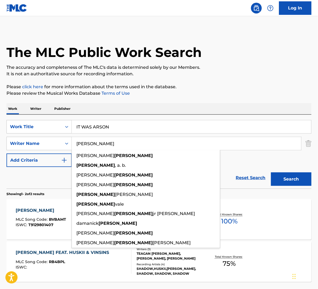
type input "[PERSON_NAME]"
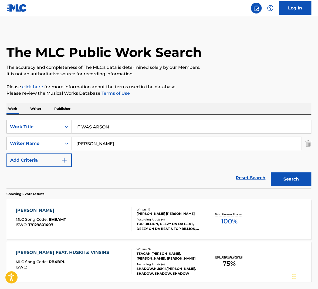
click at [295, 182] on button "Search" at bounding box center [291, 178] width 40 height 13
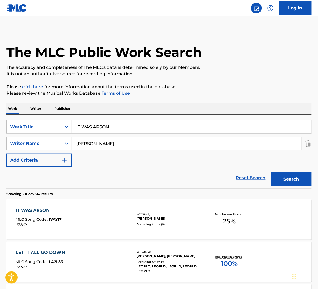
click at [108, 214] on div "IT WAS ARSON MLC Song Code : IVAYI7 ISWC :" at bounding box center [74, 219] width 116 height 24
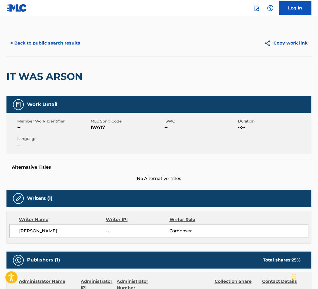
click at [103, 128] on span "IVAYI7" at bounding box center [127, 127] width 72 height 6
copy span "IVAYI7"
click at [63, 40] on button "< Back to public search results" at bounding box center [44, 42] width 77 height 13
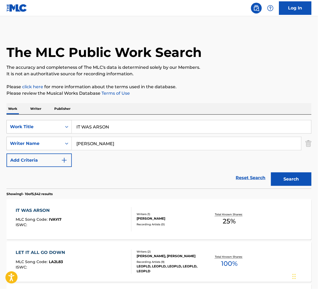
click at [125, 145] on input "[PERSON_NAME]" at bounding box center [186, 143] width 229 height 13
paste input "[PERSON_NAME]"
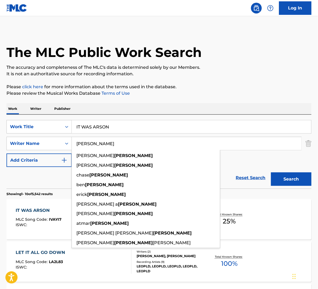
type input "[PERSON_NAME]"
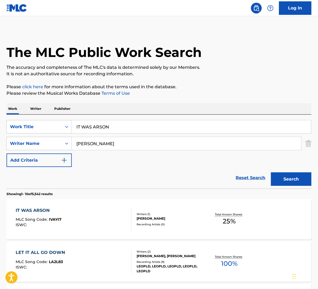
click at [285, 178] on button "Search" at bounding box center [291, 178] width 40 height 13
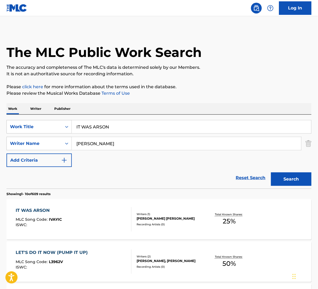
click at [108, 204] on div "IT WAS ARSON MLC Song Code : IVAYIC ISWC : Writers ( 1 ) CHRISTOPHER NELSON MAT…" at bounding box center [158, 219] width 305 height 40
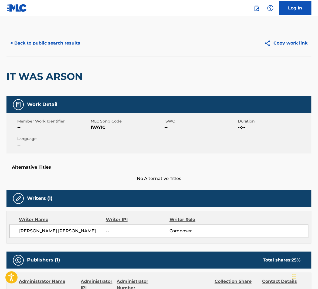
click at [101, 128] on span "IVAYIC" at bounding box center [127, 127] width 72 height 6
drag, startPoint x: 101, startPoint y: 128, endPoint x: 278, endPoint y: 133, distance: 177.1
click at [101, 127] on span "IVAYIC" at bounding box center [127, 127] width 72 height 6
copy span "IVAYIC"
click at [57, 45] on button "< Back to public search results" at bounding box center [44, 42] width 77 height 13
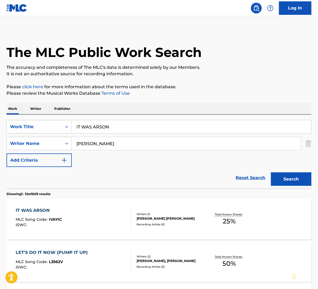
click at [94, 133] on div "IT WAS ARSON" at bounding box center [192, 126] width 240 height 13
click at [96, 127] on input "IT WAS ARSON" at bounding box center [191, 126] width 239 height 13
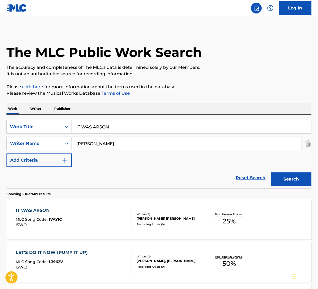
paste input "JADE-DUST EYES"
type input "JADE-DUST EYES"
click at [298, 182] on button "Search" at bounding box center [291, 178] width 40 height 13
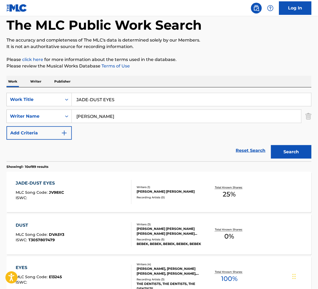
scroll to position [43, 0]
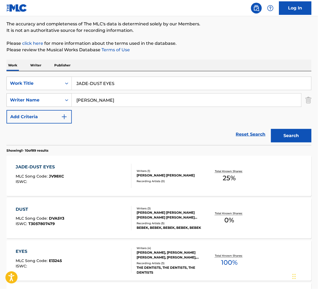
click at [115, 103] on input "[PERSON_NAME]" at bounding box center [186, 100] width 229 height 13
paste input "Wedren"
type input "Wedren"
click at [294, 138] on button "Search" at bounding box center [291, 135] width 40 height 13
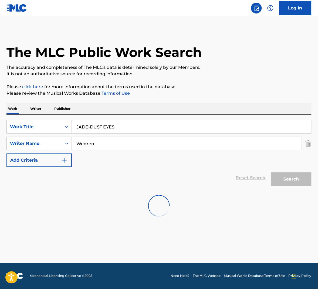
scroll to position [0, 0]
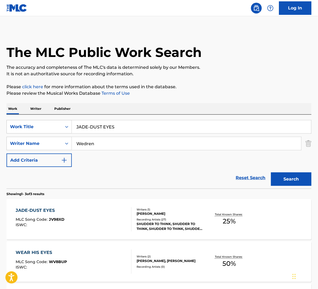
click at [91, 210] on div "JADE-DUST EYES MLC Song Code : JV98XD ISWC :" at bounding box center [74, 219] width 116 height 24
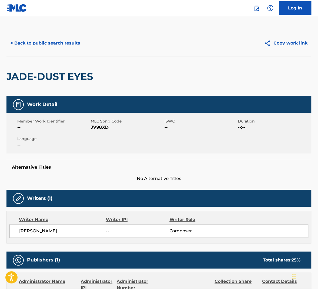
click at [100, 130] on span "JV98XD" at bounding box center [127, 127] width 72 height 6
copy span "JV98XD"
click at [58, 43] on button "< Back to public search results" at bounding box center [44, 42] width 77 height 13
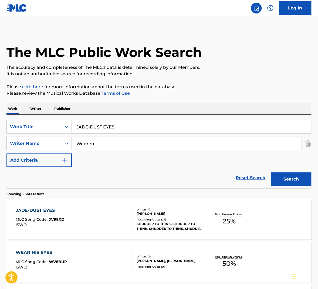
click at [101, 149] on input "Wedren" at bounding box center [186, 143] width 229 height 13
paste input "Hill"
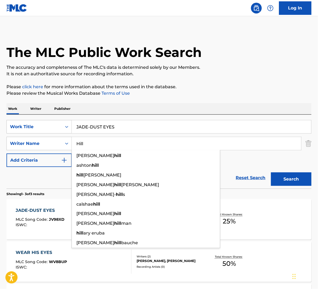
type input "Hill"
click at [285, 176] on button "Search" at bounding box center [291, 178] width 40 height 13
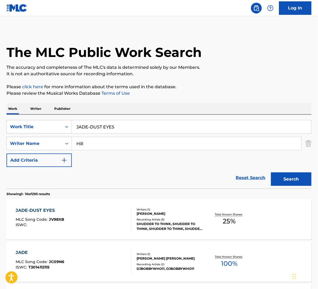
click at [101, 217] on div "JADE-DUST EYES MLC Song Code : JV98XB ISWC :" at bounding box center [74, 219] width 116 height 24
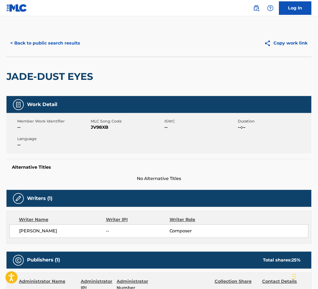
click at [103, 128] on span "JV98XB" at bounding box center [127, 127] width 72 height 6
copy span "JV98XB"
click at [73, 45] on button "< Back to public search results" at bounding box center [44, 42] width 77 height 13
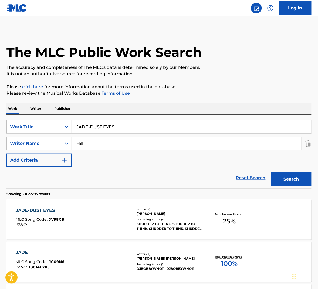
click at [92, 139] on input "Hill" at bounding box center [186, 143] width 229 height 13
paste input "Russe"
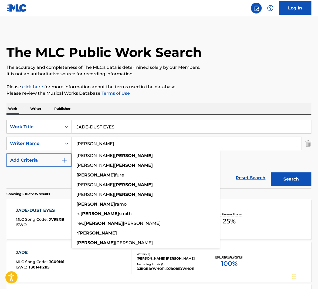
type input "[PERSON_NAME]"
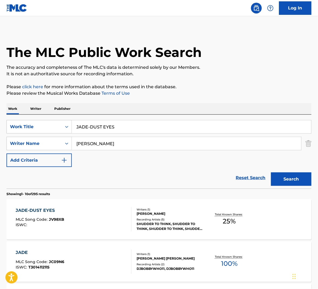
click at [290, 176] on button "Search" at bounding box center [291, 178] width 40 height 13
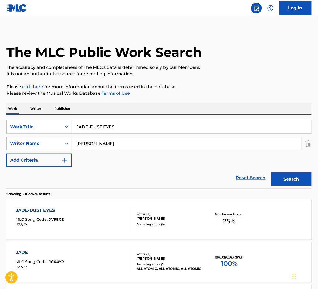
click at [114, 219] on div "JADE-DUST EYES MLC Song Code : JV98XE ISWC :" at bounding box center [74, 219] width 116 height 24
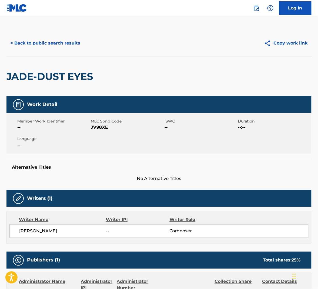
click at [102, 128] on span "JV98XE" at bounding box center [127, 127] width 72 height 6
copy span "JV98XE"
click at [58, 44] on button "< Back to public search results" at bounding box center [44, 42] width 77 height 13
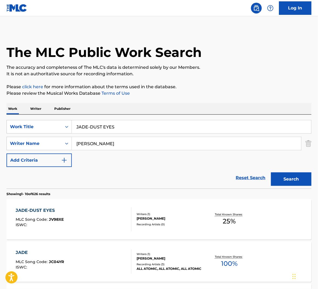
click at [163, 140] on input "[PERSON_NAME]" at bounding box center [186, 143] width 229 height 13
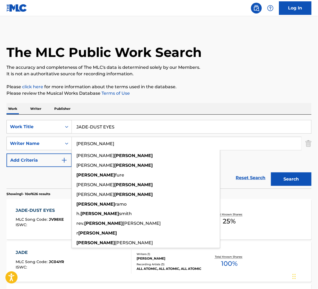
paste input "[PERSON_NAME]"
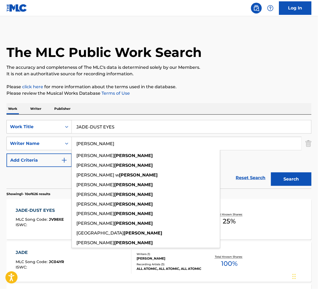
type input "[PERSON_NAME]"
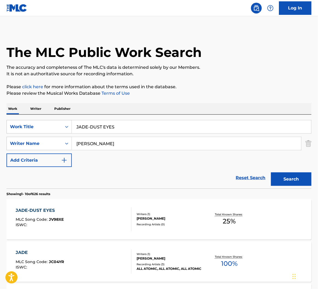
click at [305, 183] on button "Search" at bounding box center [291, 178] width 40 height 13
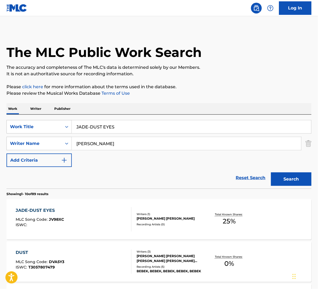
click at [110, 206] on div "JADE-DUST EYES MLC Song Code : JV98XC ISWC : Writers ( 1 ) CHRISTOPHER NELSON M…" at bounding box center [158, 219] width 305 height 40
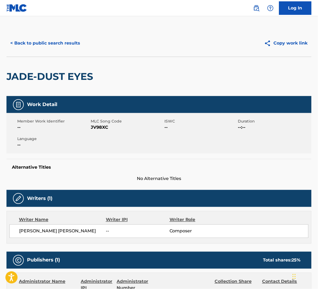
click at [102, 128] on span "JV98XC" at bounding box center [127, 127] width 72 height 6
copy span "JV98XC"
click at [58, 42] on button "< Back to public search results" at bounding box center [44, 42] width 77 height 13
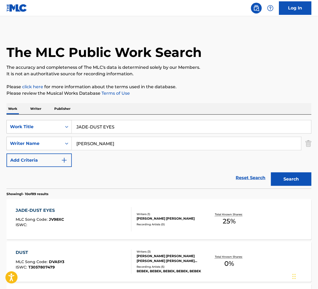
click at [111, 129] on input "JADE-DUST EYES" at bounding box center [191, 126] width 239 height 13
paste input "LET IT RING"
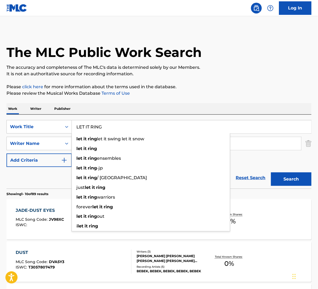
type input "LET IT RING"
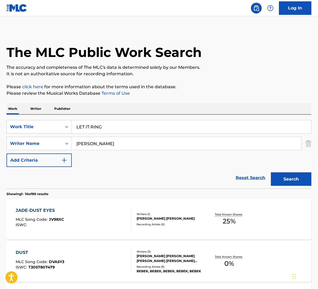
click at [121, 144] on input "[PERSON_NAME]" at bounding box center [186, 143] width 229 height 13
paste input "Wedren"
type input "Wedren"
click at [280, 179] on button "Search" at bounding box center [291, 178] width 40 height 13
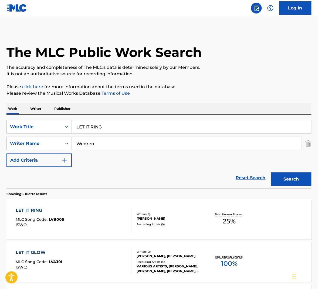
click at [110, 211] on div "LET IT RING MLC Song Code : LVB005 ISWC :" at bounding box center [74, 219] width 116 height 24
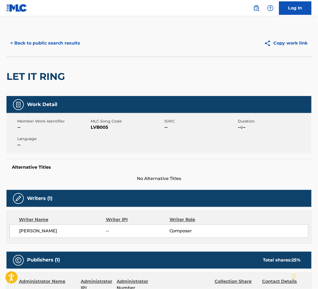
click at [103, 128] on span "LVB005" at bounding box center [127, 127] width 72 height 6
click at [66, 41] on button "< Back to public search results" at bounding box center [44, 42] width 77 height 13
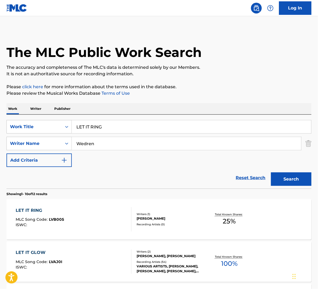
click at [126, 139] on input "Wedren" at bounding box center [186, 143] width 229 height 13
drag, startPoint x: 126, startPoint y: 139, endPoint x: 238, endPoint y: 172, distance: 116.8
click at [126, 139] on input "Wedren" at bounding box center [186, 143] width 229 height 13
paste input "Hill"
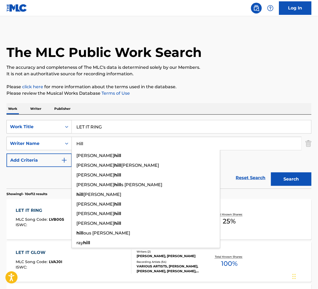
type input "Hill"
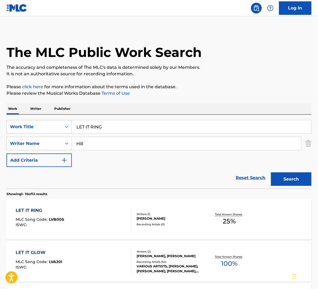
click at [300, 173] on button "Search" at bounding box center [291, 178] width 40 height 13
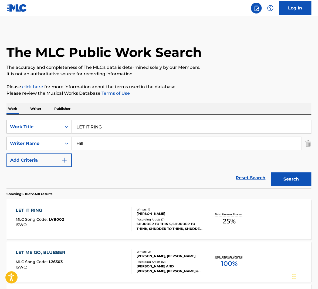
click at [97, 223] on div "LET IT RING MLC Song Code : LVB002 ISWC :" at bounding box center [74, 219] width 116 height 24
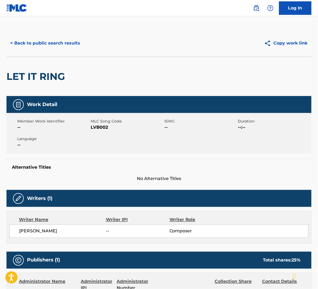
click at [101, 129] on span "LVB002" at bounding box center [127, 127] width 72 height 6
click at [59, 40] on button "< Back to public search results" at bounding box center [44, 42] width 77 height 13
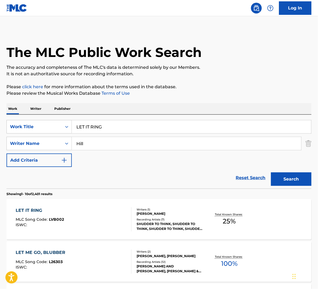
click at [102, 144] on input "Hill" at bounding box center [186, 143] width 229 height 13
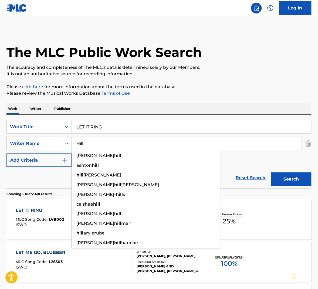
click at [102, 144] on input "Hill" at bounding box center [186, 143] width 229 height 13
paste input "Russe"
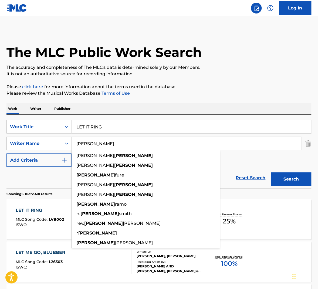
type input "[PERSON_NAME]"
click at [279, 181] on button "Search" at bounding box center [291, 178] width 40 height 13
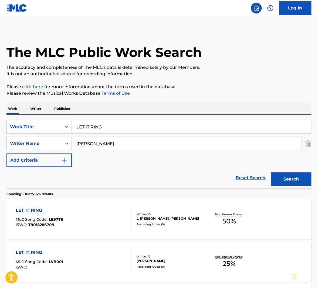
click at [109, 257] on div "LET IT RING MLC Song Code : LVB001 ISWC :" at bounding box center [74, 262] width 116 height 24
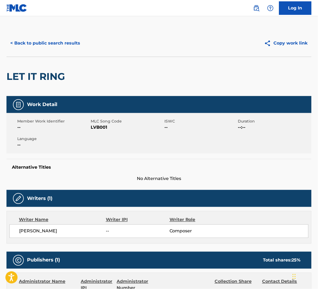
click at [101, 127] on span "LVB001" at bounding box center [127, 127] width 72 height 6
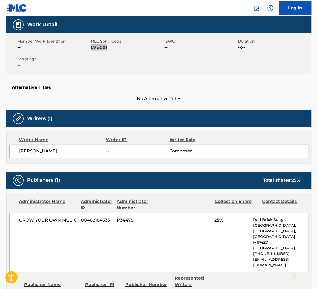
scroll to position [6, 0]
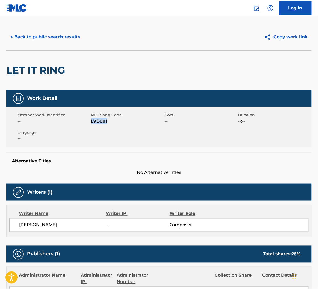
click at [59, 34] on button "< Back to public search results" at bounding box center [44, 36] width 77 height 13
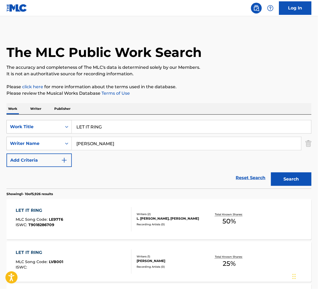
click at [108, 147] on input "[PERSON_NAME]" at bounding box center [186, 143] width 229 height 13
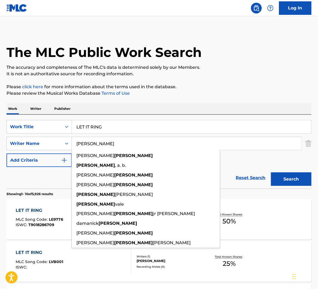
click at [107, 143] on input "[PERSON_NAME]" at bounding box center [186, 143] width 229 height 13
paste input "[PERSON_NAME]"
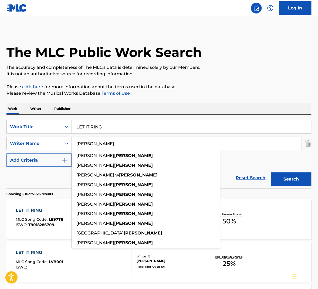
type input "[PERSON_NAME]"
click at [296, 178] on button "Search" at bounding box center [291, 178] width 40 height 13
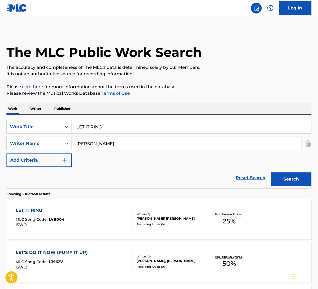
click at [110, 213] on div "LET IT RING MLC Song Code : LVB004 ISWC :" at bounding box center [74, 219] width 116 height 24
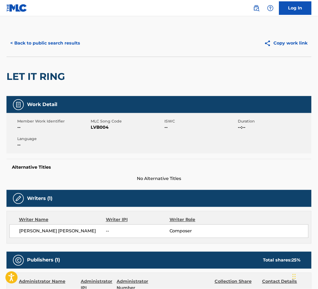
click at [101, 128] on span "LVB004" at bounding box center [127, 127] width 72 height 6
click at [69, 44] on button "< Back to public search results" at bounding box center [44, 42] width 77 height 13
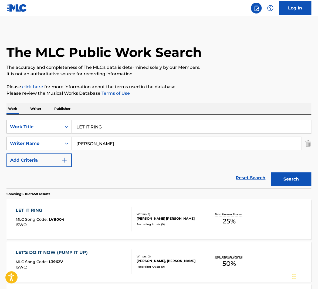
click at [103, 128] on input "LET IT RING" at bounding box center [191, 126] width 239 height 13
paste input "IES ABOUT THE SKY"
type input "LIES ABOUT THE SKY"
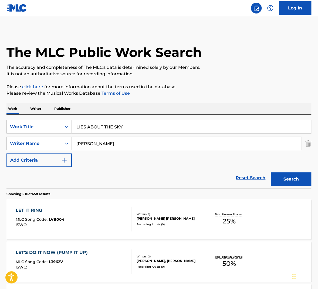
click at [110, 141] on input "[PERSON_NAME]" at bounding box center [186, 143] width 229 height 13
paste input "Hill"
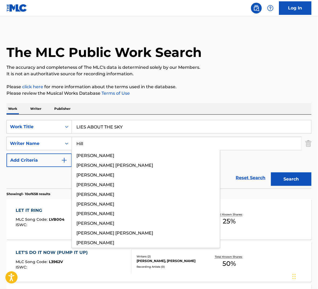
type input "Hill"
click at [287, 179] on button "Search" at bounding box center [291, 178] width 40 height 13
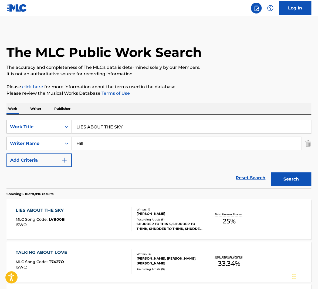
click at [114, 210] on div "LIES ABOUT THE SKY MLC Song Code : LVB00B ISWC :" at bounding box center [74, 219] width 116 height 24
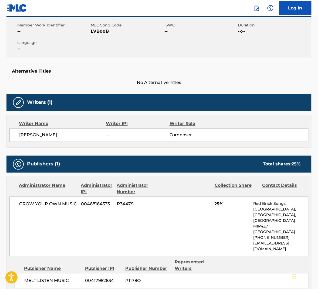
scroll to position [63, 0]
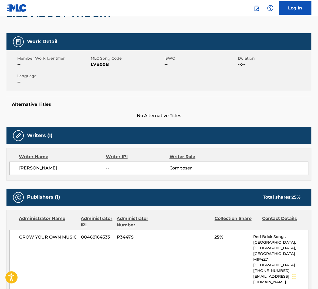
click at [99, 65] on span "LVB00B" at bounding box center [127, 64] width 72 height 6
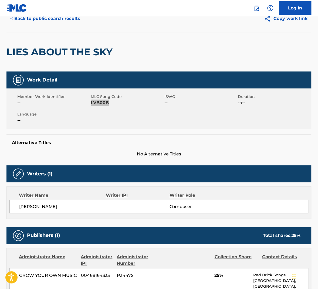
scroll to position [0, 0]
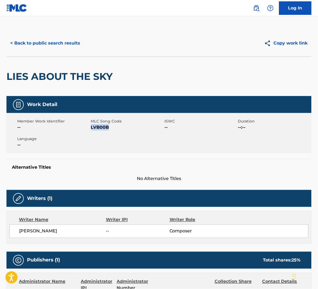
click at [71, 45] on button "< Back to public search results" at bounding box center [44, 42] width 77 height 13
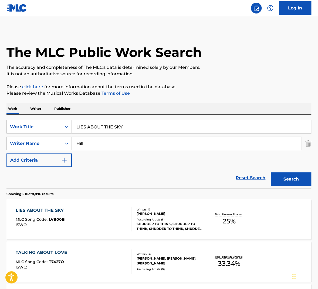
click at [113, 141] on input "Hill" at bounding box center [186, 143] width 229 height 13
paste input "[PERSON_NAME]"
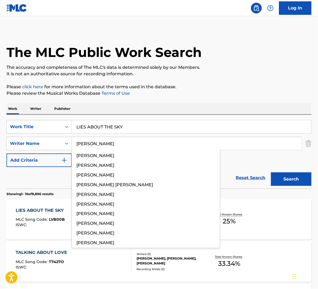
type input "[PERSON_NAME]"
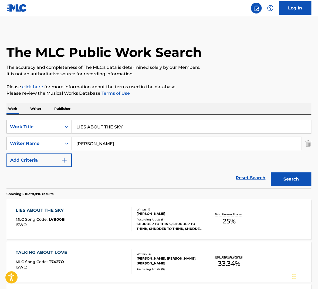
click at [283, 173] on button "Search" at bounding box center [291, 178] width 40 height 13
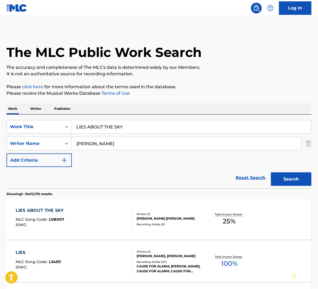
click at [98, 207] on div "LIES ABOUT THE SKY MLC Song Code : LVB007 ISWC : Writers ( 1 ) CHRISTOPHER NELS…" at bounding box center [158, 219] width 305 height 40
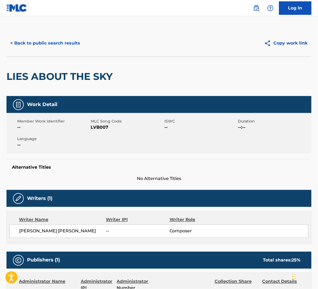
click at [100, 126] on span "LVB007" at bounding box center [127, 127] width 72 height 6
click at [62, 42] on button "< Back to public search results" at bounding box center [44, 42] width 77 height 13
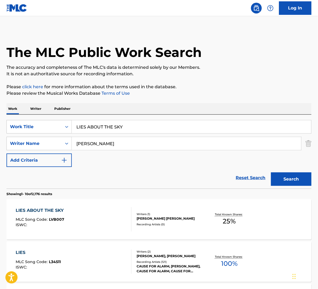
click at [93, 125] on input "LIES ABOUT THE SKY" at bounding box center [191, 126] width 239 height 13
paste input "Wedren"
click at [287, 181] on button "Search" at bounding box center [291, 178] width 40 height 13
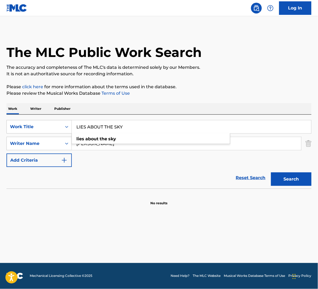
type input "LIES ABOUT THE SKY"
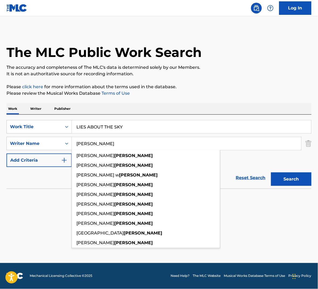
click at [164, 149] on input "[PERSON_NAME]" at bounding box center [186, 143] width 229 height 13
paste input "Wedren"
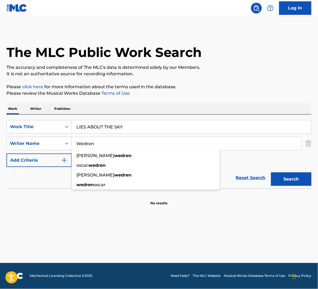
type input "Wedren"
click at [281, 181] on button "Search" at bounding box center [291, 178] width 40 height 13
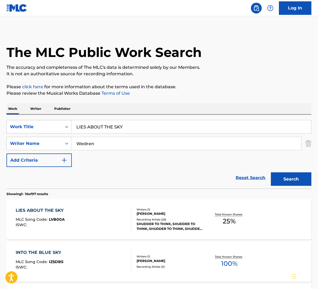
click at [94, 218] on div "LIES ABOUT THE SKY MLC Song Code : LVB00A ISWC :" at bounding box center [74, 219] width 116 height 24
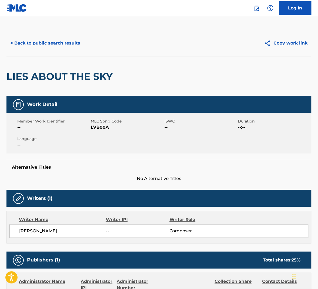
click at [104, 127] on span "LVB00A" at bounding box center [127, 127] width 72 height 6
drag, startPoint x: 104, startPoint y: 127, endPoint x: 317, endPoint y: 142, distance: 213.4
click at [104, 127] on span "LVB00A" at bounding box center [127, 127] width 72 height 6
click at [70, 46] on button "< Back to public search results" at bounding box center [44, 42] width 77 height 13
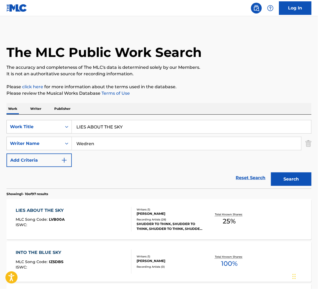
click at [148, 144] on input "Wedren" at bounding box center [186, 143] width 229 height 13
paste input "[PERSON_NAME]"
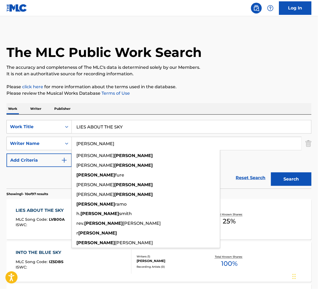
type input "[PERSON_NAME]"
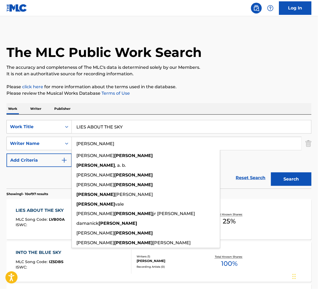
click at [295, 173] on button "Search" at bounding box center [291, 178] width 40 height 13
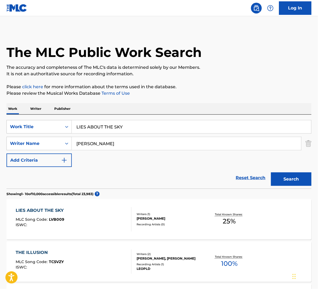
click at [102, 220] on div "LIES ABOUT THE SKY MLC Song Code : LVB009 ISWC :" at bounding box center [74, 219] width 116 height 24
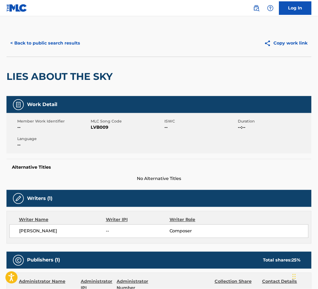
click at [103, 128] on span "LVB009" at bounding box center [127, 127] width 72 height 6
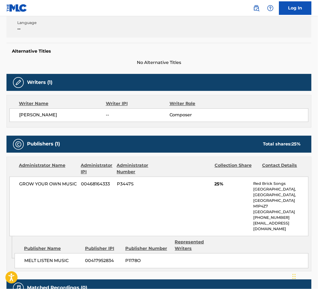
scroll to position [42, 0]
